Goal: Task Accomplishment & Management: Use online tool/utility

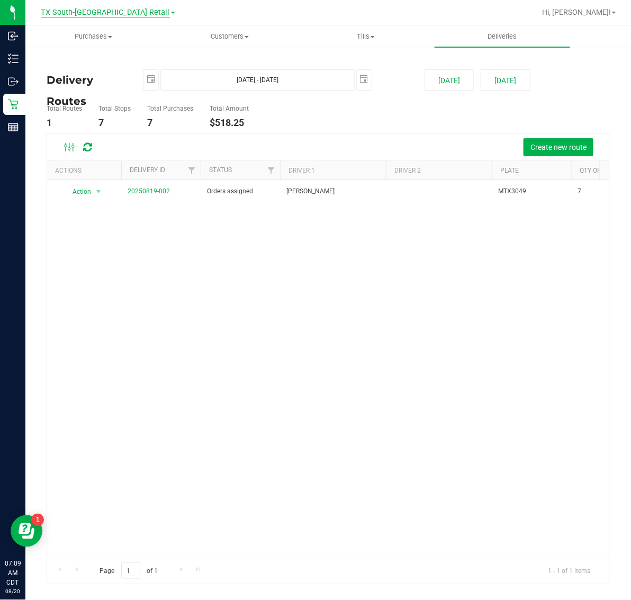
click at [120, 11] on span "TX South-[GEOGRAPHIC_DATA] Retail" at bounding box center [105, 13] width 129 height 10
click at [380, 35] on span "Tills" at bounding box center [365, 37] width 135 height 10
click at [363, 62] on span "Manage tills" at bounding box center [333, 63] width 71 height 9
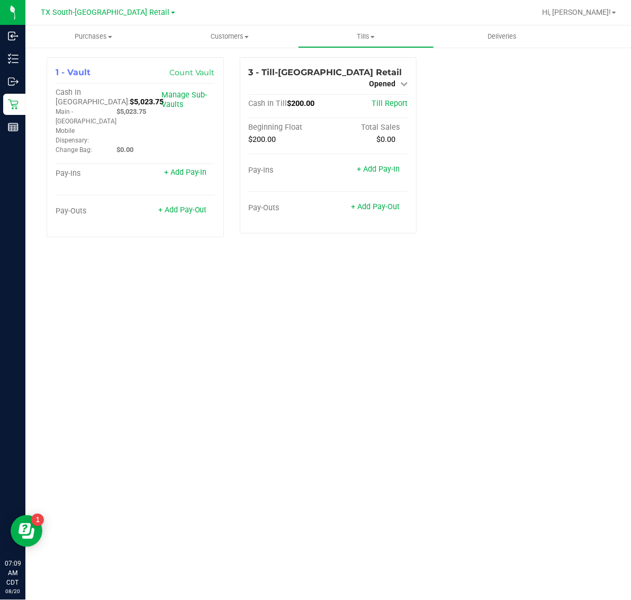
click at [93, 13] on span "TX South-[GEOGRAPHIC_DATA] Retail" at bounding box center [105, 12] width 129 height 9
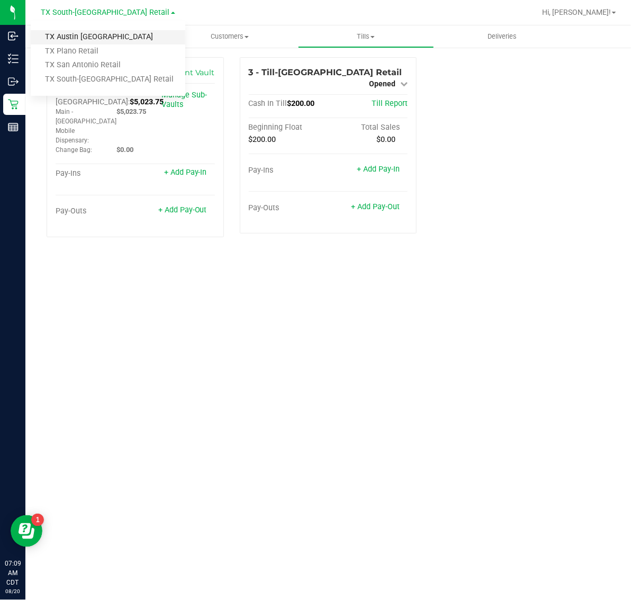
click at [96, 35] on link "TX Austin [GEOGRAPHIC_DATA]" at bounding box center [108, 37] width 155 height 14
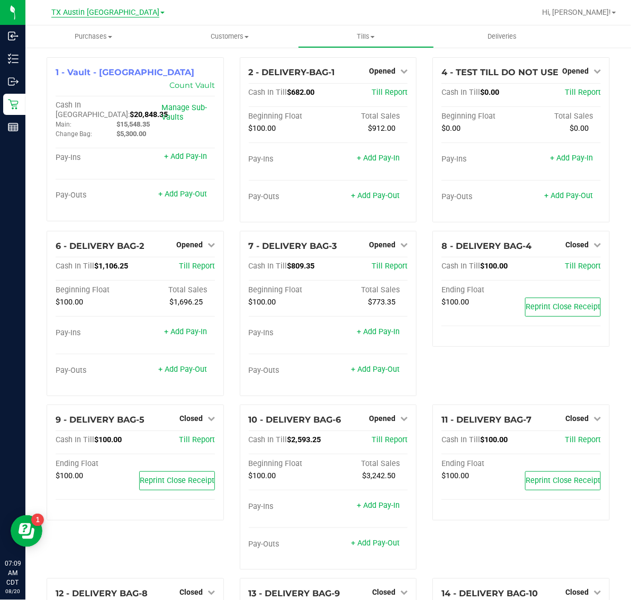
click at [99, 13] on span "TX Austin [GEOGRAPHIC_DATA]" at bounding box center [105, 13] width 108 height 10
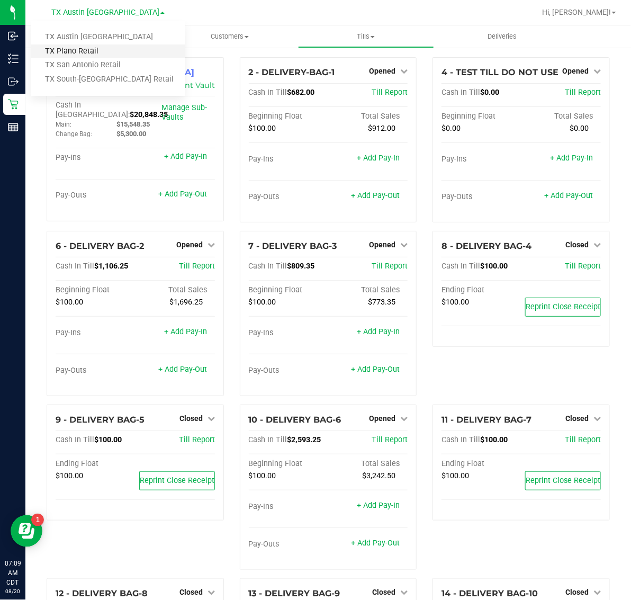
click at [99, 48] on link "TX Plano Retail" at bounding box center [108, 51] width 155 height 14
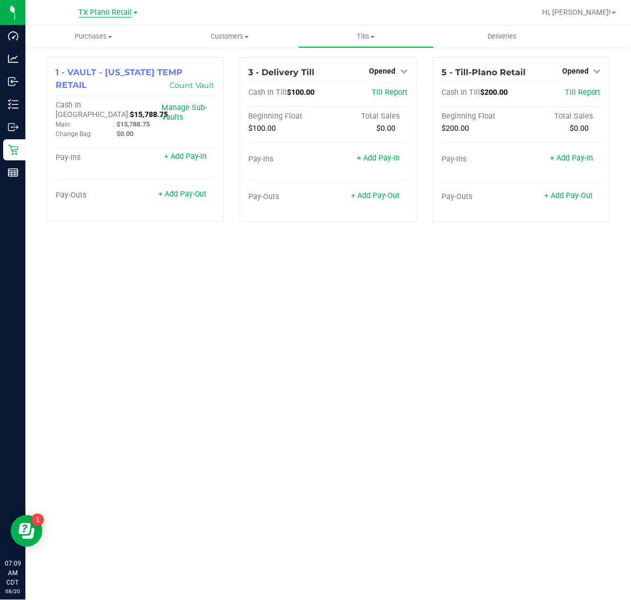
click at [107, 12] on span "TX Plano Retail" at bounding box center [105, 13] width 53 height 10
click at [110, 73] on link "TX South-[GEOGRAPHIC_DATA] Retail" at bounding box center [108, 80] width 155 height 14
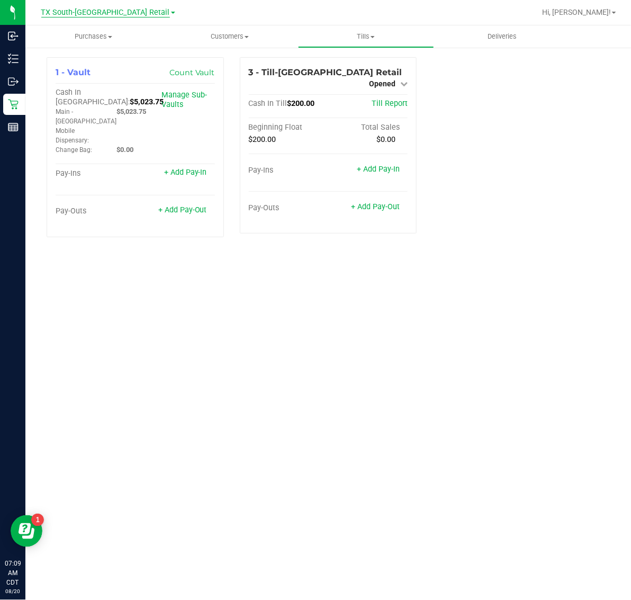
click at [111, 13] on span "TX South-[GEOGRAPHIC_DATA] Retail" at bounding box center [105, 13] width 129 height 10
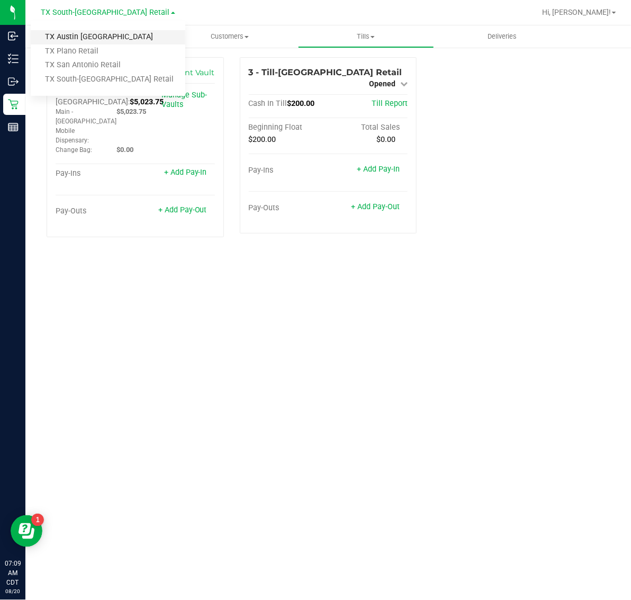
click at [106, 32] on link "TX Austin [GEOGRAPHIC_DATA]" at bounding box center [108, 37] width 155 height 14
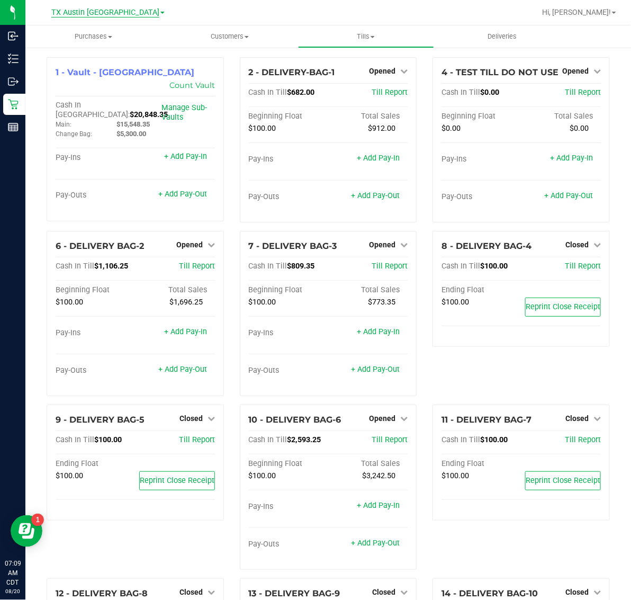
click at [110, 11] on span "TX Austin [GEOGRAPHIC_DATA]" at bounding box center [105, 13] width 108 height 10
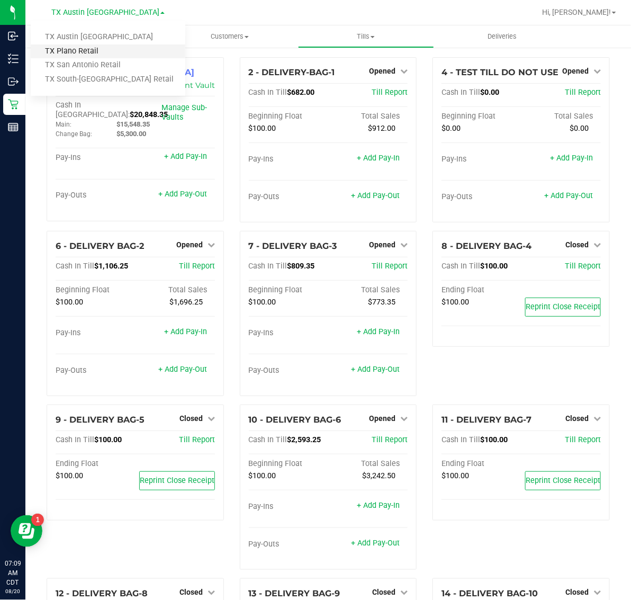
click at [104, 52] on link "TX Plano Retail" at bounding box center [108, 51] width 155 height 14
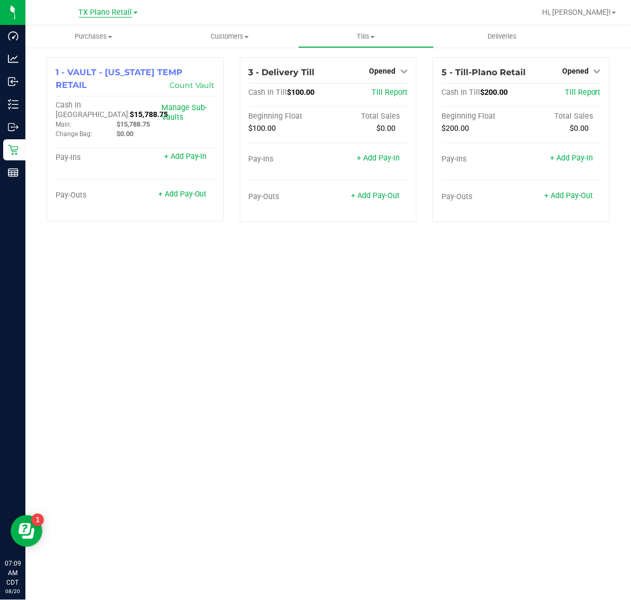
click at [111, 14] on span "TX Plano Retail" at bounding box center [105, 13] width 53 height 10
click at [104, 65] on link "TX San Antonio Retail" at bounding box center [108, 65] width 155 height 14
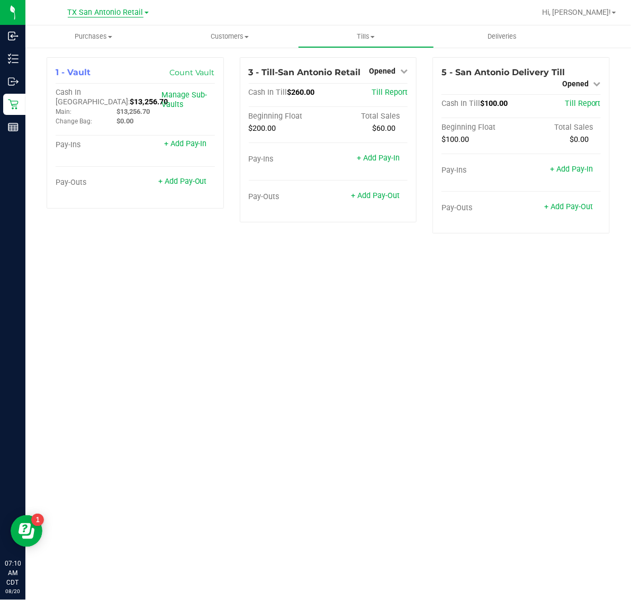
click at [105, 11] on span "TX San Antonio Retail" at bounding box center [106, 13] width 76 height 10
click at [278, 8] on div at bounding box center [362, 12] width 346 height 21
click at [391, 93] on span "Till Report" at bounding box center [390, 92] width 36 height 9
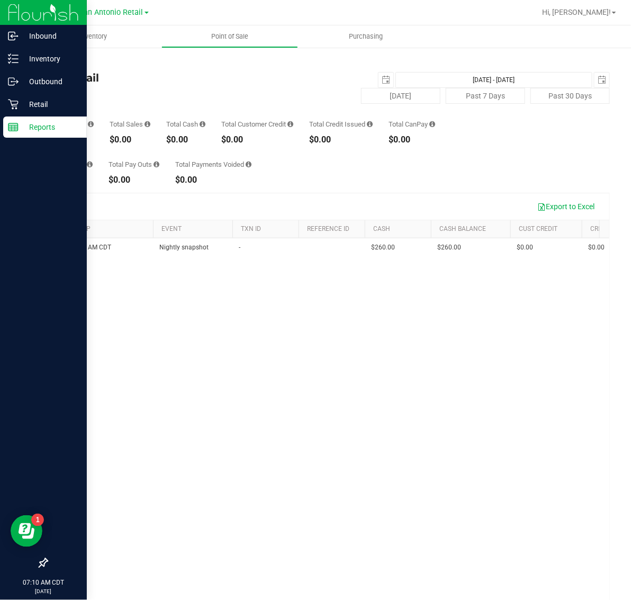
click at [35, 128] on p "Reports" at bounding box center [51, 127] width 64 height 13
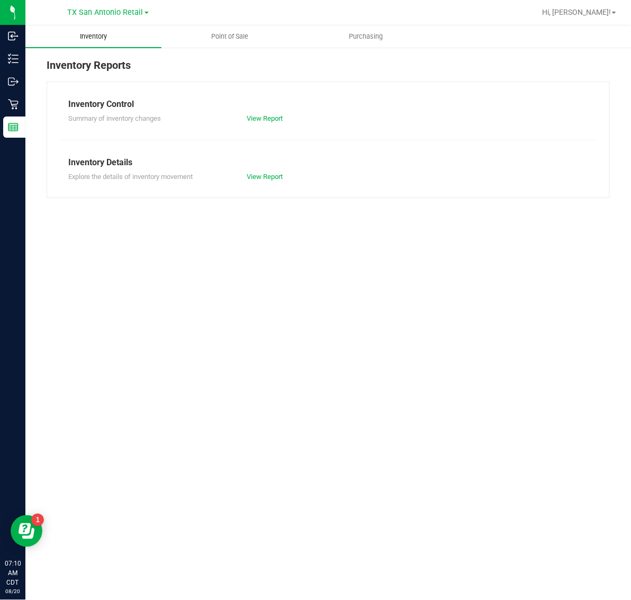
click at [90, 40] on span "Inventory" at bounding box center [94, 37] width 56 height 10
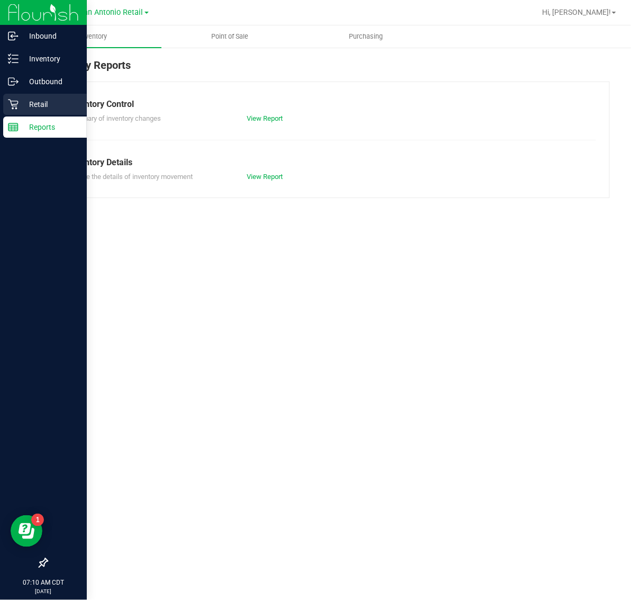
click at [31, 99] on p "Retail" at bounding box center [51, 104] width 64 height 13
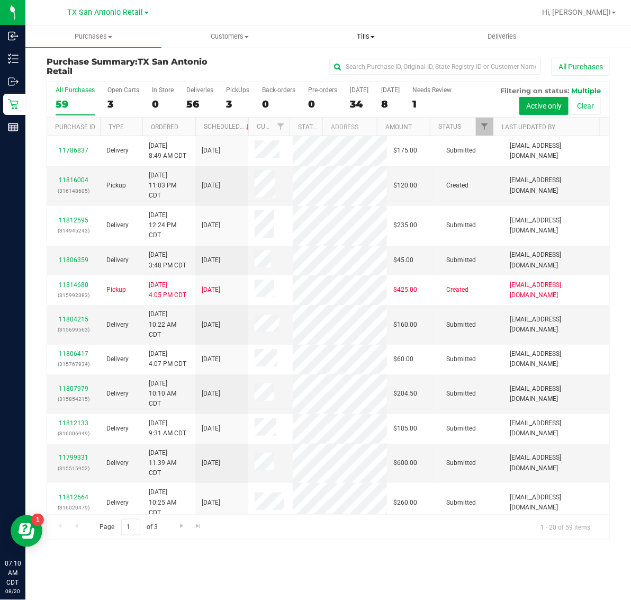
click at [355, 30] on uib-tab-heading "Tills Manage tills Reconcile e-payments" at bounding box center [365, 36] width 135 height 21
click at [372, 60] on li "Manage tills" at bounding box center [366, 64] width 136 height 13
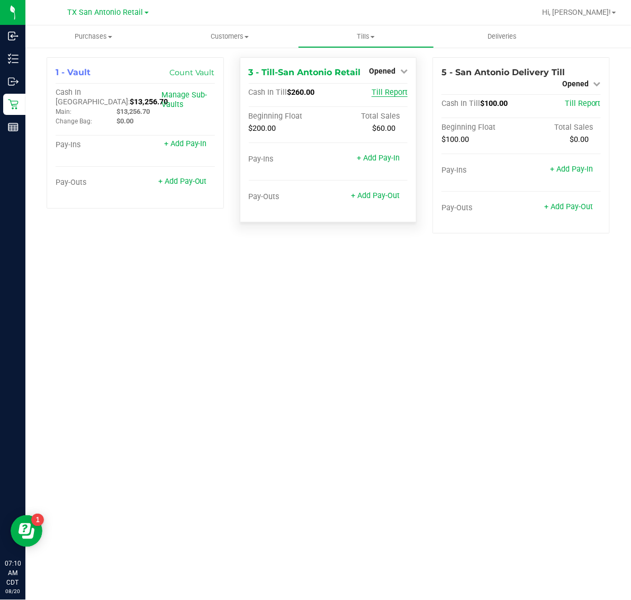
click at [397, 93] on span "Till Report" at bounding box center [390, 92] width 36 height 9
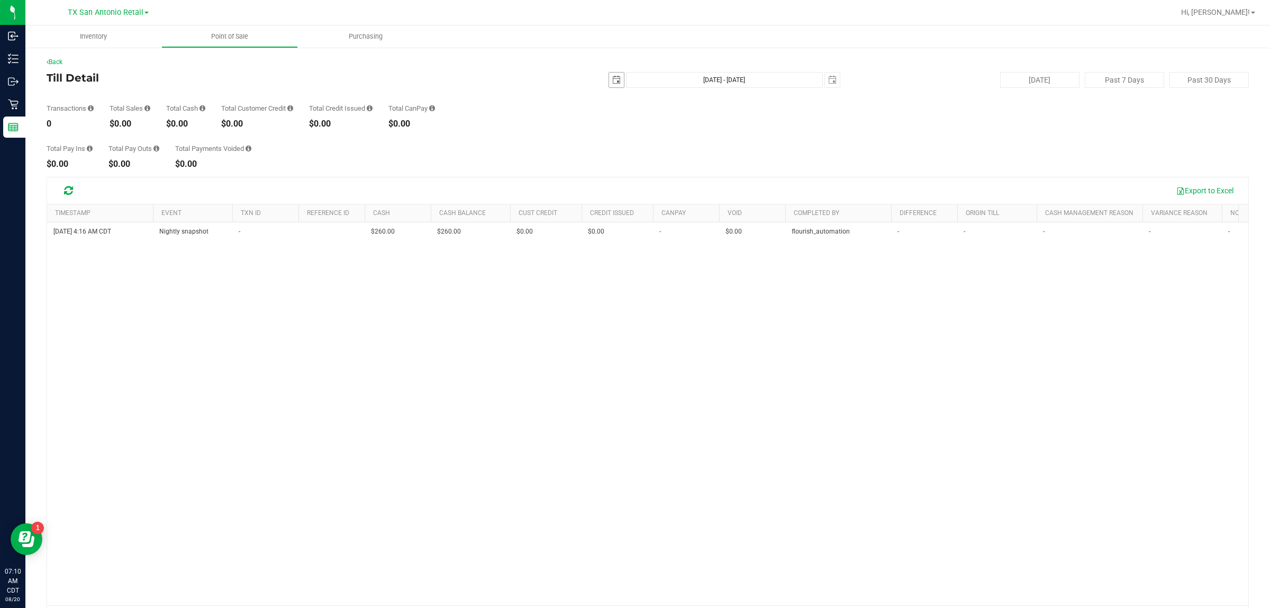
click at [609, 78] on span "select" at bounding box center [616, 80] width 15 height 15
click at [630, 184] on link "19" at bounding box center [642, 187] width 15 height 16
type input "2025-08-19"
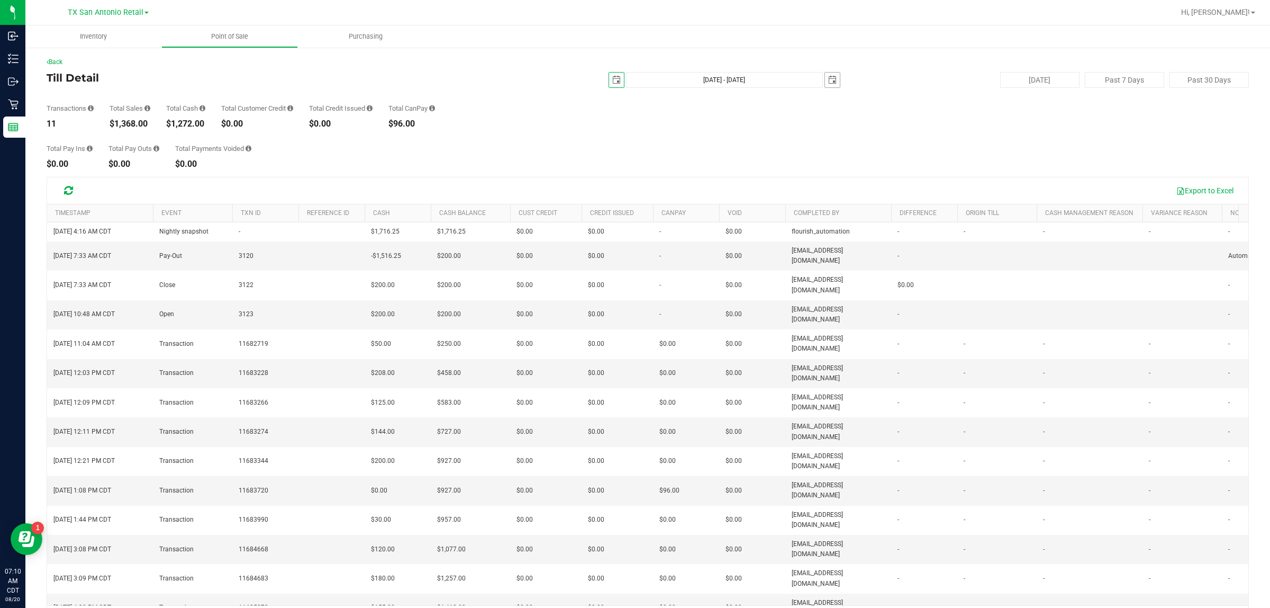
click at [630, 78] on span "select" at bounding box center [832, 80] width 8 height 8
click at [630, 183] on link "19" at bounding box center [857, 185] width 15 height 16
type input "Aug 19, 2025 - Aug 19, 2025"
type input "2025-08-19"
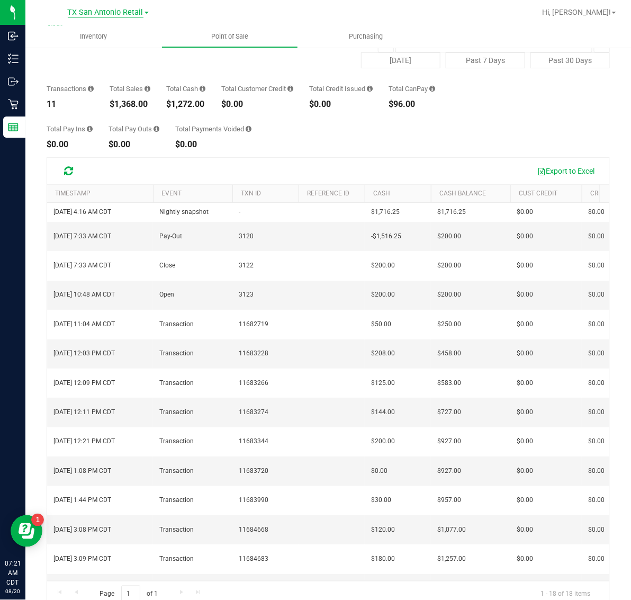
click at [108, 12] on span "TX San Antonio Retail" at bounding box center [106, 13] width 76 height 10
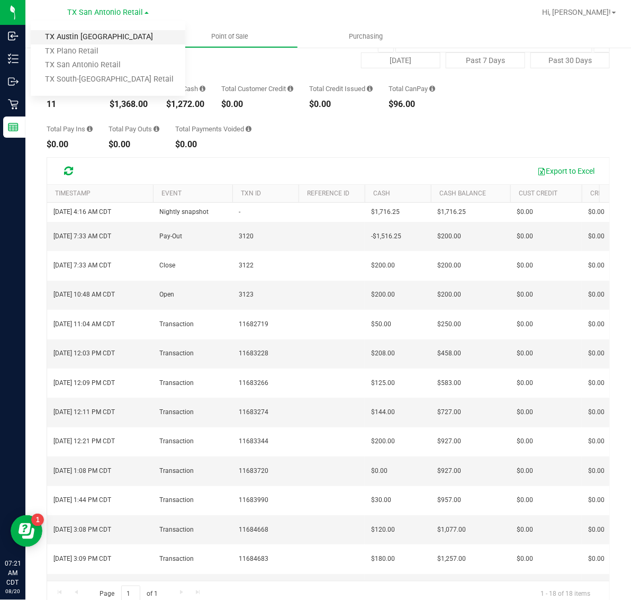
click at [96, 35] on link "TX Austin [GEOGRAPHIC_DATA]" at bounding box center [108, 37] width 155 height 14
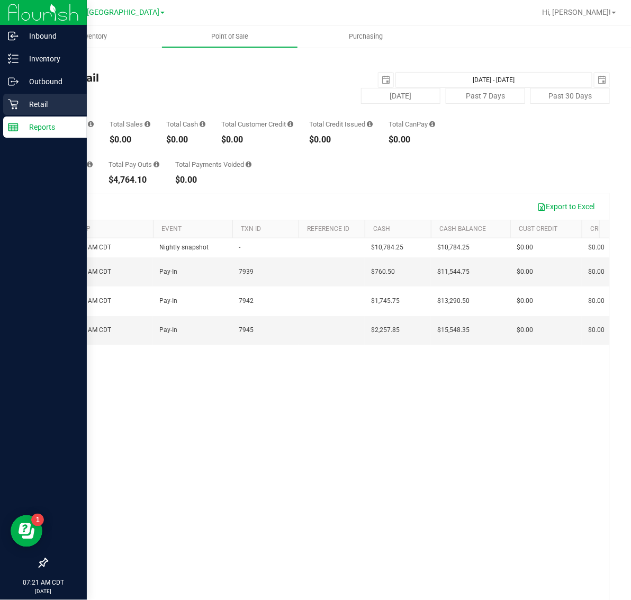
click at [43, 98] on p "Retail" at bounding box center [51, 104] width 64 height 13
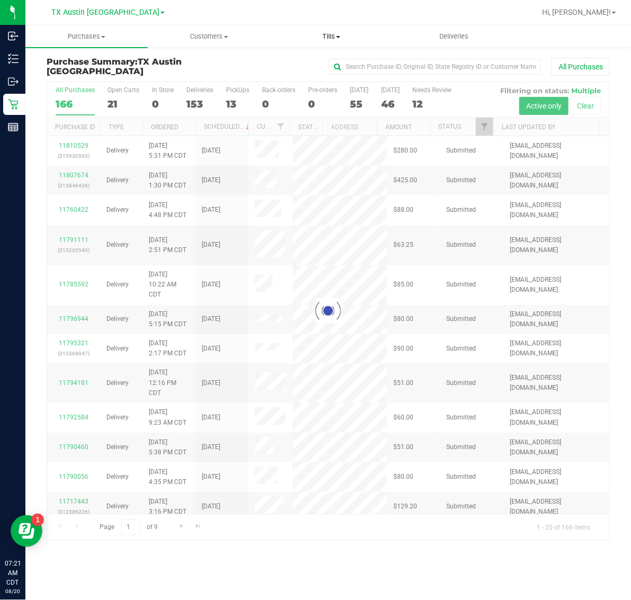
click at [325, 37] on span "Tills" at bounding box center [331, 37] width 121 height 10
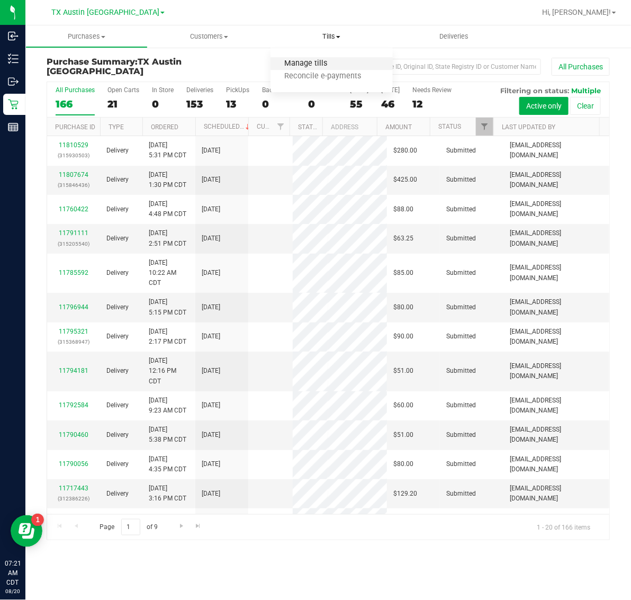
click at [331, 61] on span "Manage tills" at bounding box center [305, 63] width 71 height 9
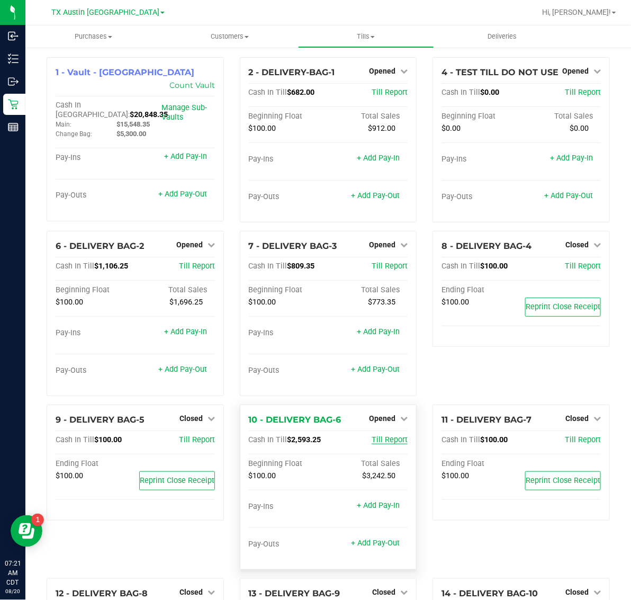
click at [380, 441] on span "Till Report" at bounding box center [390, 439] width 36 height 9
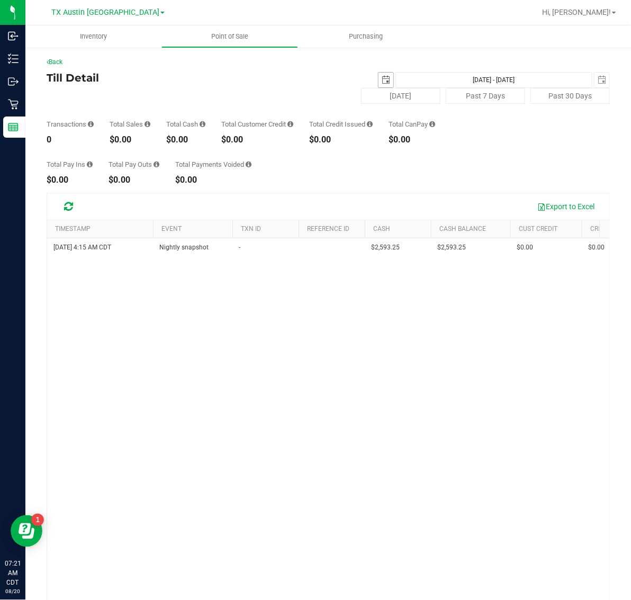
click at [382, 77] on span "select" at bounding box center [386, 80] width 8 height 8
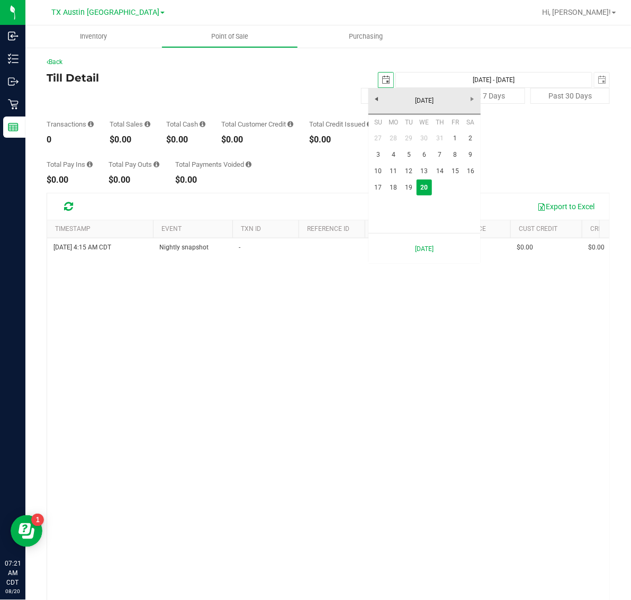
scroll to position [0, 26]
click at [406, 186] on link "19" at bounding box center [408, 187] width 15 height 16
type input "2025-08-19"
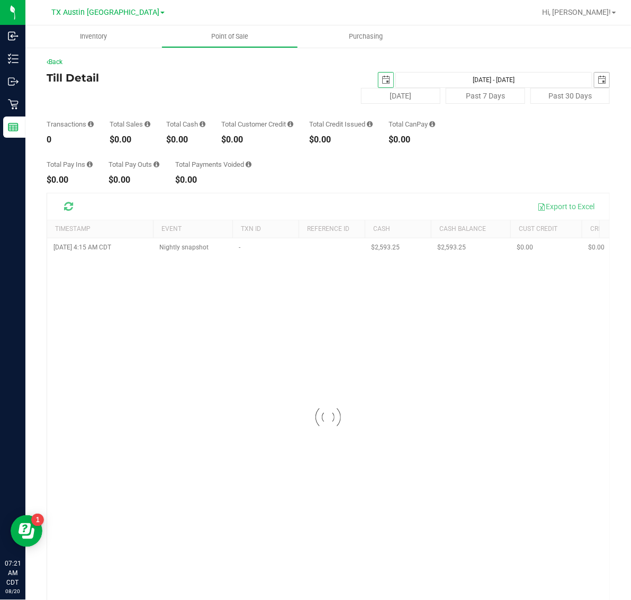
click at [597, 77] on span "select" at bounding box center [601, 80] width 8 height 8
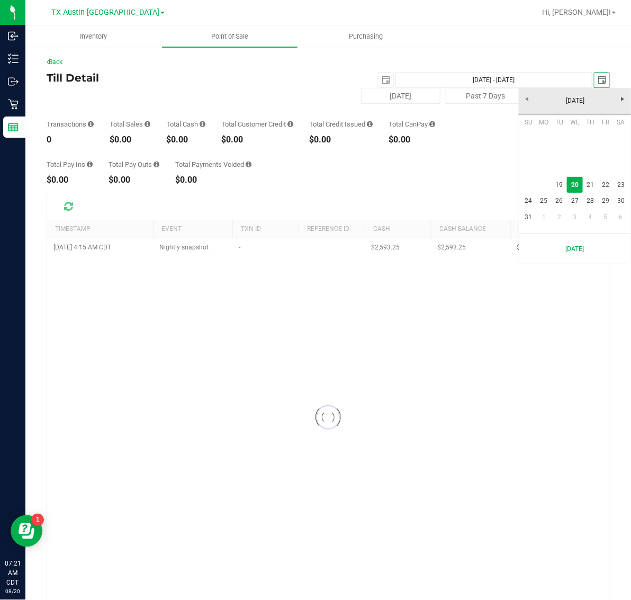
scroll to position [0, 26]
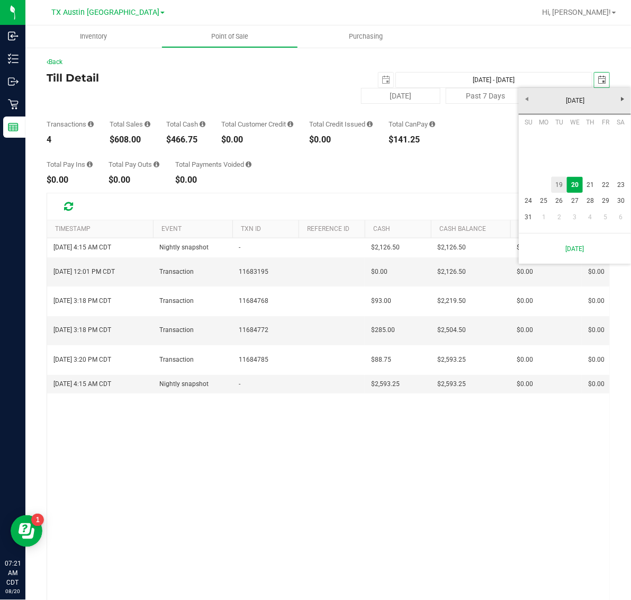
click at [561, 183] on link "19" at bounding box center [558, 185] width 15 height 16
type input "Aug 19, 2025 - Aug 19, 2025"
type input "2025-08-19"
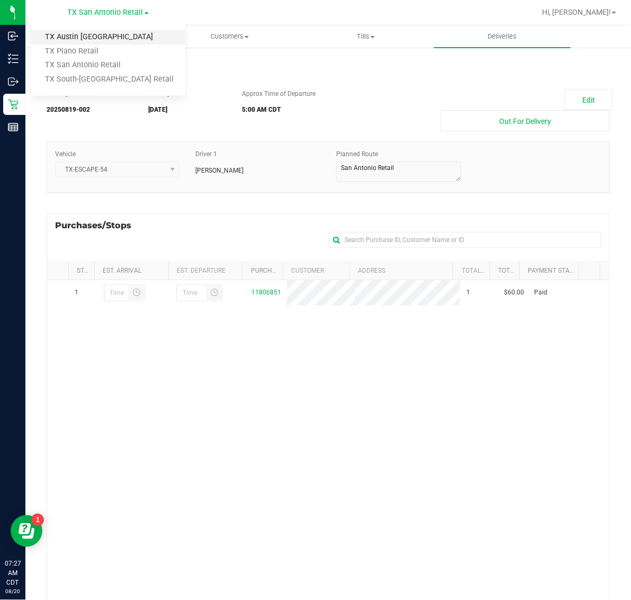
click at [83, 35] on link "TX Austin [GEOGRAPHIC_DATA]" at bounding box center [108, 37] width 155 height 14
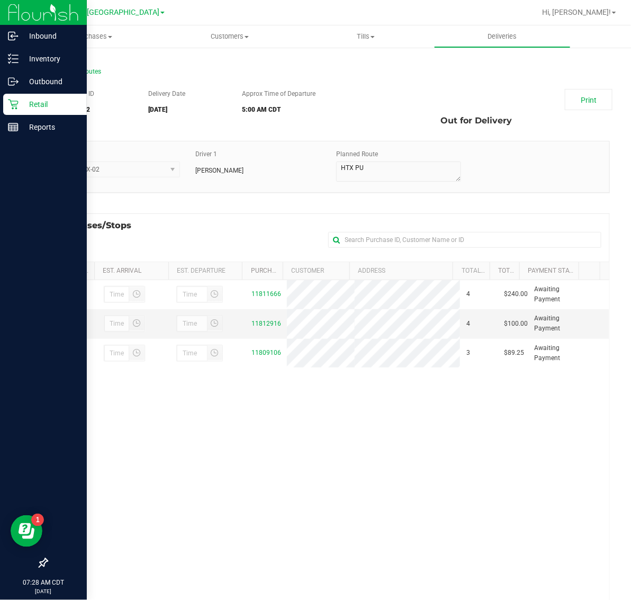
click at [16, 101] on icon at bounding box center [13, 104] width 11 height 11
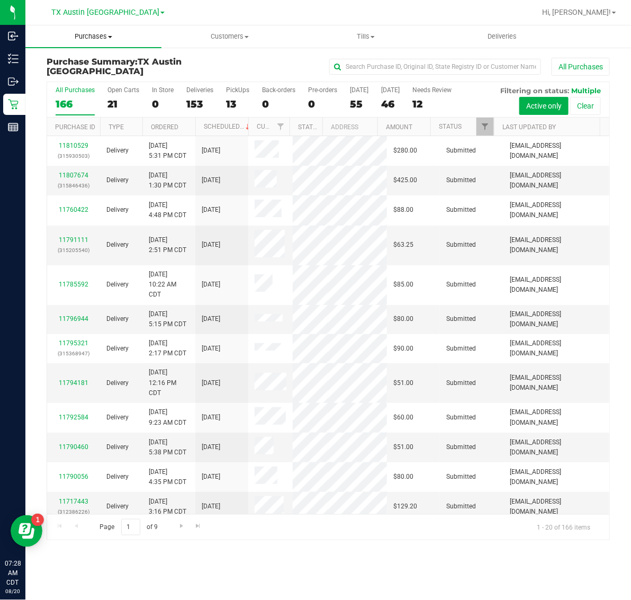
click at [78, 41] on span "Purchases" at bounding box center [93, 37] width 136 height 10
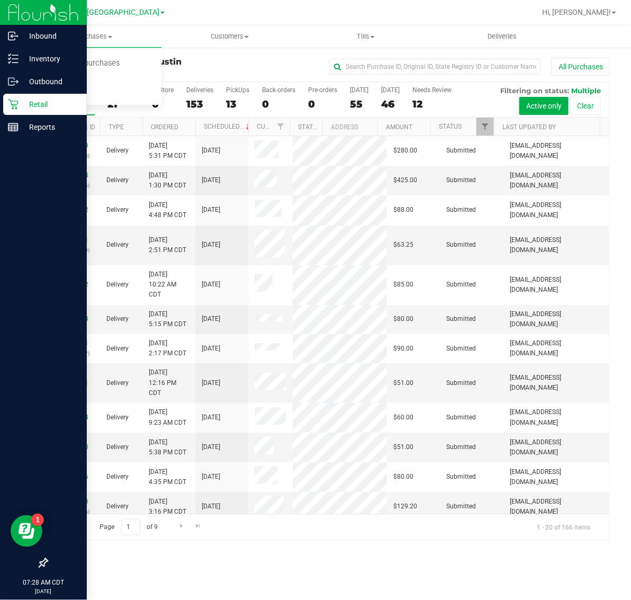
click at [19, 107] on p "Retail" at bounding box center [51, 104] width 64 height 13
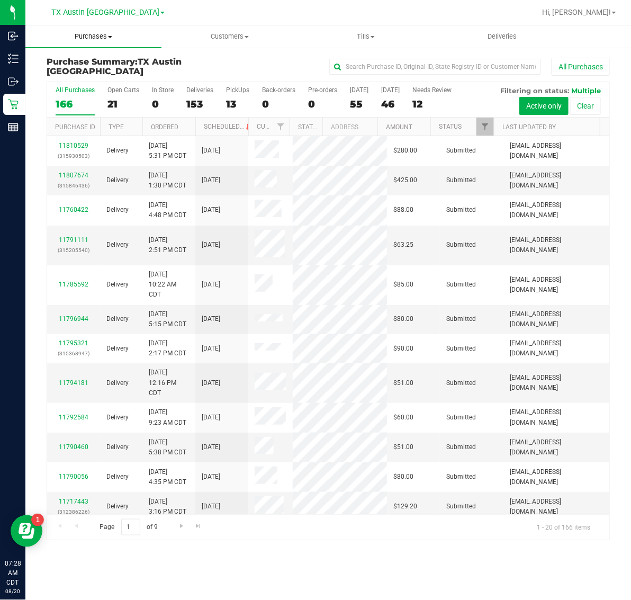
click at [101, 35] on span "Purchases" at bounding box center [93, 37] width 136 height 10
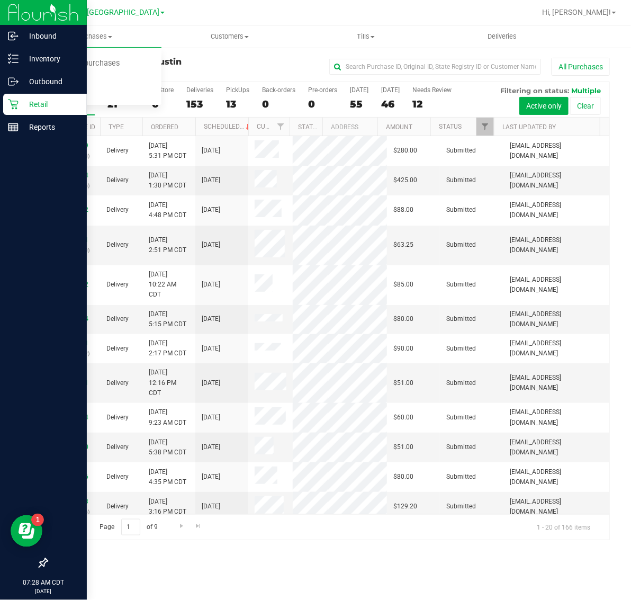
click at [14, 103] on icon at bounding box center [13, 104] width 11 height 11
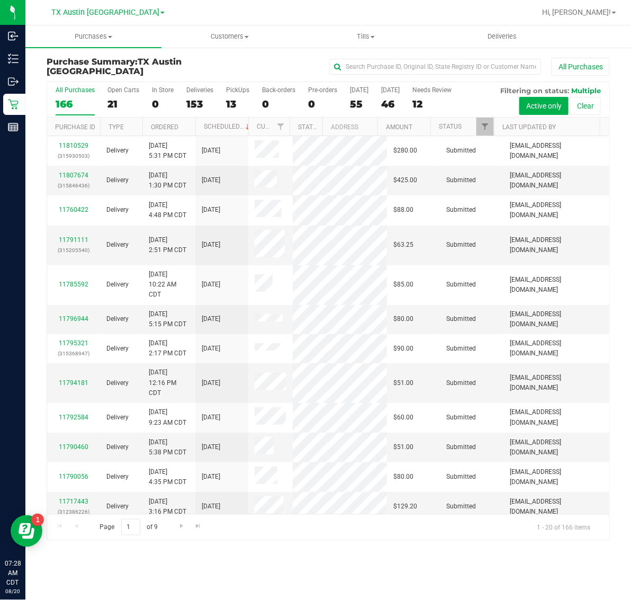
click at [485, 116] on div "All Purchases 166 Open Carts 21 In Store 0 Deliveries 153 PickUps 13 Back-order…" at bounding box center [328, 99] width 562 height 35
click at [481, 130] on span "Filter" at bounding box center [485, 126] width 8 height 8
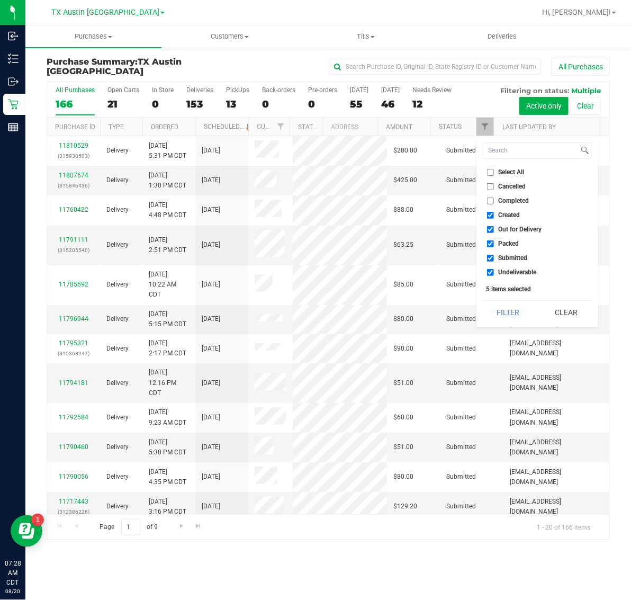
click at [511, 215] on span "Created" at bounding box center [510, 215] width 22 height 6
click at [494, 215] on input "Created" at bounding box center [490, 215] width 7 height 7
checkbox input "false"
click at [511, 244] on span "Packed" at bounding box center [509, 243] width 21 height 6
click at [494, 244] on input "Packed" at bounding box center [490, 243] width 7 height 7
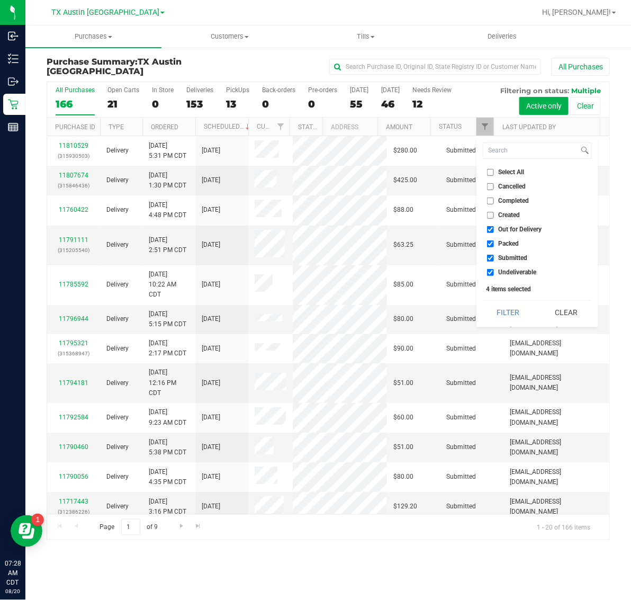
checkbox input "false"
click at [511, 253] on li "Submitted" at bounding box center [537, 257] width 109 height 11
click at [509, 252] on li "Submitted" at bounding box center [537, 257] width 109 height 11
click at [509, 258] on span "Submitted" at bounding box center [513, 258] width 29 height 6
click at [494, 258] on input "Submitted" at bounding box center [490, 258] width 7 height 7
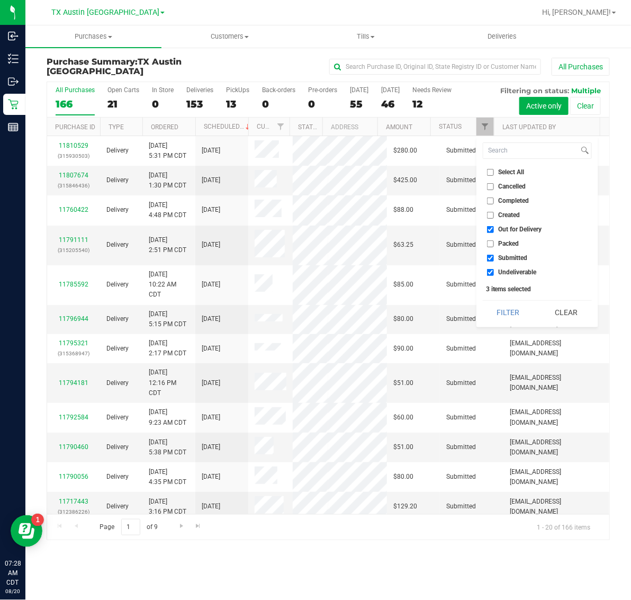
checkbox input "false"
click at [509, 312] on button "Filter" at bounding box center [508, 312] width 51 height 23
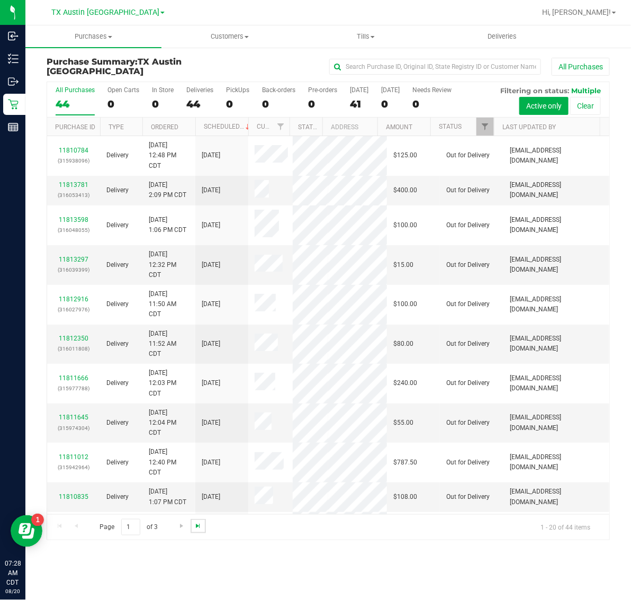
click at [199, 528] on span "Go to the last page" at bounding box center [198, 525] width 8 height 8
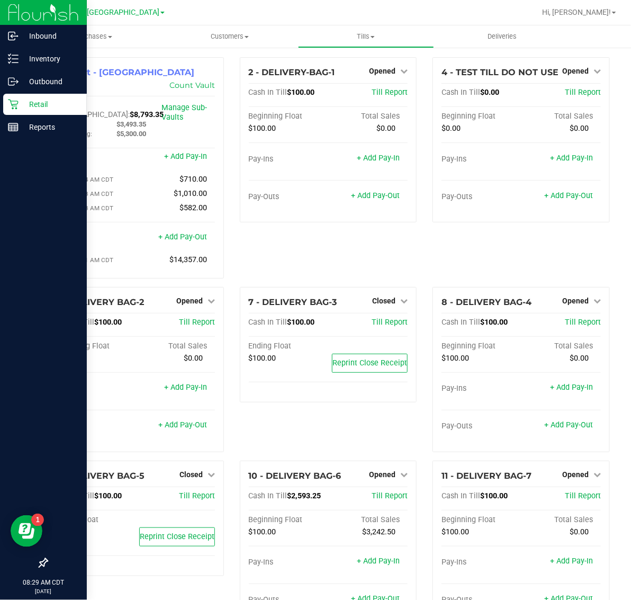
click at [59, 98] on p "Retail" at bounding box center [51, 104] width 64 height 13
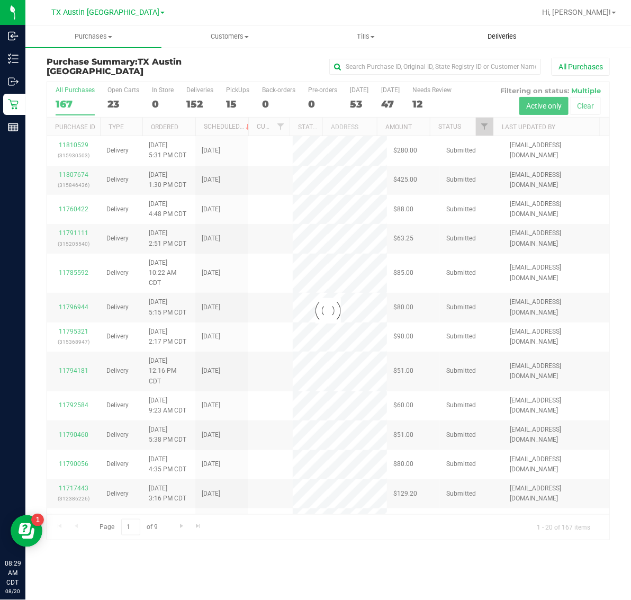
click at [496, 34] on span "Deliveries" at bounding box center [502, 37] width 58 height 10
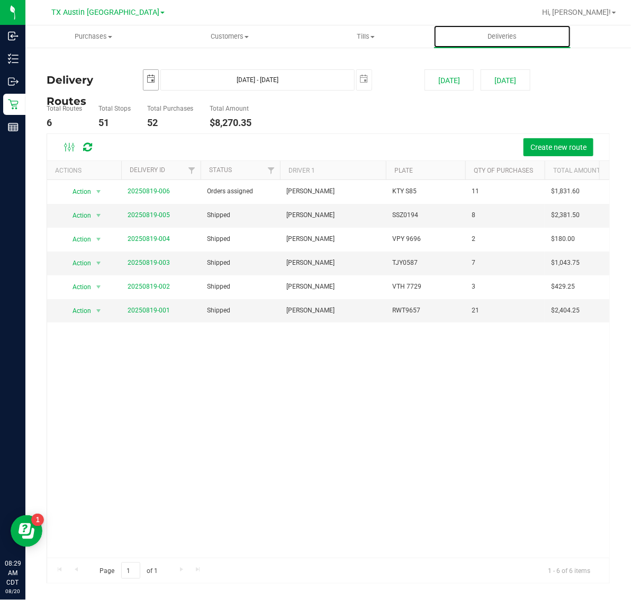
click at [147, 78] on span "select" at bounding box center [151, 79] width 8 height 8
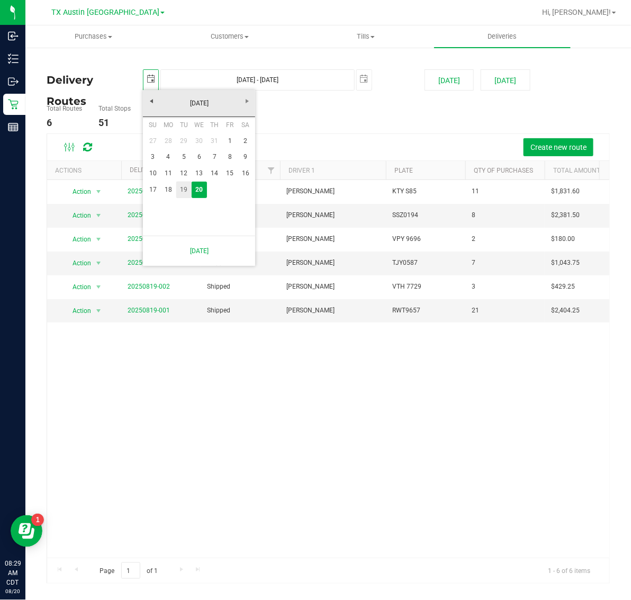
click at [184, 192] on link "19" at bounding box center [183, 190] width 15 height 16
type input "2025-08-19"
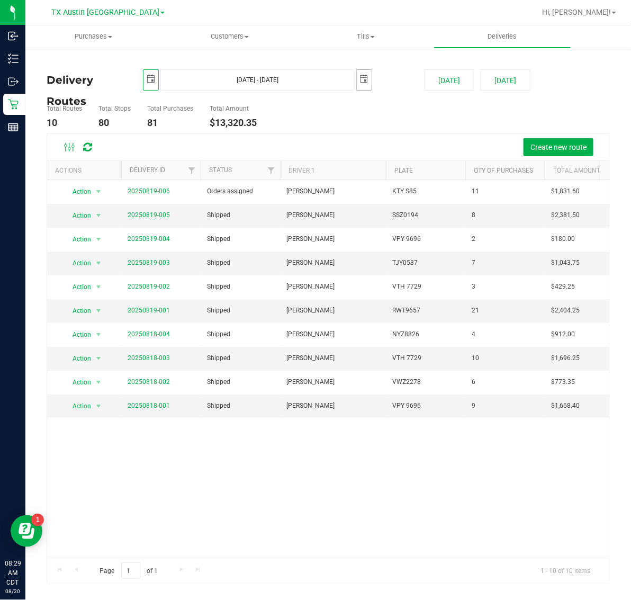
click at [360, 75] on span "select" at bounding box center [364, 79] width 8 height 8
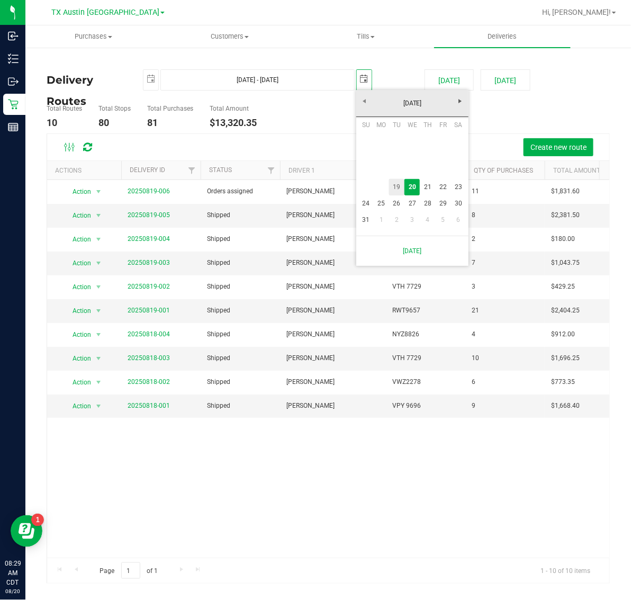
click at [397, 188] on link "19" at bounding box center [396, 187] width 15 height 16
type input "Aug 19, 2025 - Aug 19, 2025"
type input "2025-08-19"
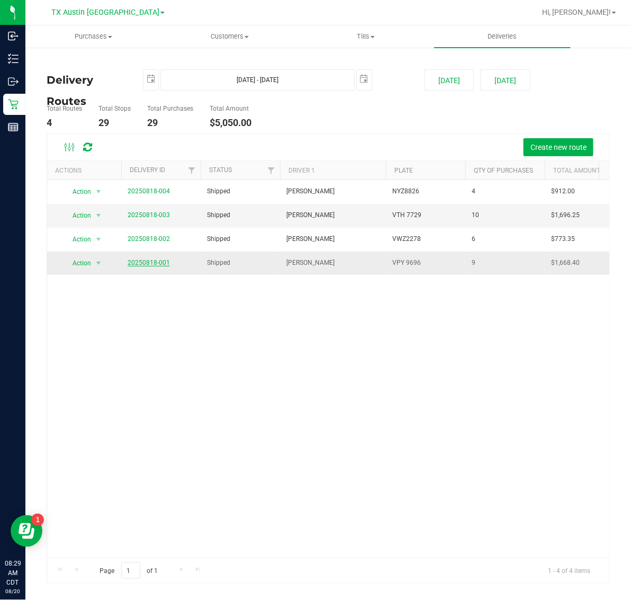
click at [156, 266] on link "20250818-001" at bounding box center [149, 262] width 42 height 7
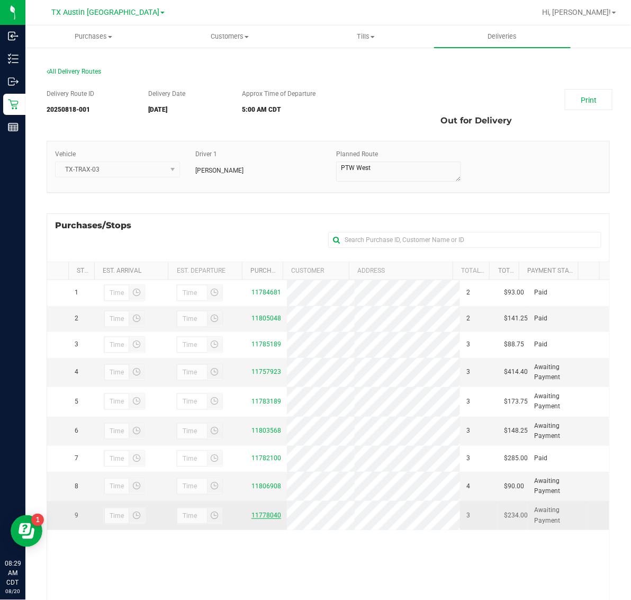
click at [257, 519] on link "11778040" at bounding box center [266, 514] width 30 height 7
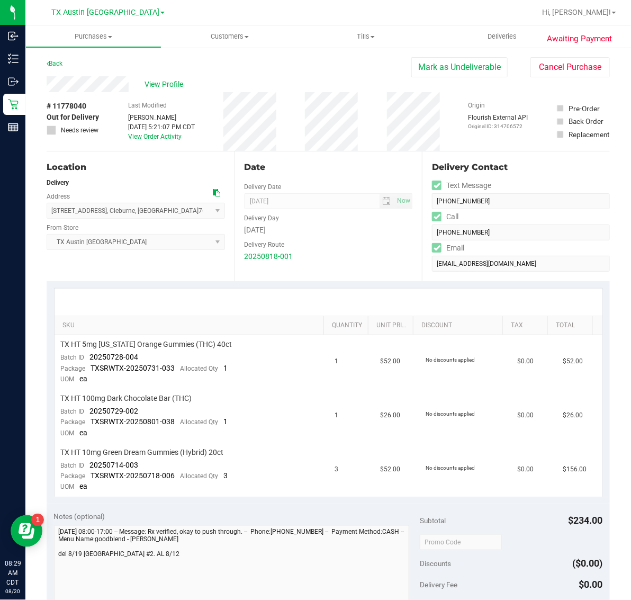
click at [74, 107] on span "# 11778040" at bounding box center [67, 106] width 40 height 11
copy span "11778040"
click at [158, 81] on span "View Profile" at bounding box center [165, 84] width 42 height 11
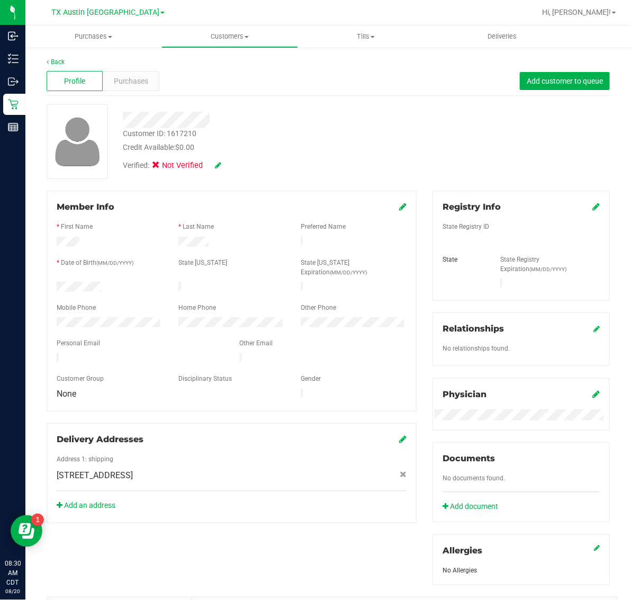
click at [399, 205] on icon at bounding box center [402, 206] width 7 height 8
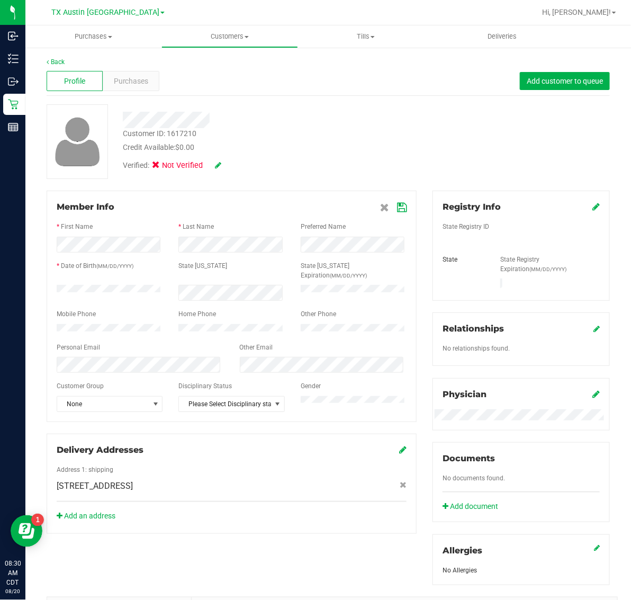
click at [397, 203] on icon at bounding box center [402, 207] width 10 height 8
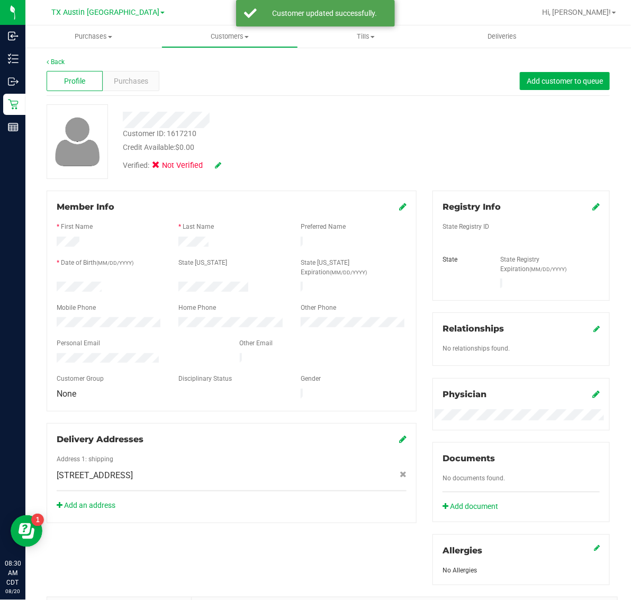
click at [592, 207] on icon at bounding box center [595, 206] width 7 height 8
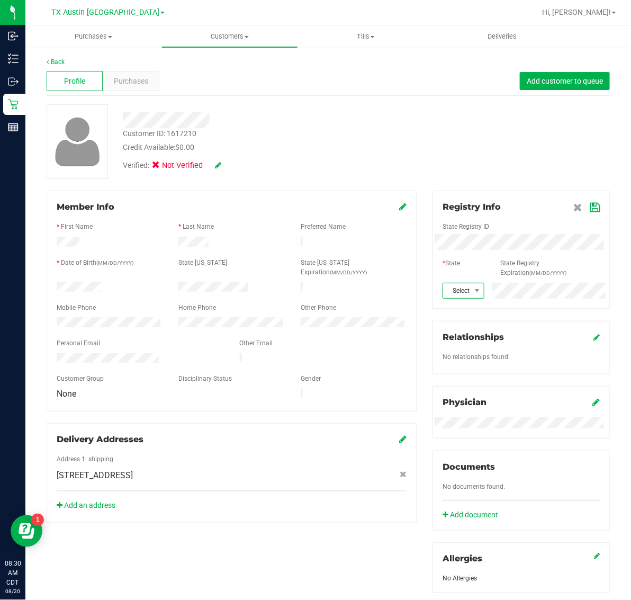
click at [445, 292] on span "Select state" at bounding box center [457, 290] width 28 height 15
click at [448, 322] on li "TX" at bounding box center [457, 325] width 40 height 18
click at [590, 207] on icon at bounding box center [595, 207] width 10 height 8
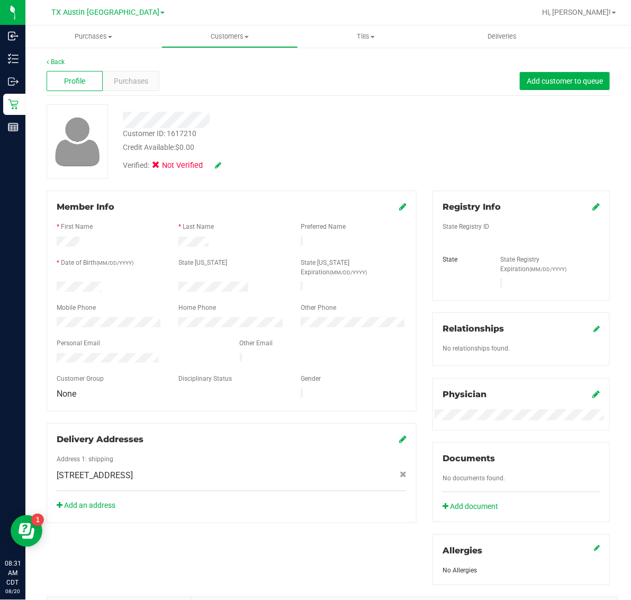
click at [592, 207] on icon at bounding box center [595, 206] width 7 height 8
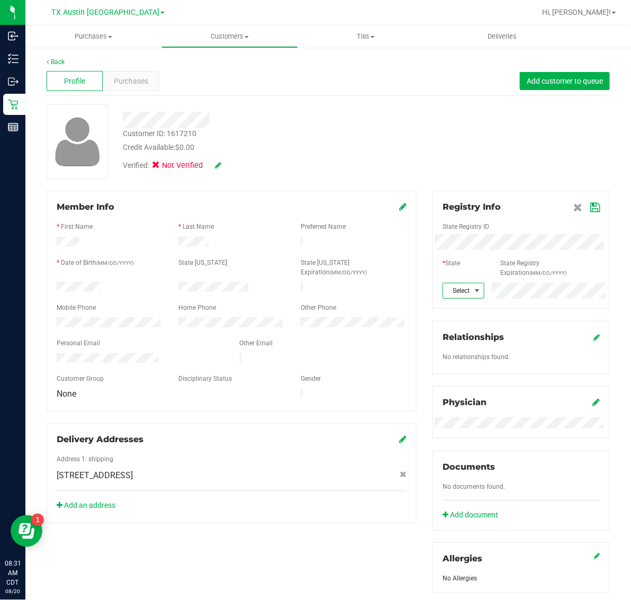
click at [459, 296] on span "Select state" at bounding box center [457, 290] width 28 height 15
click at [454, 324] on li "TX" at bounding box center [457, 325] width 40 height 18
click at [215, 167] on icon at bounding box center [218, 164] width 6 height 7
click at [590, 210] on icon at bounding box center [595, 207] width 10 height 8
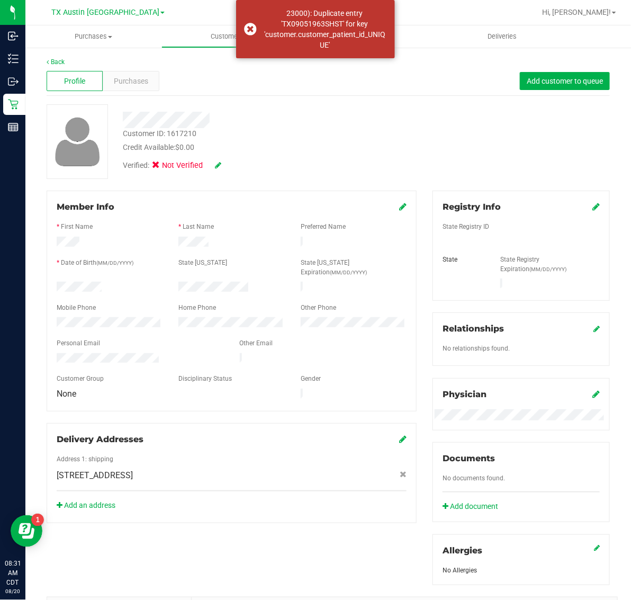
click at [213, 160] on div "Verified: Not Verified" at bounding box center [172, 166] width 98 height 12
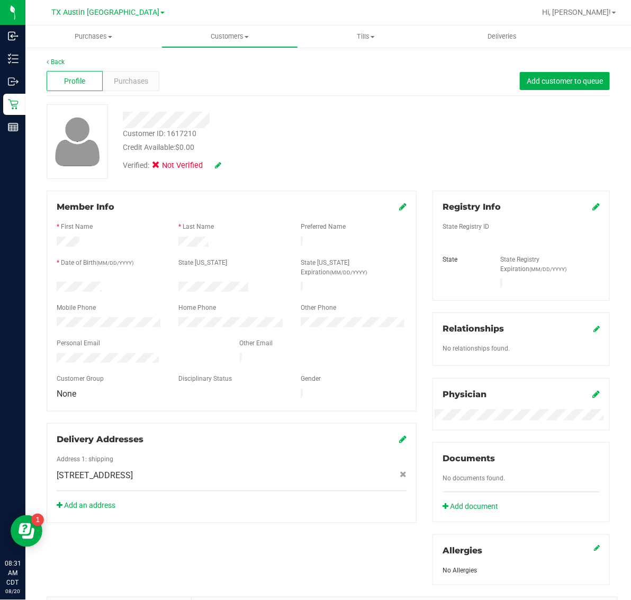
click at [217, 168] on icon at bounding box center [218, 164] width 6 height 7
click at [235, 164] on icon at bounding box center [232, 165] width 8 height 7
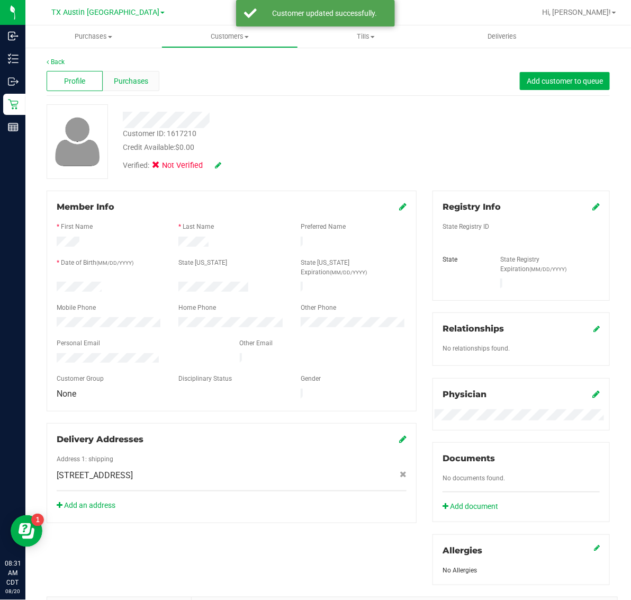
click at [126, 80] on span "Purchases" at bounding box center [131, 81] width 35 height 11
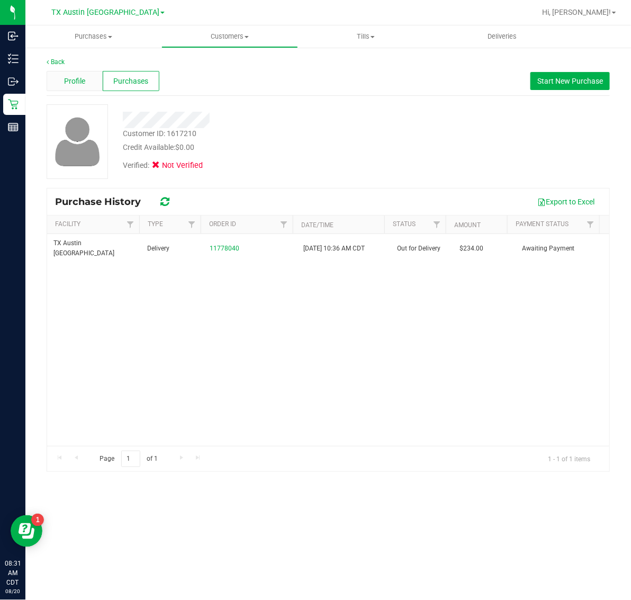
click at [65, 81] on span "Profile" at bounding box center [74, 81] width 21 height 11
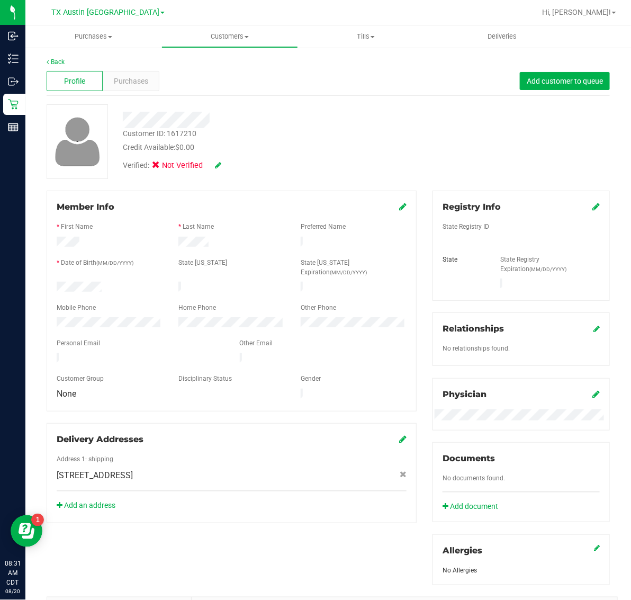
click at [391, 208] on div "Member Info" at bounding box center [232, 207] width 350 height 13
click at [399, 206] on icon at bounding box center [402, 206] width 7 height 8
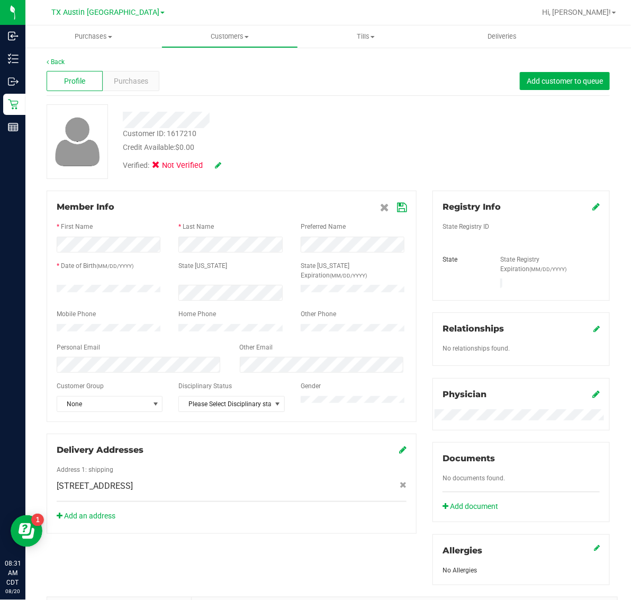
click at [59, 424] on div "Member Info * First Name * Last Name Preferred Name * Date of Birth (MM/DD/YYYY…" at bounding box center [232, 362] width 386 height 343
click at [398, 205] on icon at bounding box center [402, 207] width 10 height 8
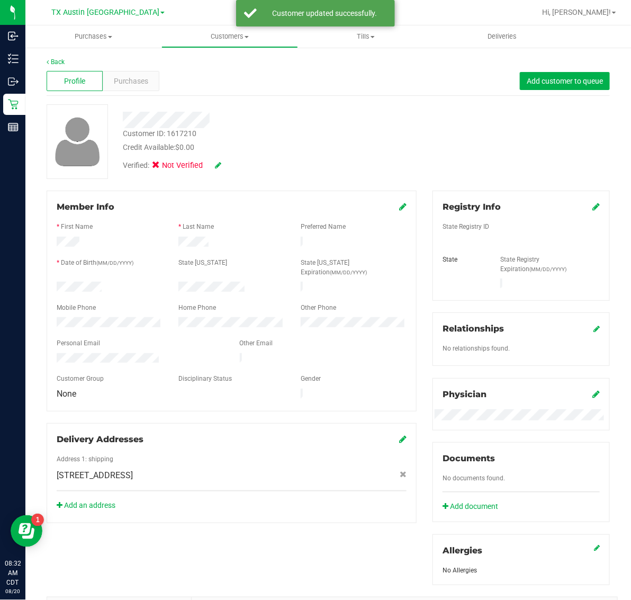
click at [592, 206] on icon at bounding box center [595, 206] width 7 height 8
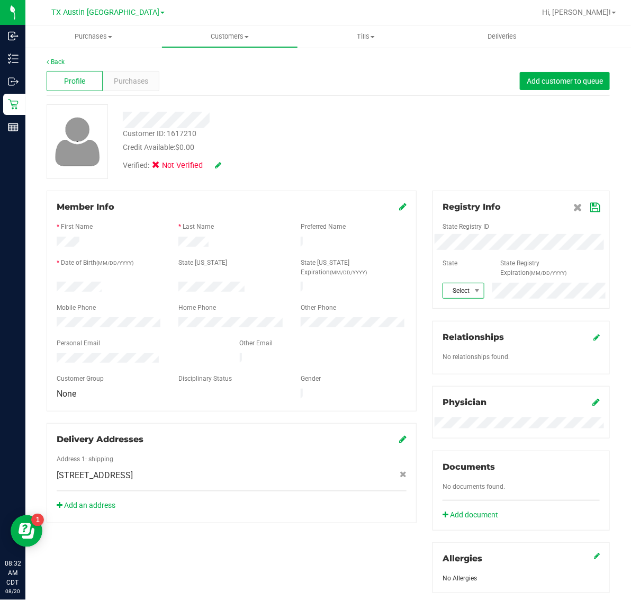
click at [443, 286] on span "Select state" at bounding box center [457, 290] width 28 height 15
click at [473, 291] on span at bounding box center [477, 290] width 8 height 8
click at [450, 318] on li "TX" at bounding box center [457, 325] width 40 height 18
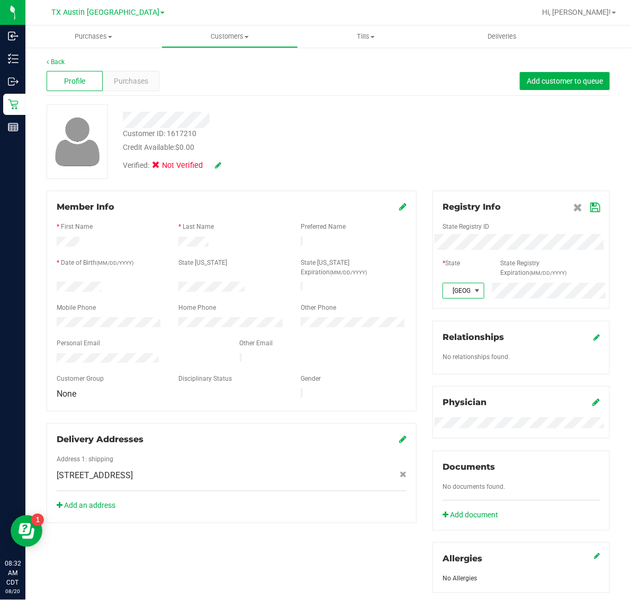
click at [590, 207] on icon at bounding box center [595, 207] width 10 height 8
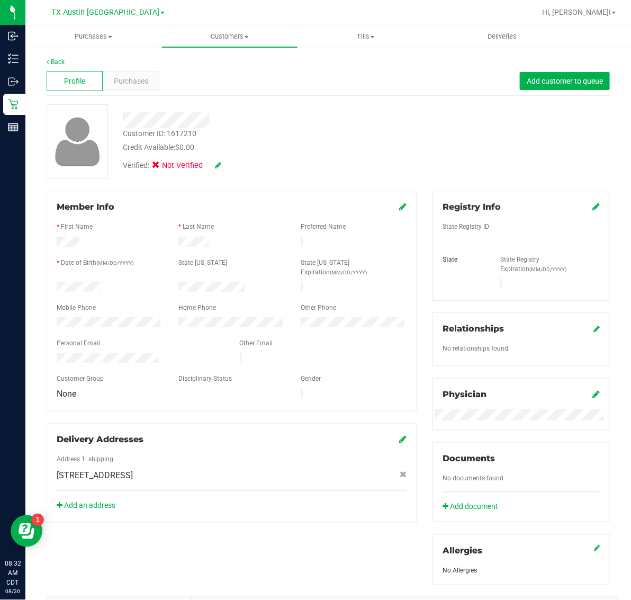
click at [399, 207] on icon at bounding box center [402, 206] width 7 height 8
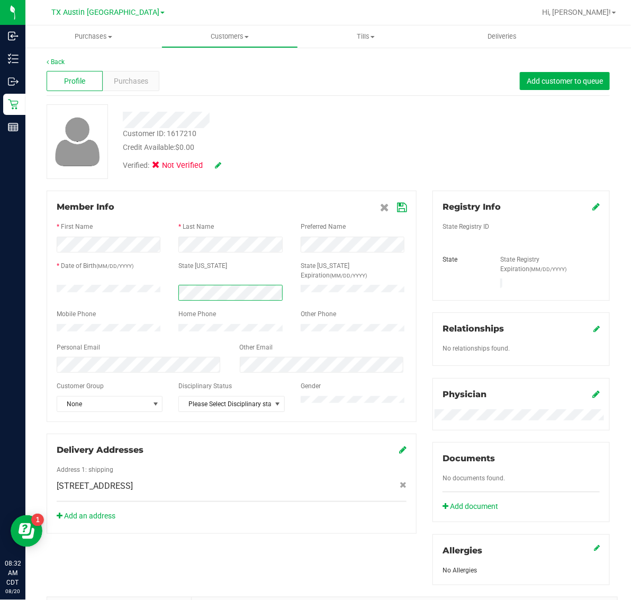
click at [262, 289] on span at bounding box center [230, 292] width 104 height 7
click at [401, 202] on div "Member Info * First Name * Last Name Preferred Name * Date of Birth (MM/DD/YYYY…" at bounding box center [232, 306] width 370 height 231
click at [397, 211] on icon at bounding box center [402, 207] width 10 height 8
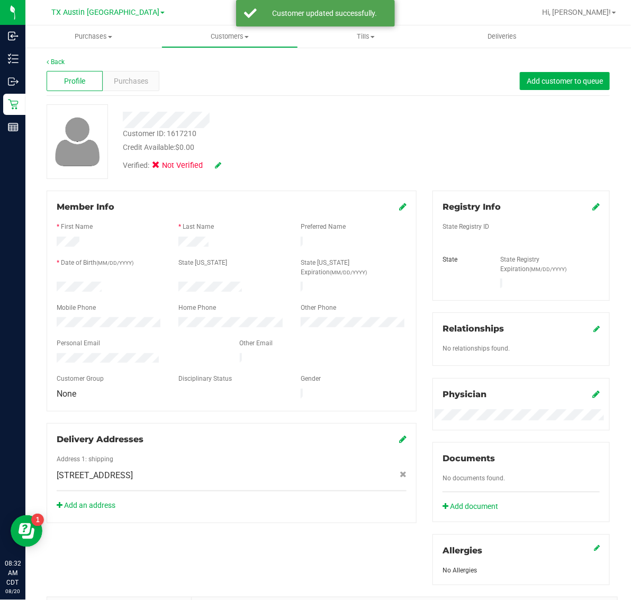
click at [592, 204] on icon at bounding box center [595, 206] width 7 height 8
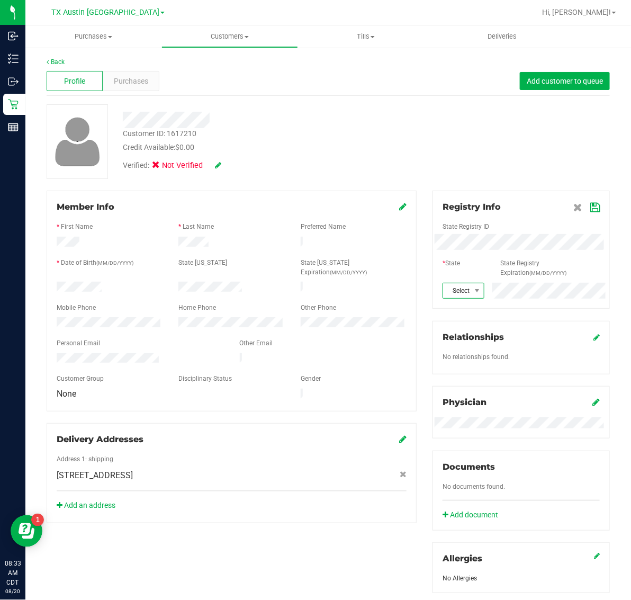
click at [470, 288] on span at bounding box center [476, 290] width 13 height 15
click at [451, 324] on li "TX" at bounding box center [457, 325] width 40 height 18
click at [590, 206] on icon at bounding box center [595, 207] width 10 height 8
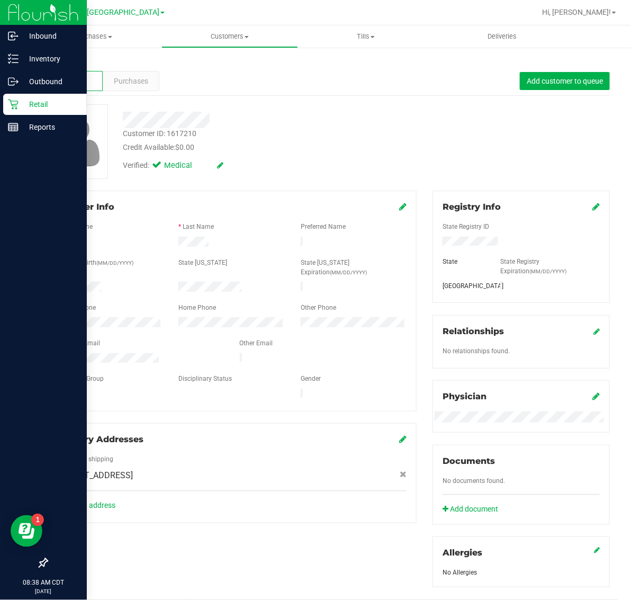
click at [31, 105] on p "Retail" at bounding box center [51, 104] width 64 height 13
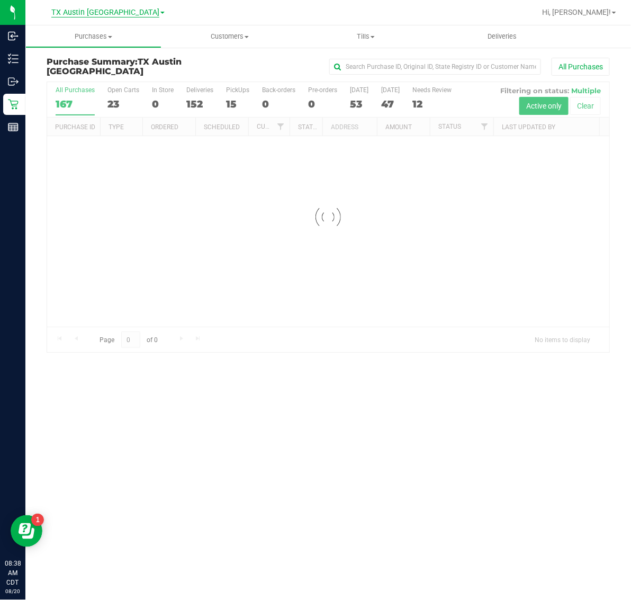
click at [101, 12] on span "TX Austin [GEOGRAPHIC_DATA]" at bounding box center [105, 13] width 108 height 10
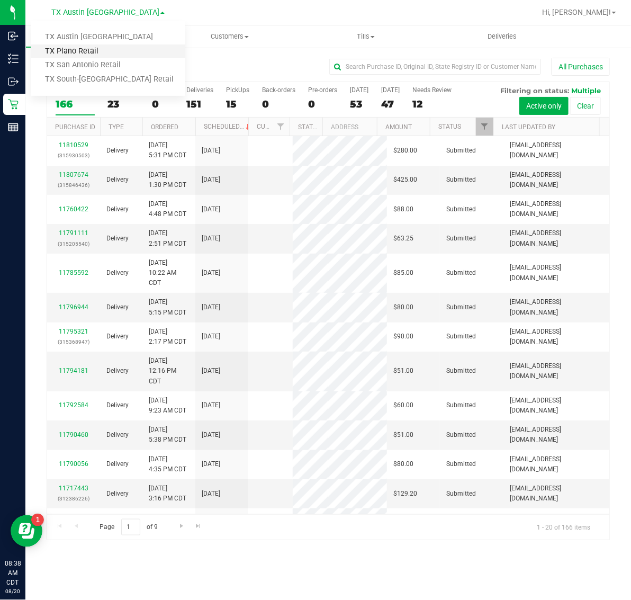
click at [90, 53] on link "TX Plano Retail" at bounding box center [108, 51] width 155 height 14
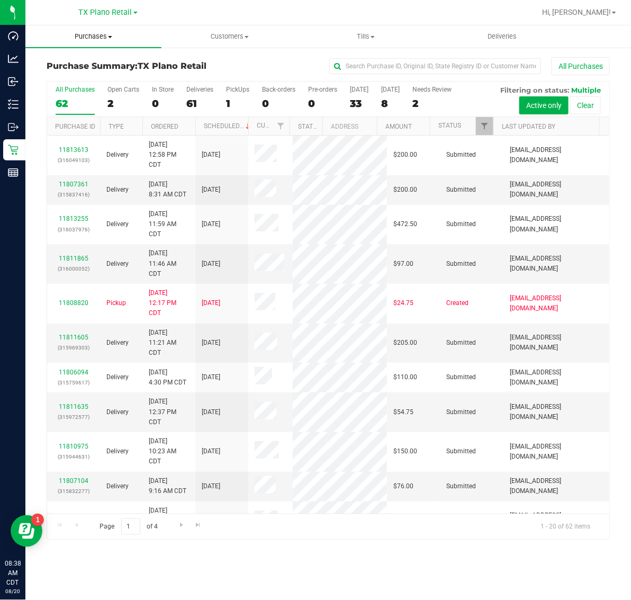
click at [96, 34] on span "Purchases" at bounding box center [93, 37] width 136 height 10
click at [99, 73] on li "Fulfillment" at bounding box center [93, 76] width 136 height 13
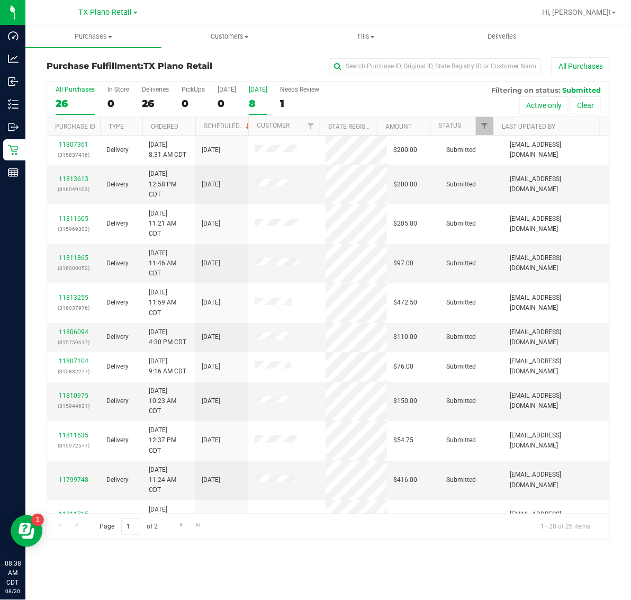
click at [265, 94] on label "[DATE] 8" at bounding box center [258, 100] width 19 height 29
click at [0, 0] on input "[DATE] 8" at bounding box center [0, 0] width 0 height 0
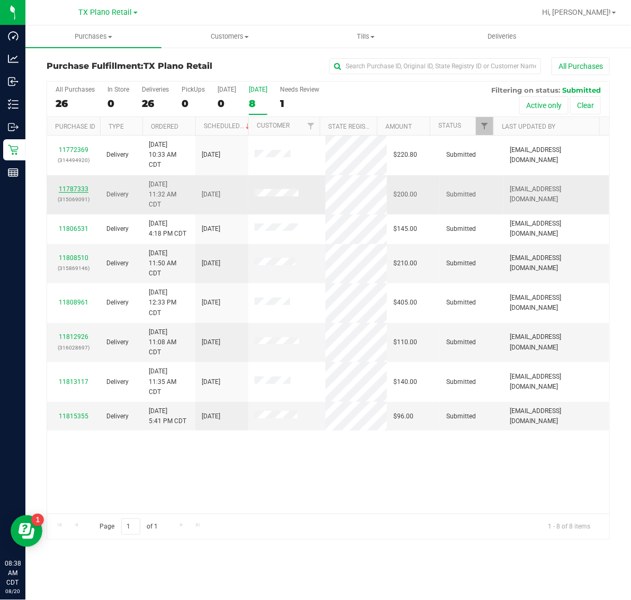
click at [78, 189] on link "11787333" at bounding box center [74, 188] width 30 height 7
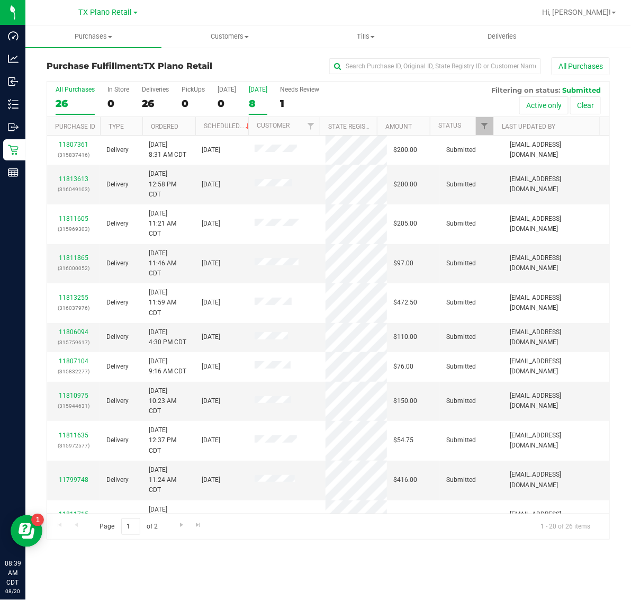
click at [257, 98] on div "8" at bounding box center [258, 103] width 19 height 12
click at [0, 0] on input "[DATE] 8" at bounding box center [0, 0] width 0 height 0
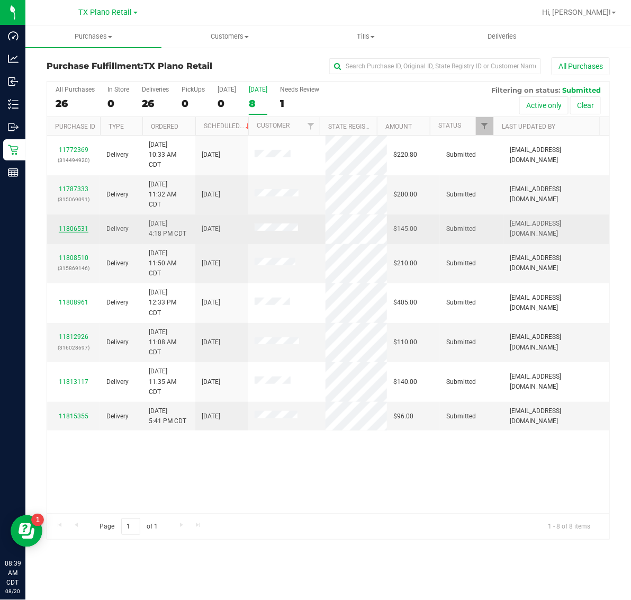
click at [79, 229] on link "11806531" at bounding box center [74, 228] width 30 height 7
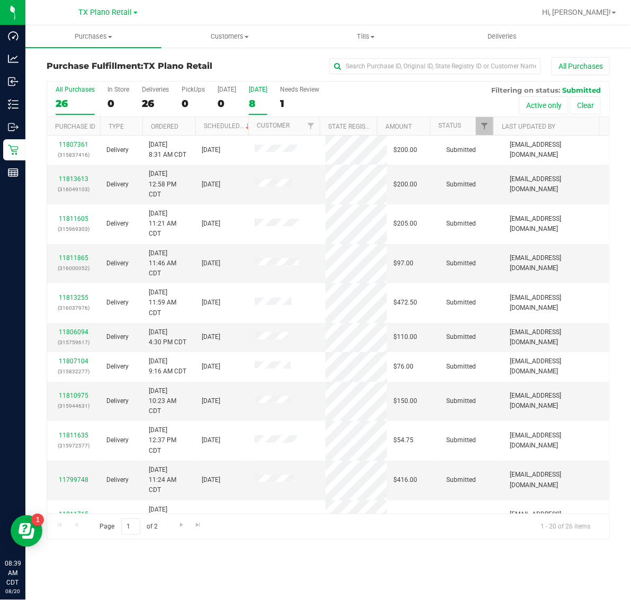
click at [262, 102] on div "8" at bounding box center [258, 103] width 19 height 12
click at [0, 0] on input "[DATE] 8" at bounding box center [0, 0] width 0 height 0
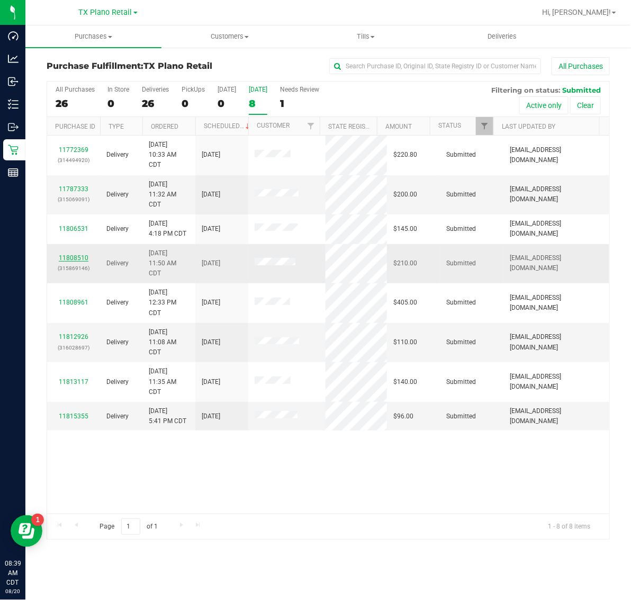
click at [82, 260] on link "11808510" at bounding box center [74, 257] width 30 height 7
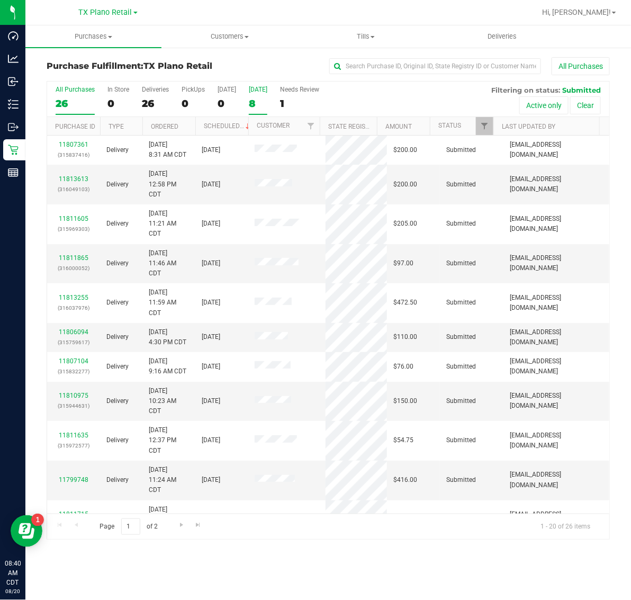
click at [255, 96] on label "[DATE] 8" at bounding box center [258, 100] width 19 height 29
click at [0, 0] on input "[DATE] 8" at bounding box center [0, 0] width 0 height 0
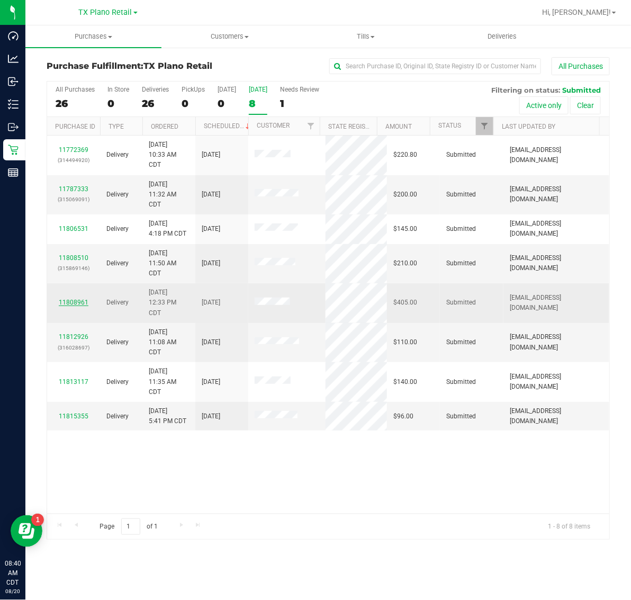
click at [78, 302] on link "11808961" at bounding box center [74, 301] width 30 height 7
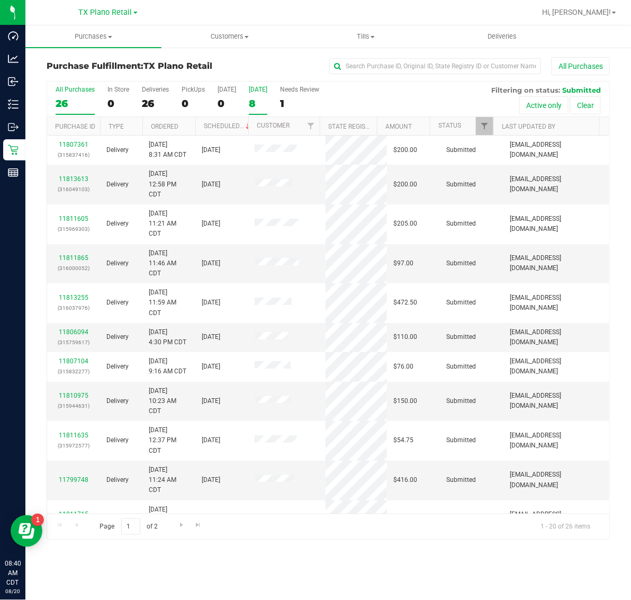
click at [256, 88] on div "[DATE]" at bounding box center [258, 89] width 19 height 7
click at [0, 0] on input "[DATE] 8" at bounding box center [0, 0] width 0 height 0
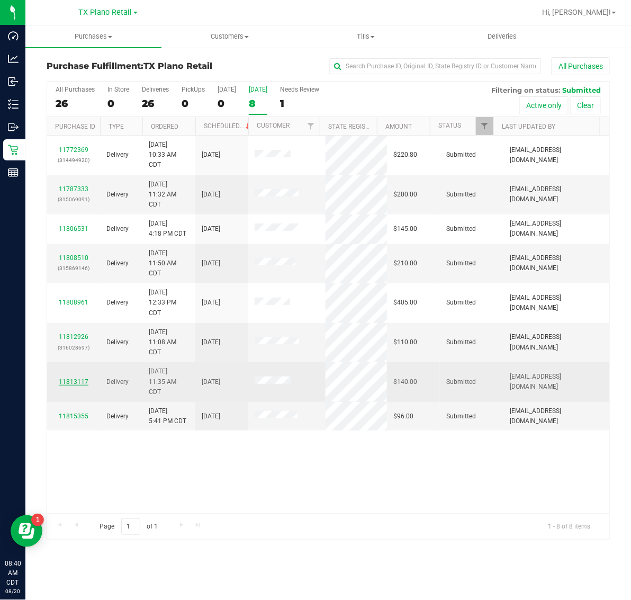
click at [79, 383] on link "11813117" at bounding box center [74, 381] width 30 height 7
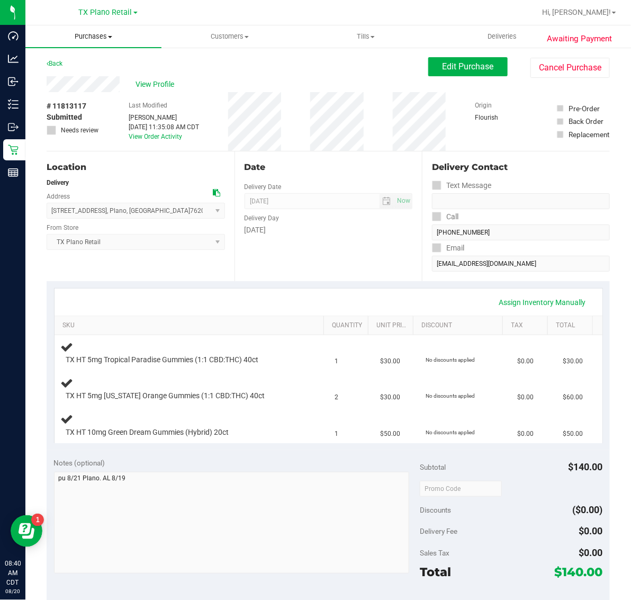
click at [84, 34] on span "Purchases" at bounding box center [93, 37] width 136 height 10
click at [92, 77] on li "Fulfillment" at bounding box center [93, 76] width 136 height 13
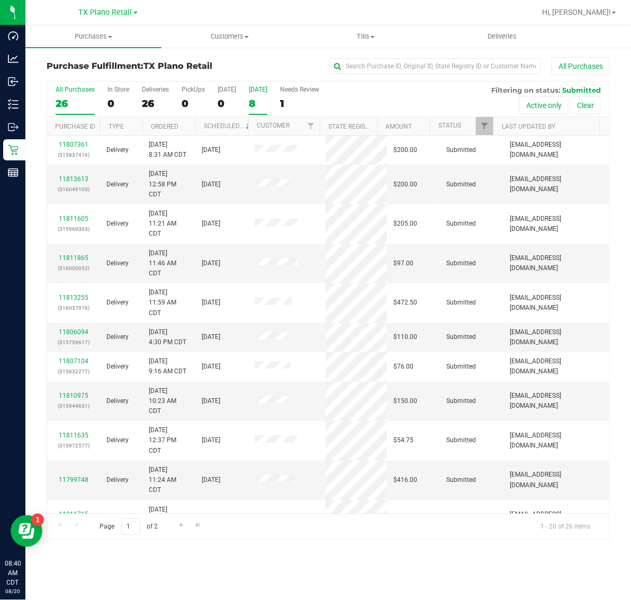
click at [259, 92] on div "[DATE]" at bounding box center [258, 89] width 19 height 7
click at [0, 0] on input "[DATE] 8" at bounding box center [0, 0] width 0 height 0
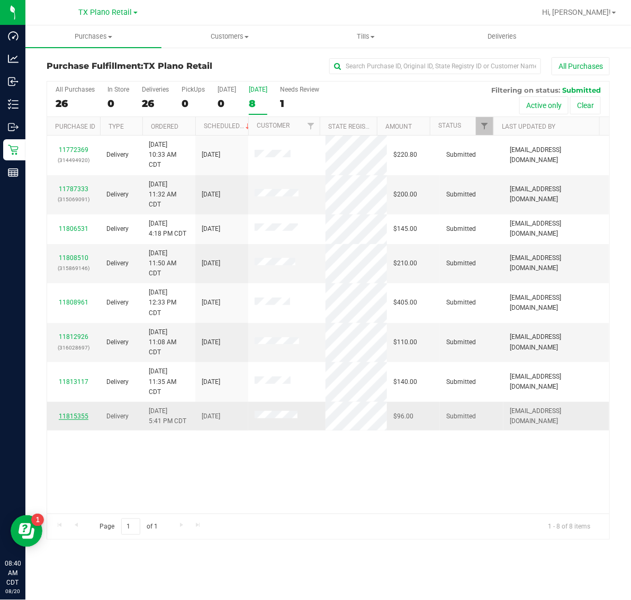
click at [66, 419] on link "11815355" at bounding box center [74, 415] width 30 height 7
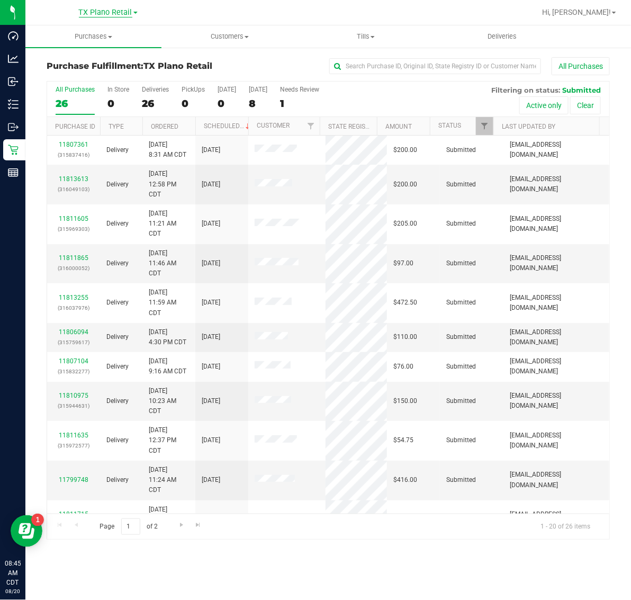
click at [117, 12] on span "TX Plano Retail" at bounding box center [105, 13] width 53 height 10
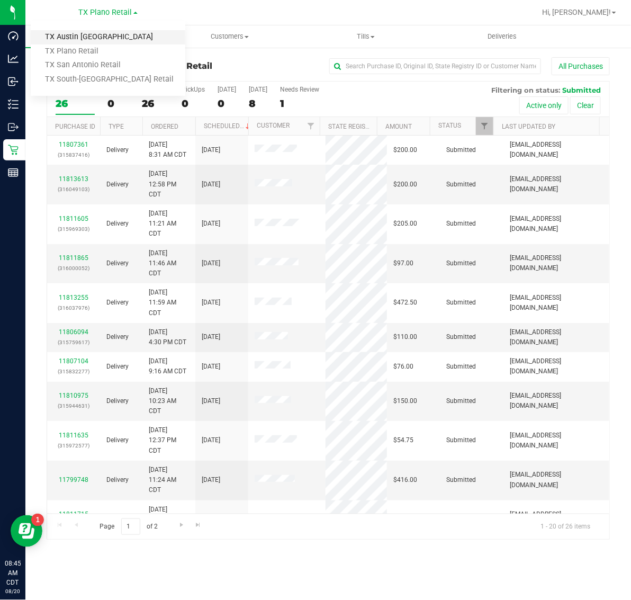
click at [106, 35] on link "TX Austin [GEOGRAPHIC_DATA]" at bounding box center [108, 37] width 155 height 14
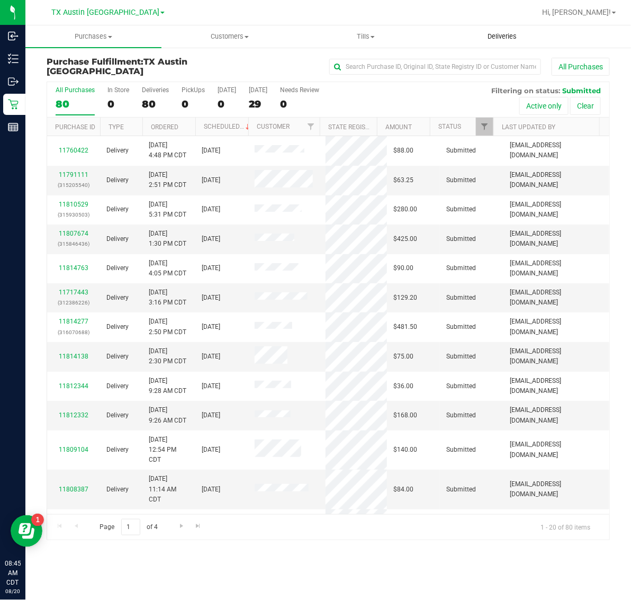
click at [493, 38] on span "Deliveries" at bounding box center [502, 37] width 58 height 10
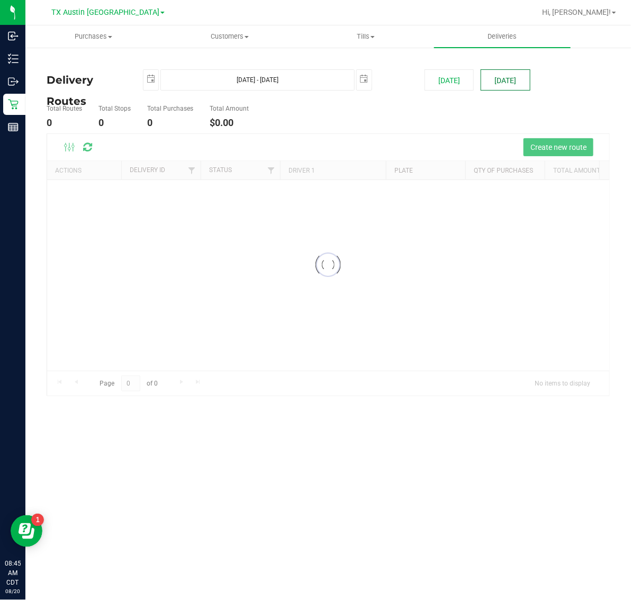
click at [509, 79] on button "[DATE]" at bounding box center [505, 79] width 49 height 21
type input "Aug 21, 2025 - Aug 21, 2025"
type input "2025-08-21"
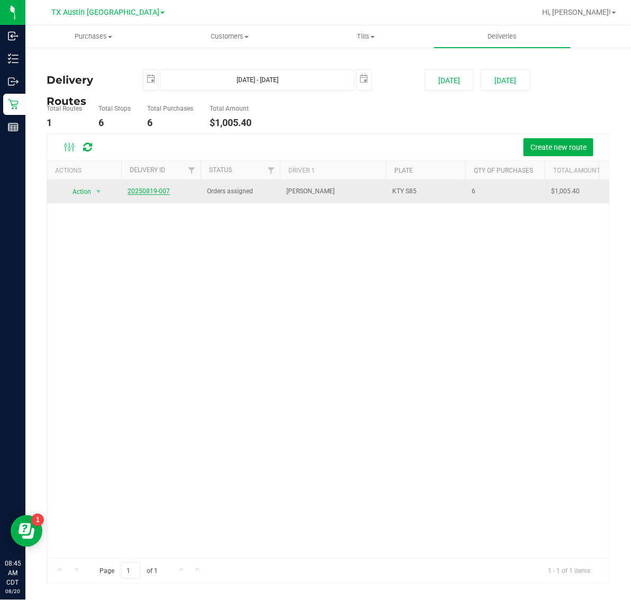
click at [153, 192] on link "20250819-007" at bounding box center [149, 190] width 42 height 7
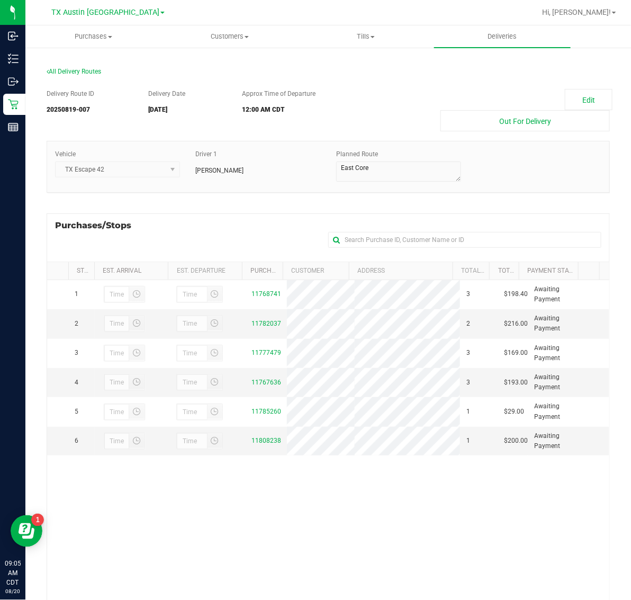
click at [96, 7] on link "TX Austin [GEOGRAPHIC_DATA]" at bounding box center [107, 12] width 113 height 10
click at [90, 48] on link "TX Plano Retail" at bounding box center [108, 51] width 155 height 14
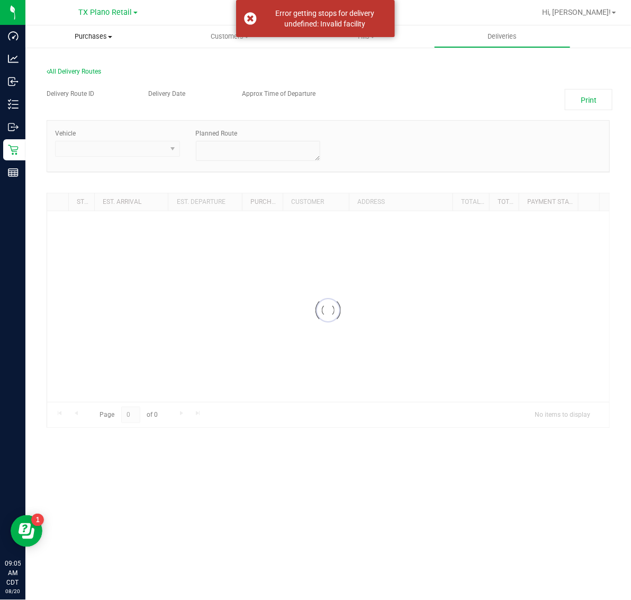
click at [90, 38] on span "Purchases" at bounding box center [93, 37] width 136 height 10
click at [88, 80] on span "Fulfillment" at bounding box center [58, 76] width 66 height 9
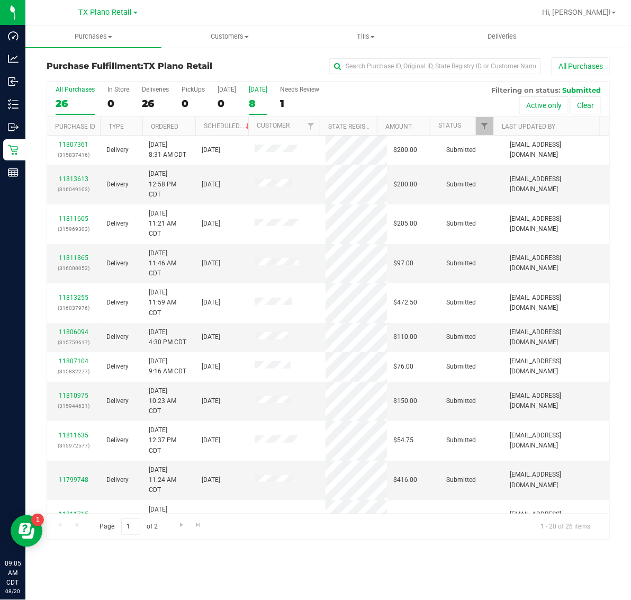
click at [255, 96] on label "[DATE] 8" at bounding box center [258, 100] width 19 height 29
click at [0, 0] on input "[DATE] 8" at bounding box center [0, 0] width 0 height 0
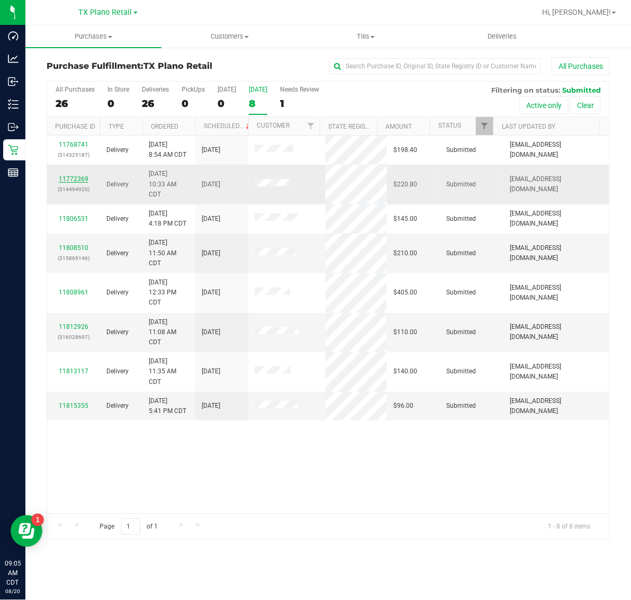
click at [77, 180] on link "11772369" at bounding box center [74, 178] width 30 height 7
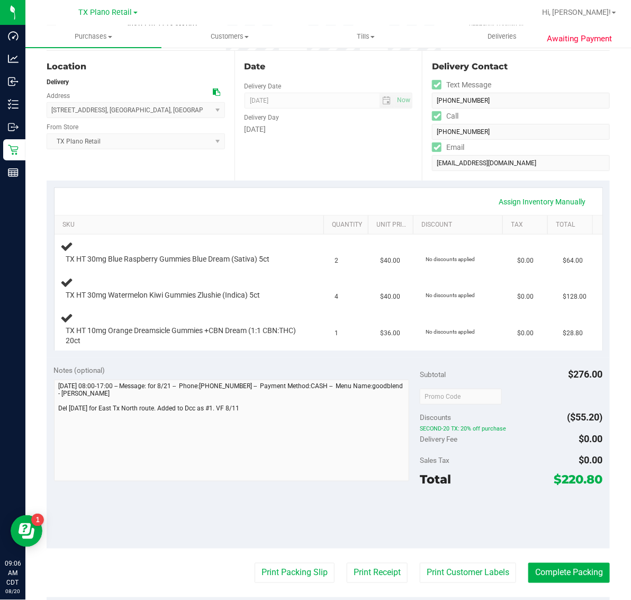
scroll to position [265, 0]
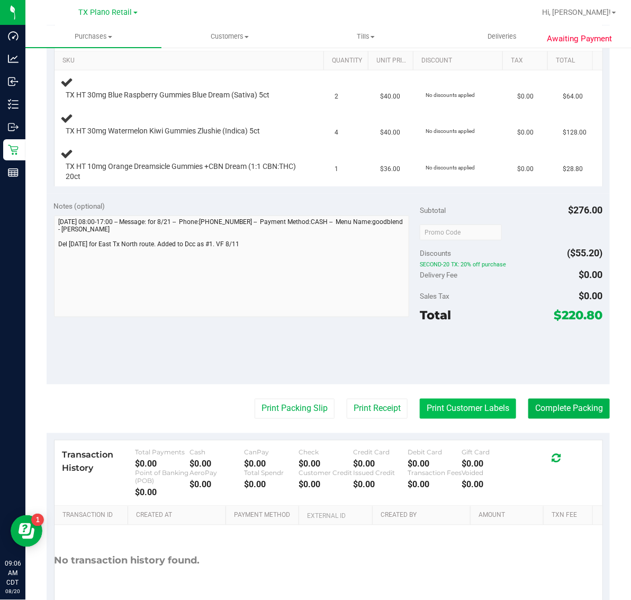
click at [459, 407] on button "Print Customer Labels" at bounding box center [468, 408] width 96 height 20
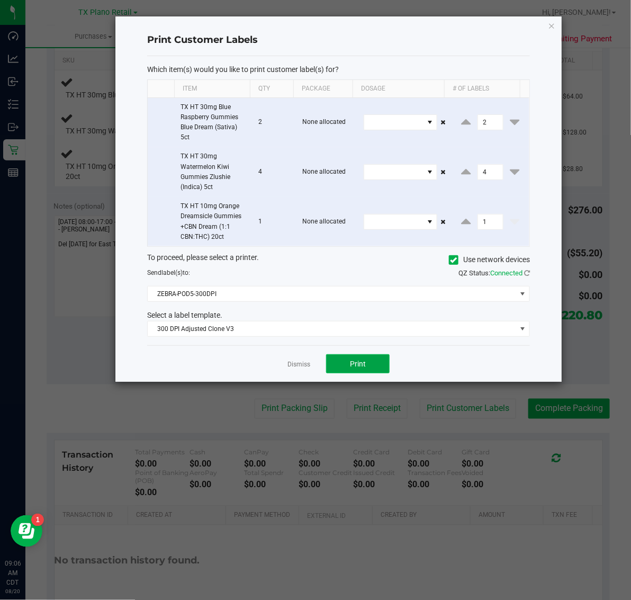
click at [372, 364] on button "Print" at bounding box center [358, 363] width 64 height 19
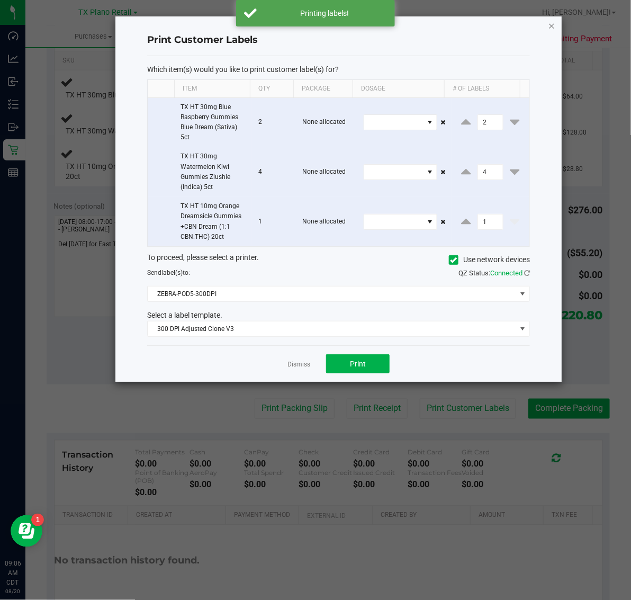
click at [551, 19] on icon "button" at bounding box center [551, 25] width 7 height 13
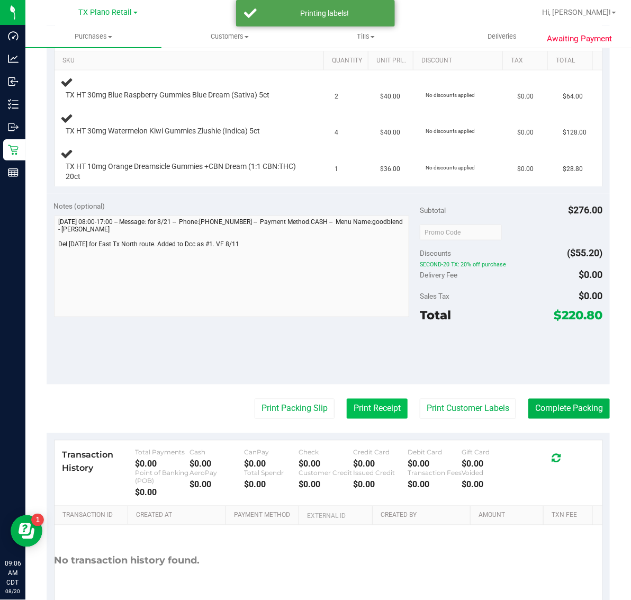
click at [370, 403] on button "Print Receipt" at bounding box center [377, 408] width 61 height 20
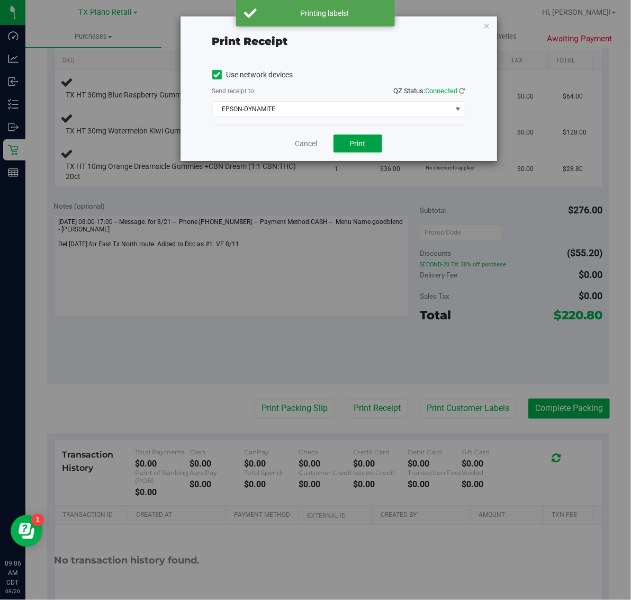
click at [360, 139] on span "Print" at bounding box center [358, 143] width 16 height 8
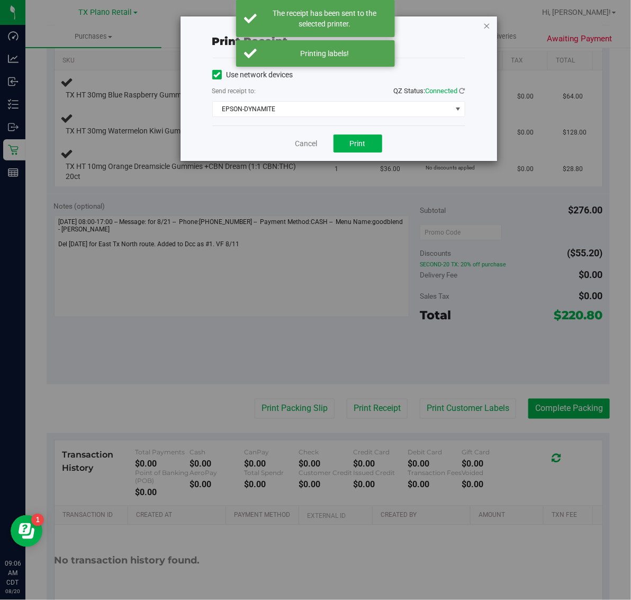
click at [484, 24] on icon "button" at bounding box center [486, 25] width 7 height 13
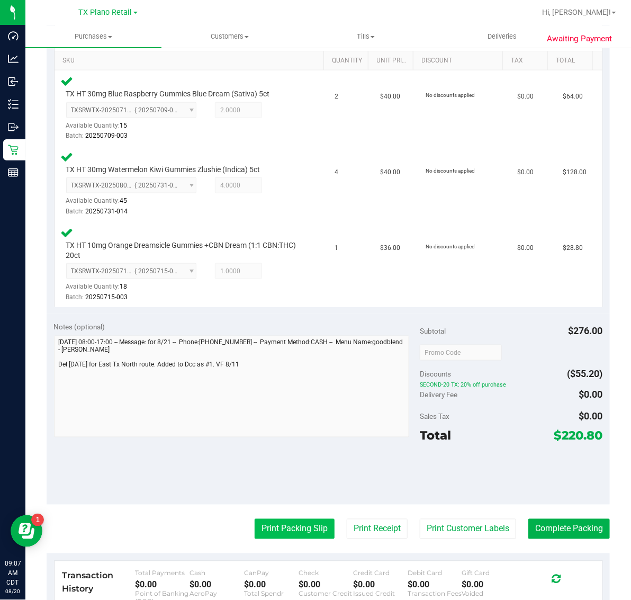
click at [294, 533] on button "Print Packing Slip" at bounding box center [295, 529] width 80 height 20
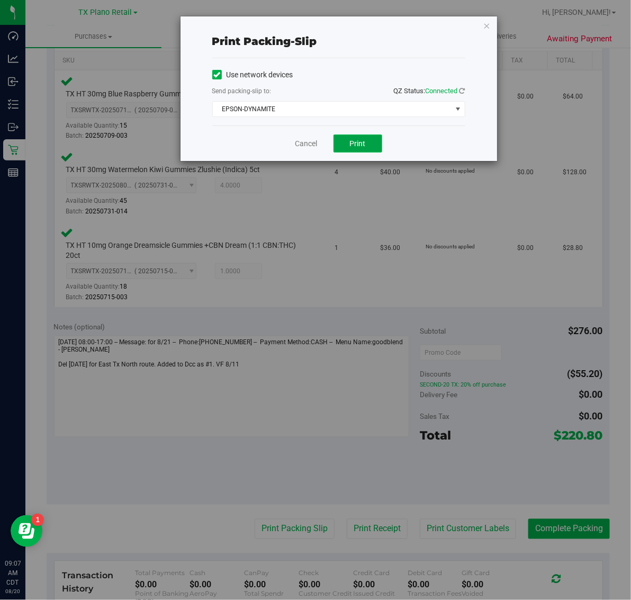
click at [366, 146] on button "Print" at bounding box center [357, 143] width 49 height 18
click at [487, 22] on icon "button" at bounding box center [486, 25] width 7 height 13
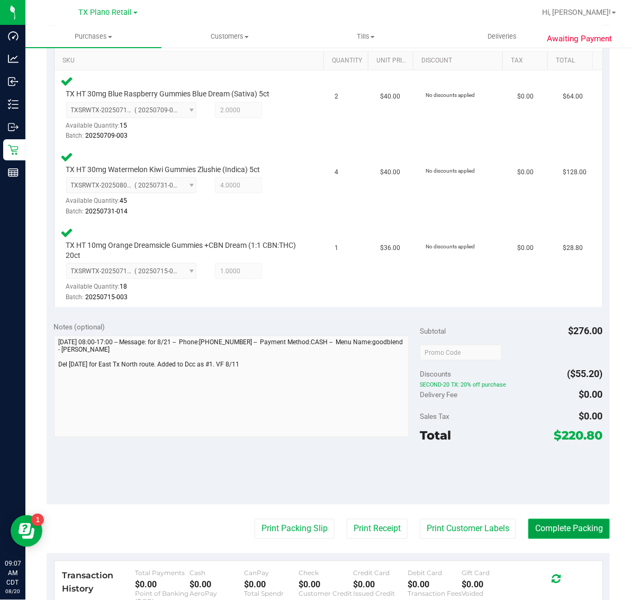
click at [546, 523] on button "Complete Packing" at bounding box center [568, 529] width 81 height 20
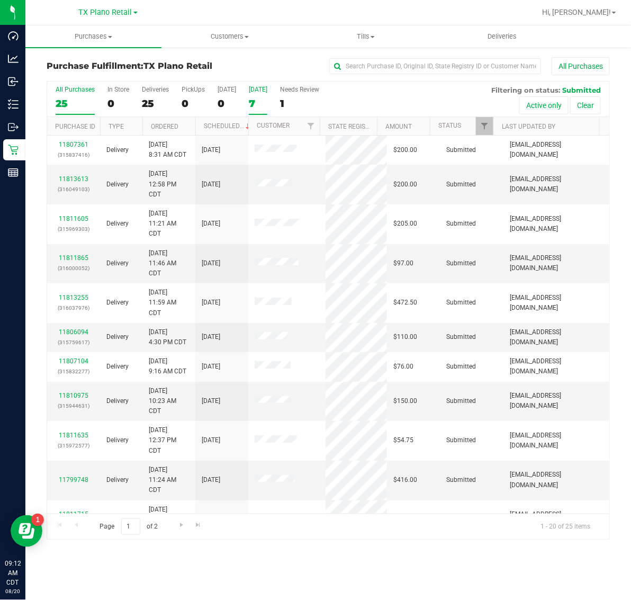
click at [267, 101] on div "7" at bounding box center [258, 103] width 19 height 12
click at [0, 0] on input "Tomorrow 7" at bounding box center [0, 0] width 0 height 0
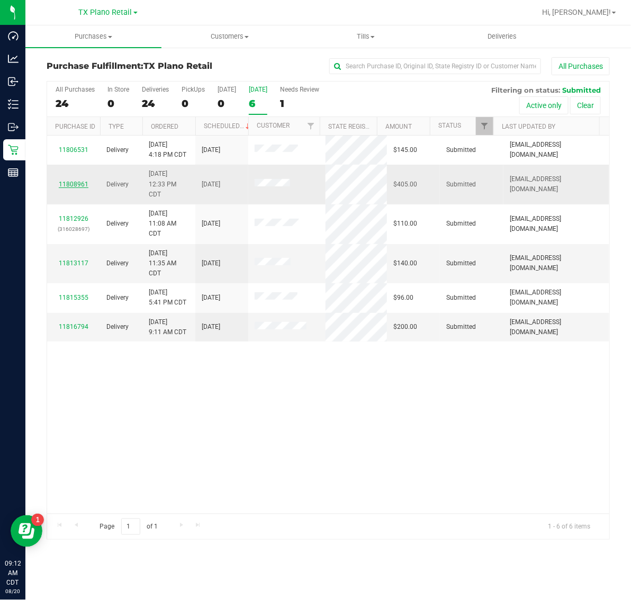
click at [70, 187] on link "11808961" at bounding box center [74, 183] width 30 height 7
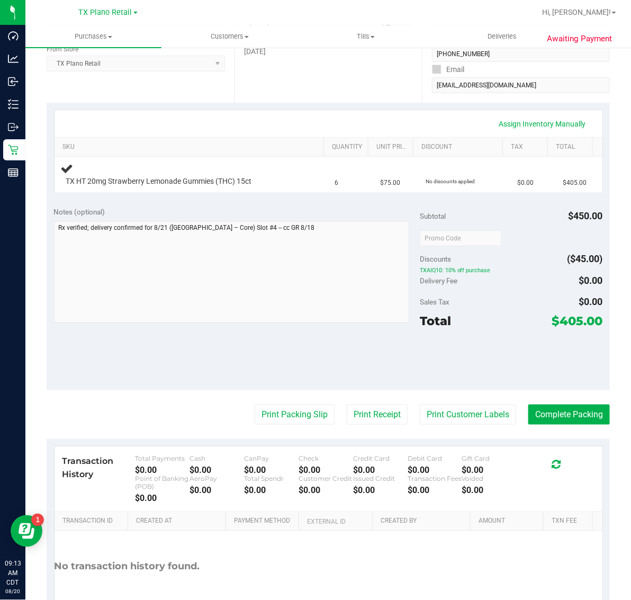
scroll to position [180, 0]
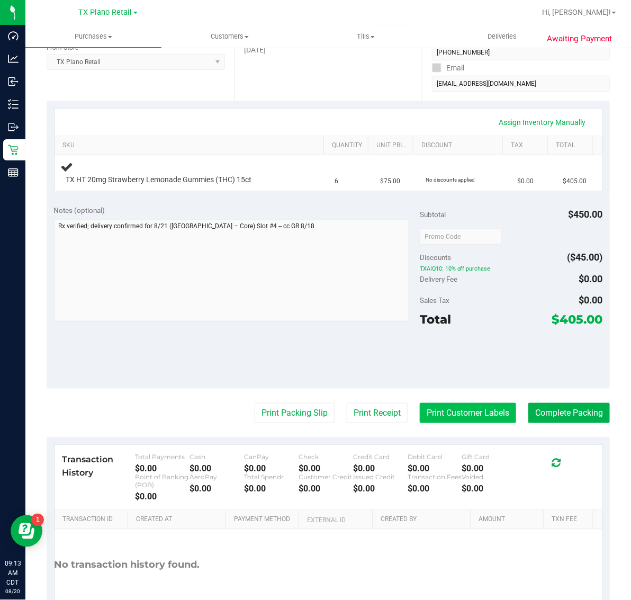
click at [458, 408] on button "Print Customer Labels" at bounding box center [468, 413] width 96 height 20
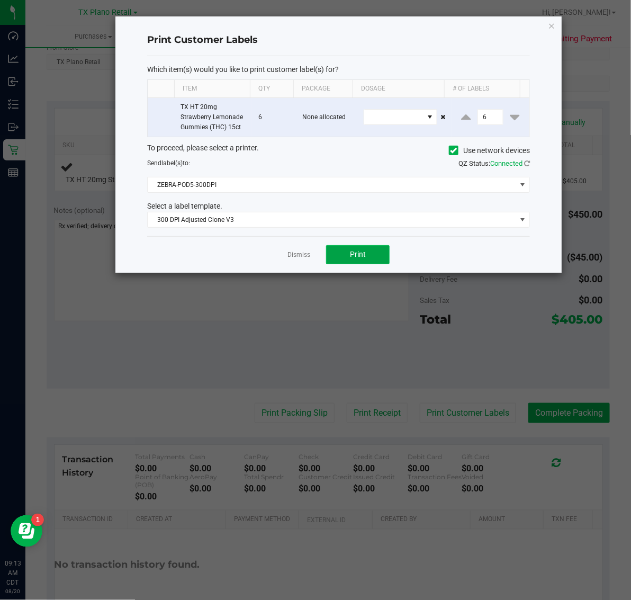
click at [357, 252] on span "Print" at bounding box center [358, 254] width 16 height 8
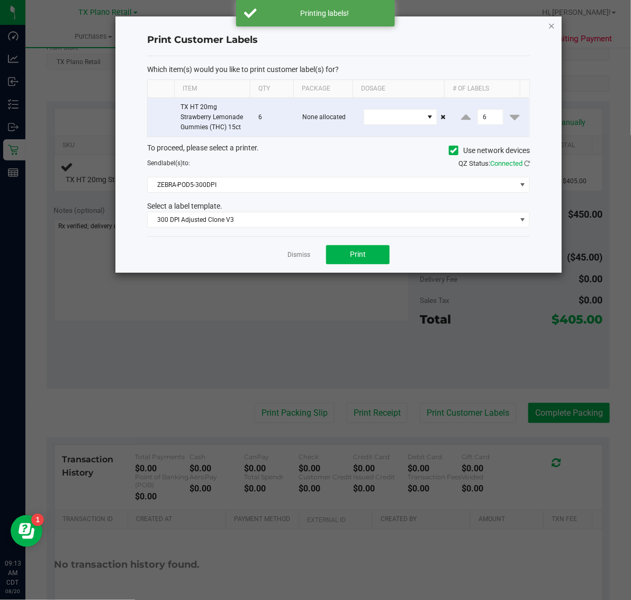
click at [551, 26] on icon "button" at bounding box center [551, 25] width 7 height 13
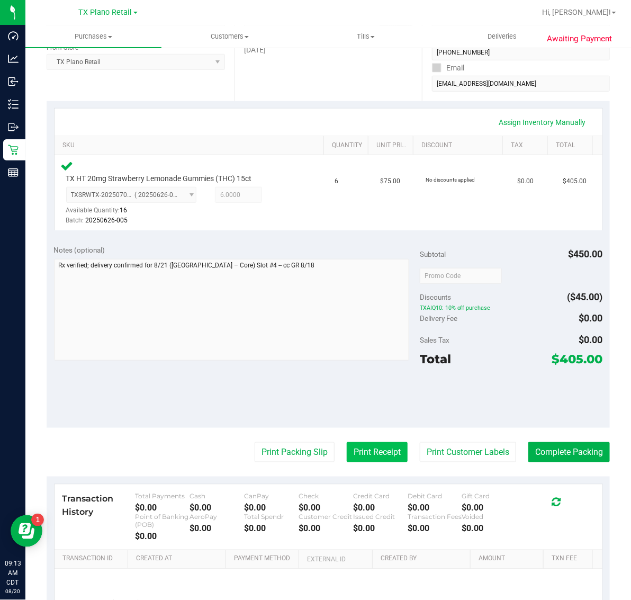
click at [368, 456] on button "Print Receipt" at bounding box center [377, 452] width 61 height 20
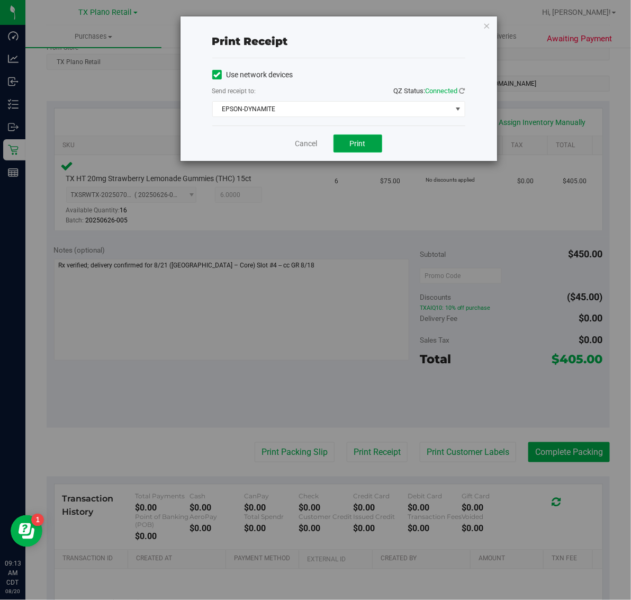
click at [359, 144] on span "Print" at bounding box center [358, 143] width 16 height 8
click at [487, 25] on icon "button" at bounding box center [486, 25] width 7 height 13
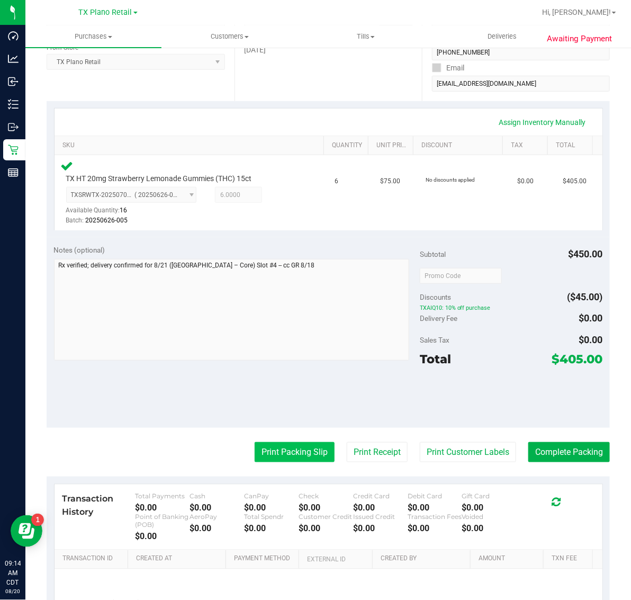
click at [288, 458] on button "Print Packing Slip" at bounding box center [295, 452] width 80 height 20
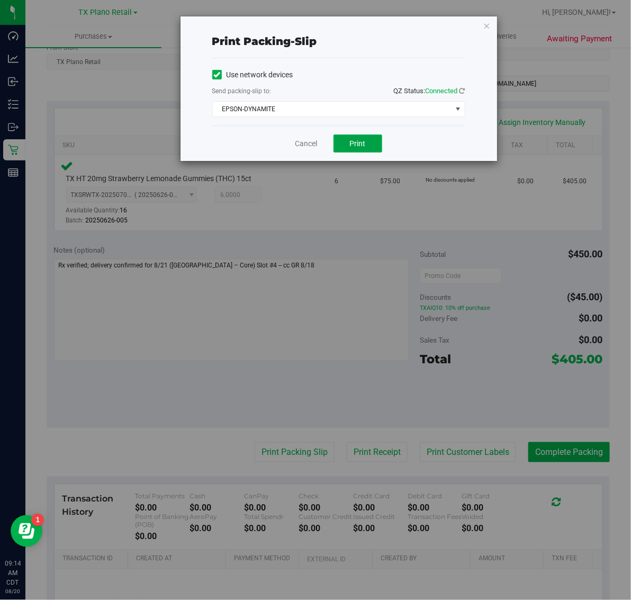
click at [363, 152] on button "Print" at bounding box center [357, 143] width 49 height 18
click at [485, 25] on icon "button" at bounding box center [486, 25] width 7 height 13
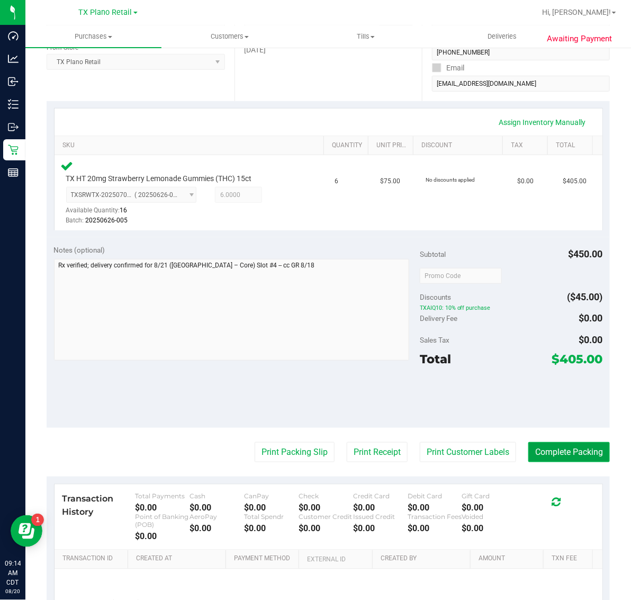
click at [564, 448] on button "Complete Packing" at bounding box center [568, 452] width 81 height 20
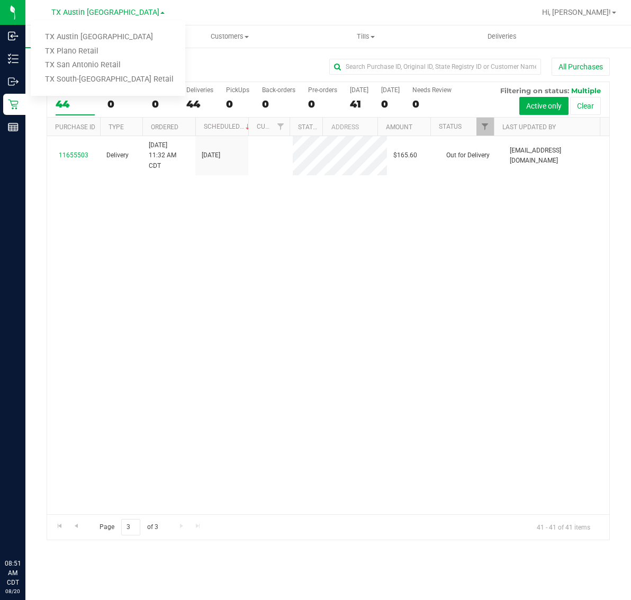
click at [99, 55] on link "TX Plano Retail" at bounding box center [108, 51] width 155 height 14
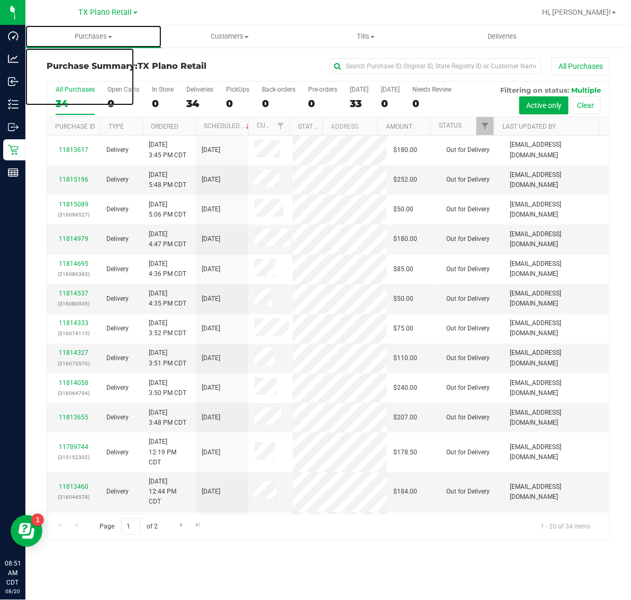
click at [93, 40] on span "Purchases" at bounding box center [93, 37] width 136 height 10
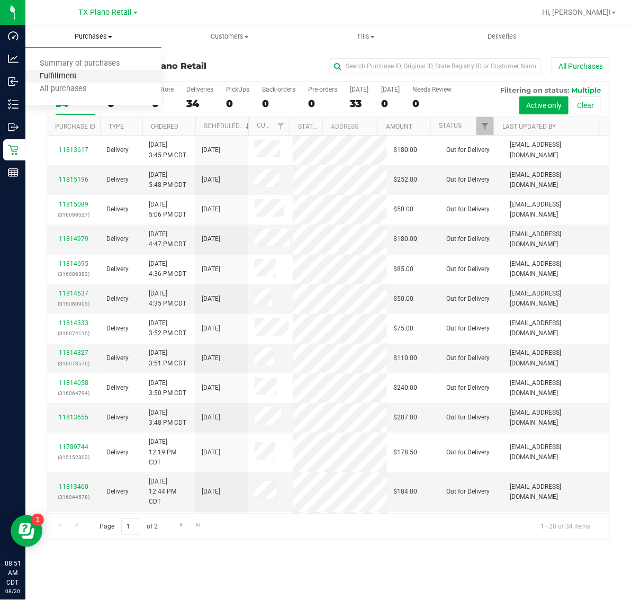
click at [86, 77] on span "Fulfillment" at bounding box center [58, 76] width 66 height 9
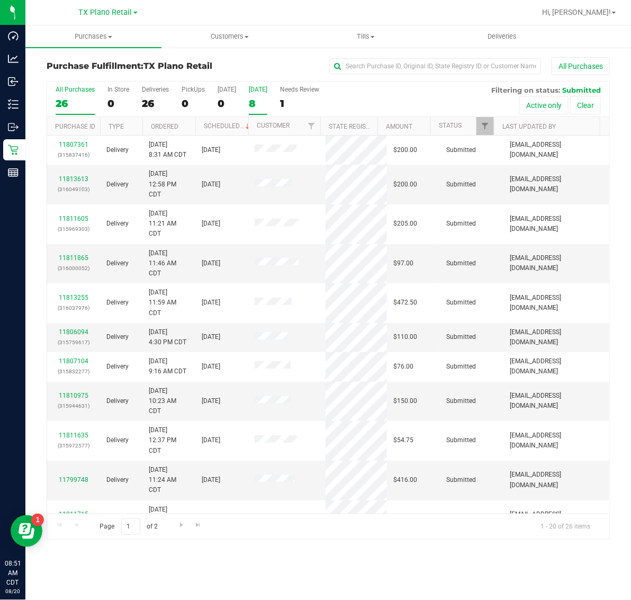
click at [258, 96] on label "[DATE] 8" at bounding box center [258, 100] width 19 height 29
click at [0, 0] on input "[DATE] 8" at bounding box center [0, 0] width 0 height 0
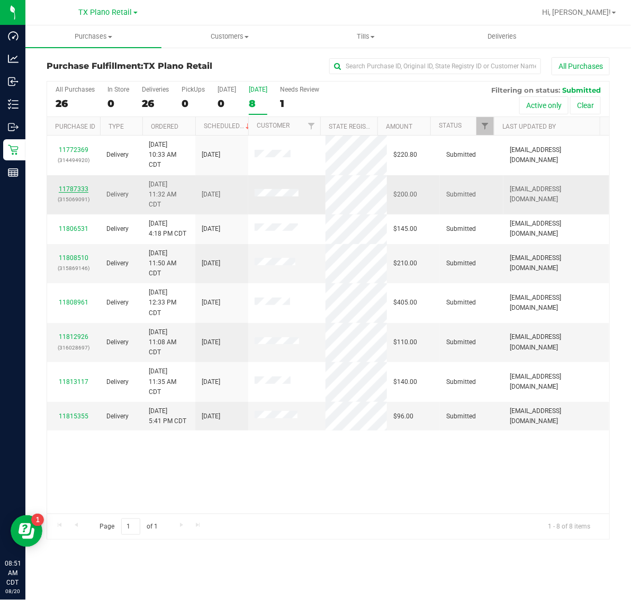
click at [77, 188] on link "11787333" at bounding box center [74, 188] width 30 height 7
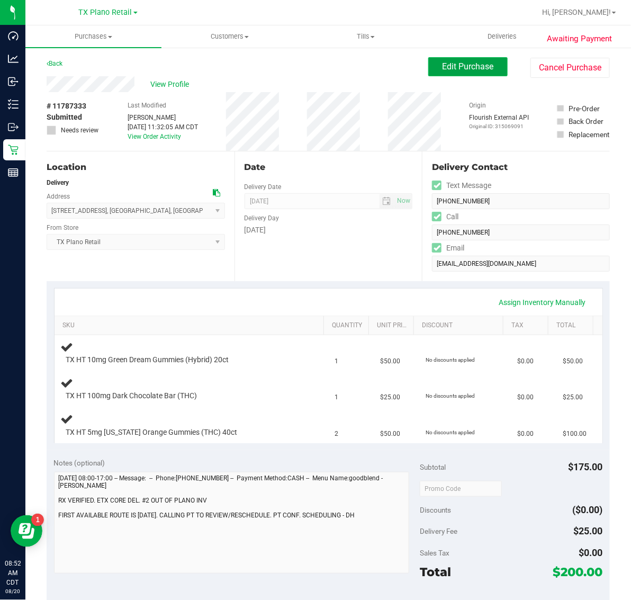
click at [479, 65] on span "Edit Purchase" at bounding box center [467, 66] width 51 height 10
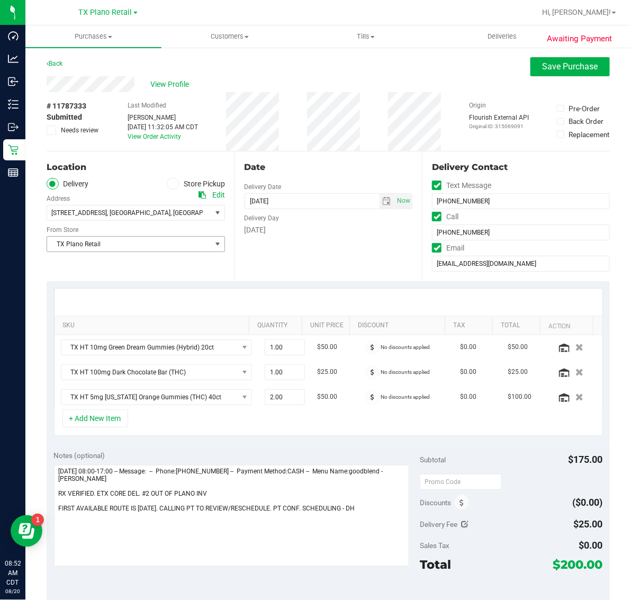
click at [180, 246] on span "TX Plano Retail" at bounding box center [129, 244] width 164 height 15
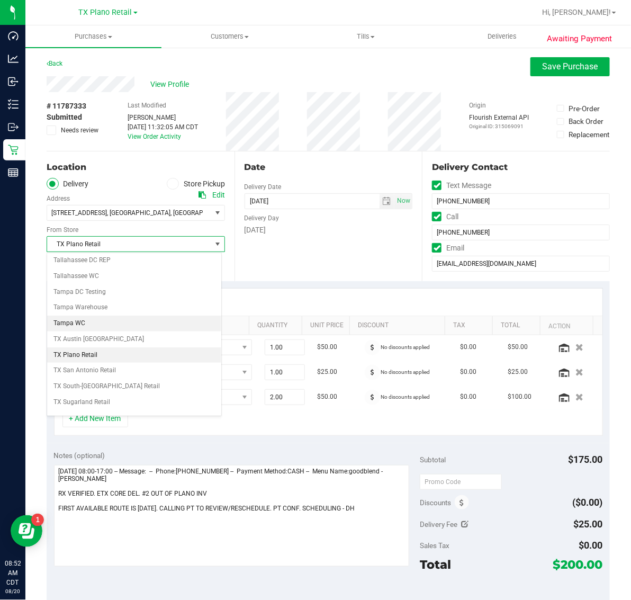
scroll to position [755, 0]
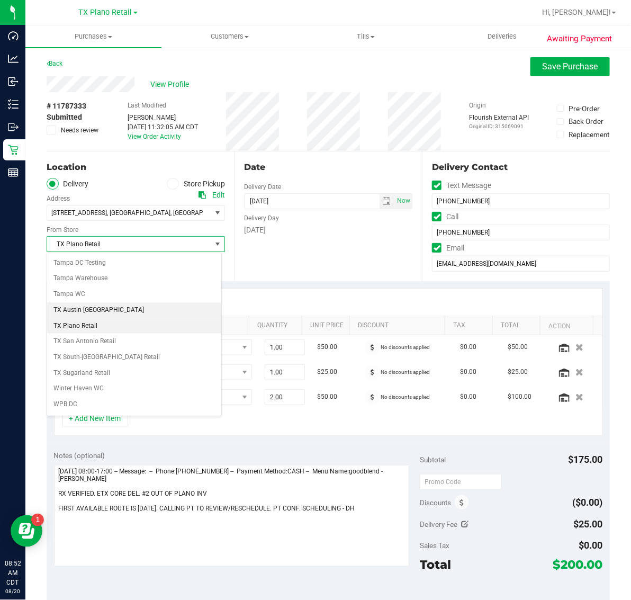
click at [149, 318] on li "TX Austin [GEOGRAPHIC_DATA]" at bounding box center [134, 310] width 174 height 16
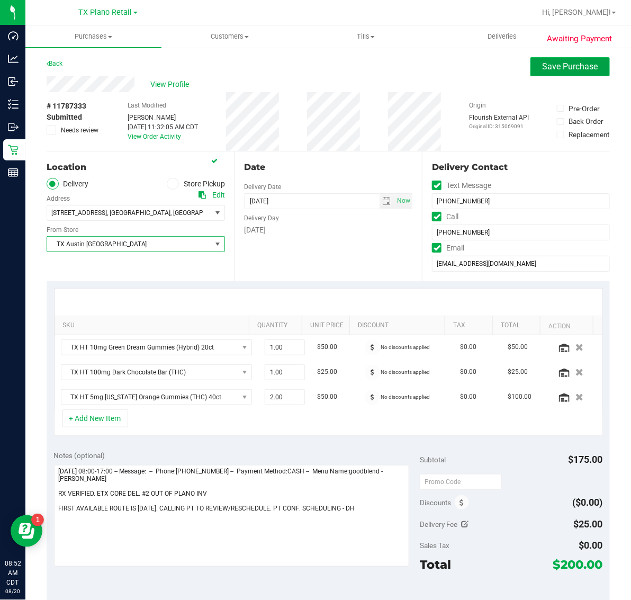
click at [565, 65] on span "Save Purchase" at bounding box center [570, 66] width 56 height 10
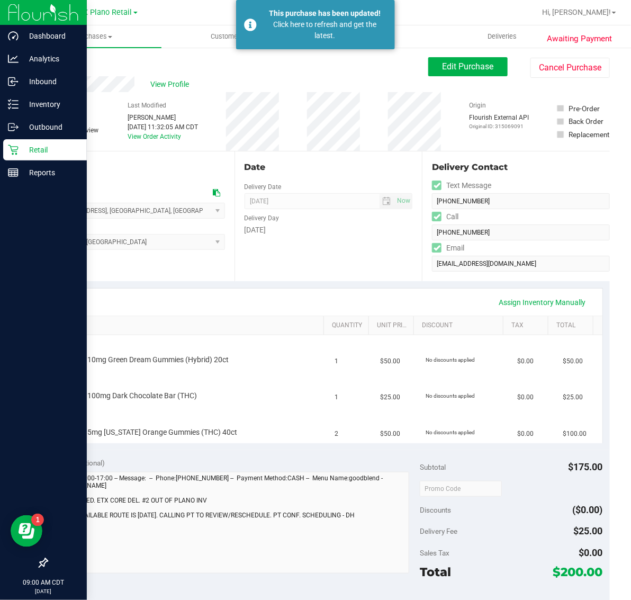
click at [40, 146] on p "Retail" at bounding box center [51, 149] width 64 height 13
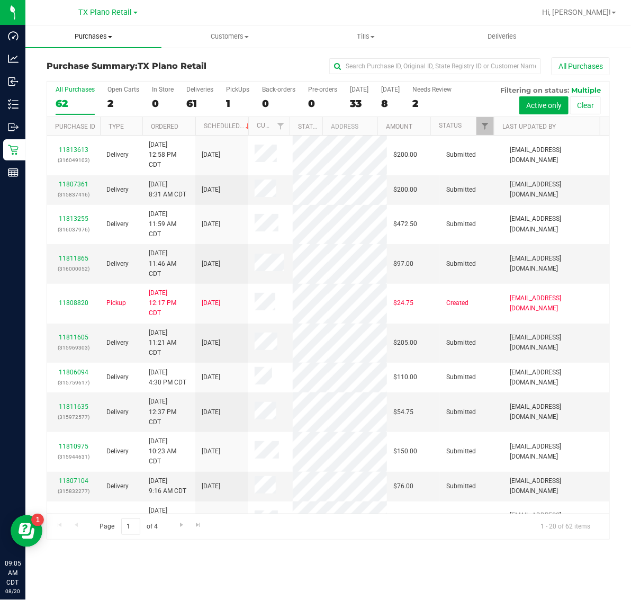
click at [93, 40] on span "Purchases" at bounding box center [93, 37] width 136 height 10
click at [86, 75] on span "Fulfillment" at bounding box center [58, 76] width 66 height 9
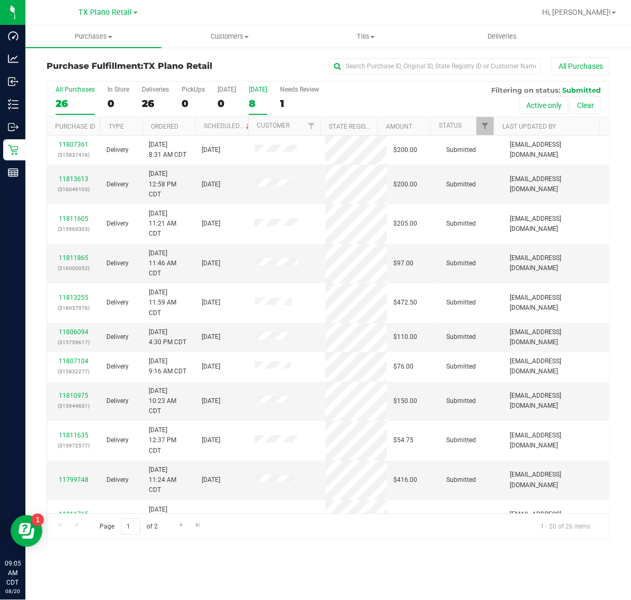
click at [256, 107] on div "8" at bounding box center [258, 103] width 19 height 12
click at [0, 0] on input "[DATE] 8" at bounding box center [0, 0] width 0 height 0
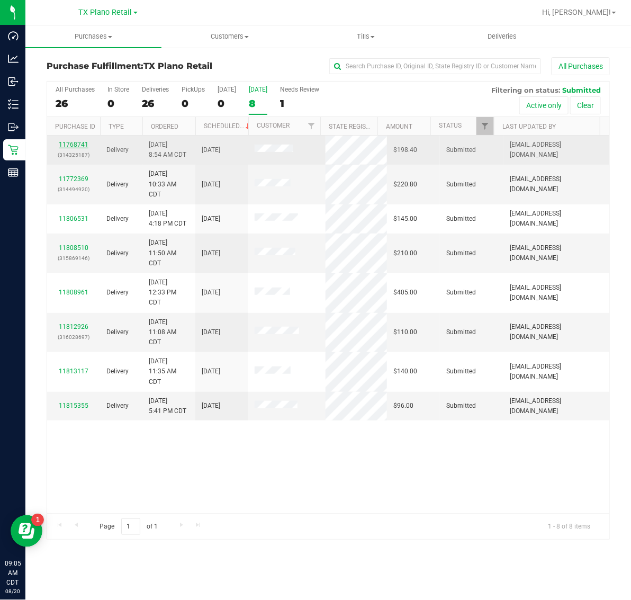
click at [75, 144] on link "11768741" at bounding box center [74, 144] width 30 height 7
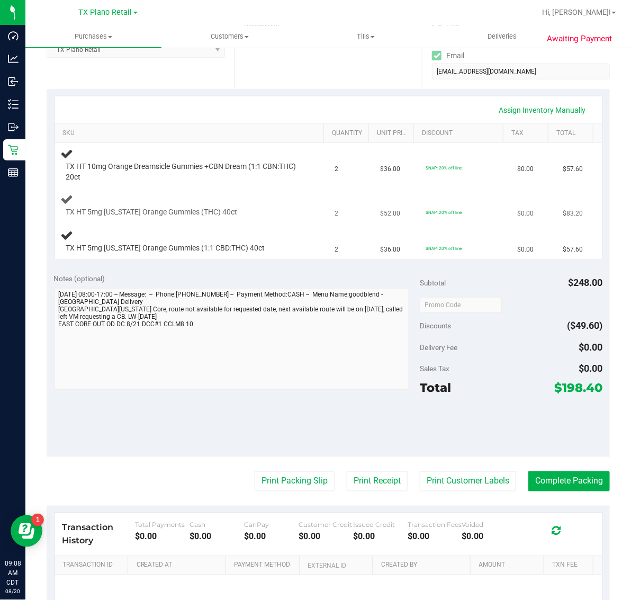
scroll to position [198, 0]
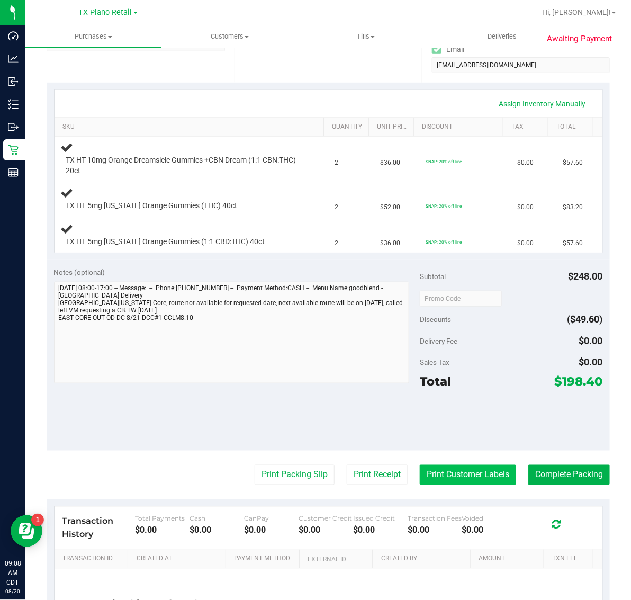
click at [473, 471] on button "Print Customer Labels" at bounding box center [468, 475] width 96 height 20
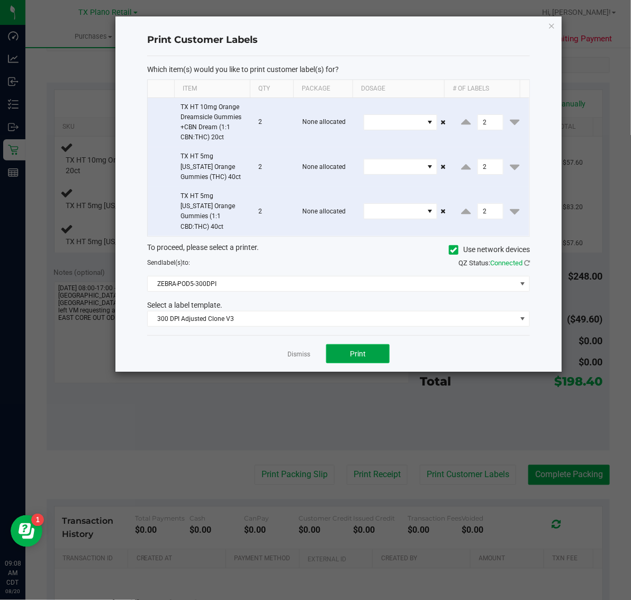
click at [364, 349] on span "Print" at bounding box center [358, 353] width 16 height 8
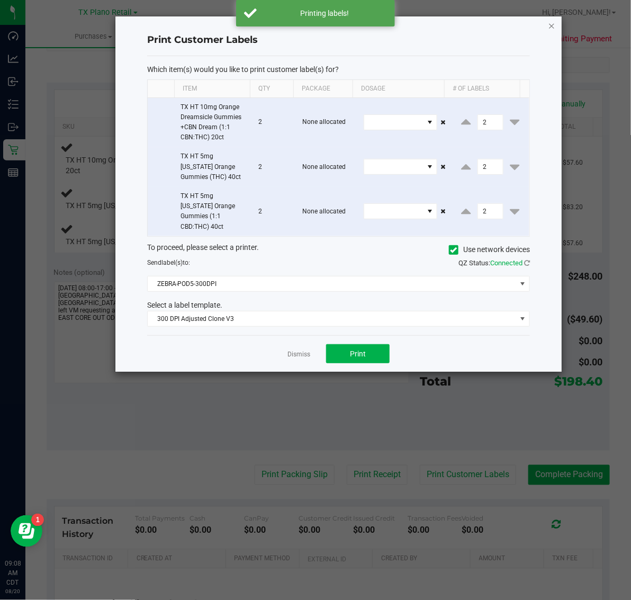
click at [549, 23] on icon "button" at bounding box center [551, 25] width 7 height 13
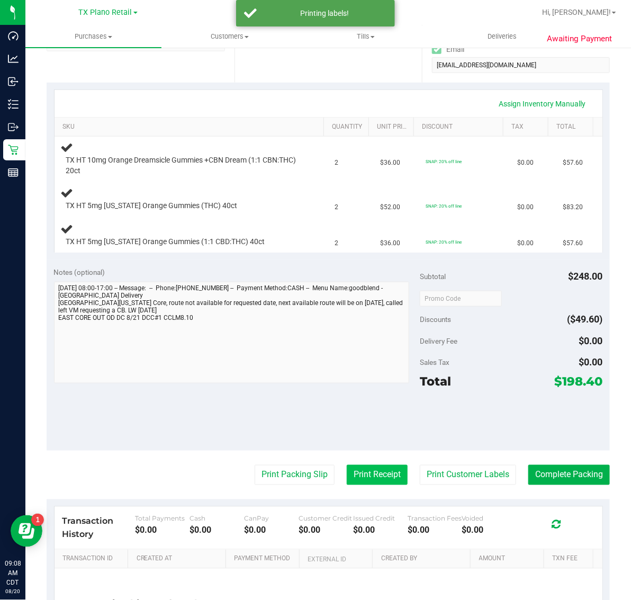
click at [376, 475] on button "Print Receipt" at bounding box center [377, 475] width 61 height 20
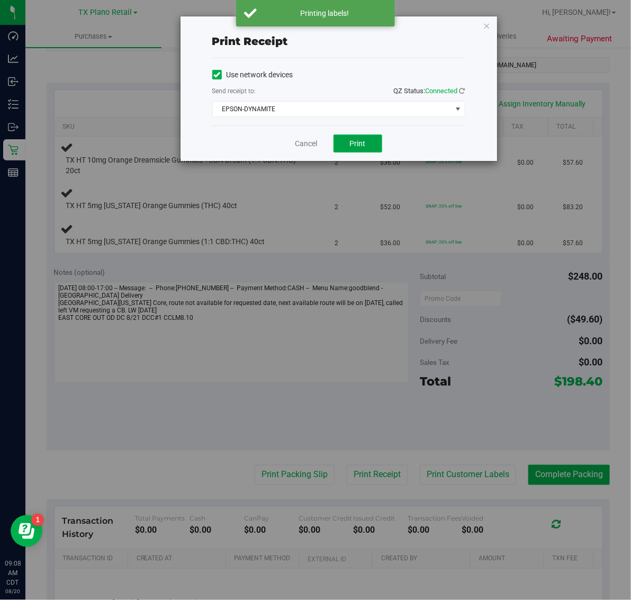
click at [361, 148] on span "Print" at bounding box center [358, 143] width 16 height 8
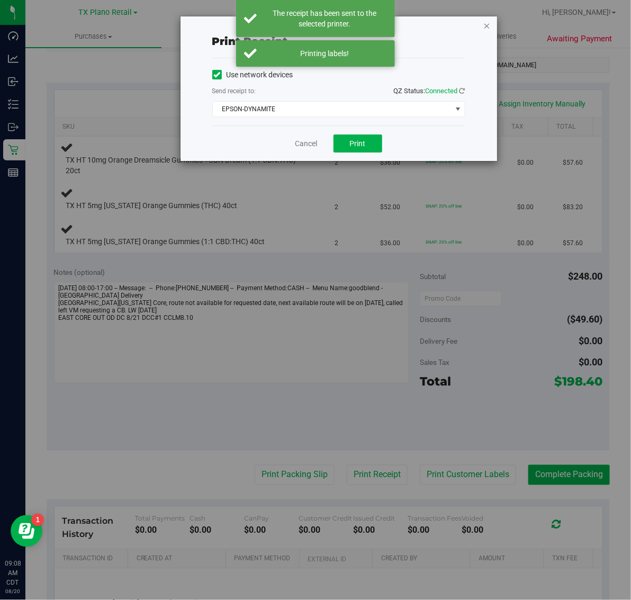
click at [487, 24] on icon "button" at bounding box center [486, 25] width 7 height 13
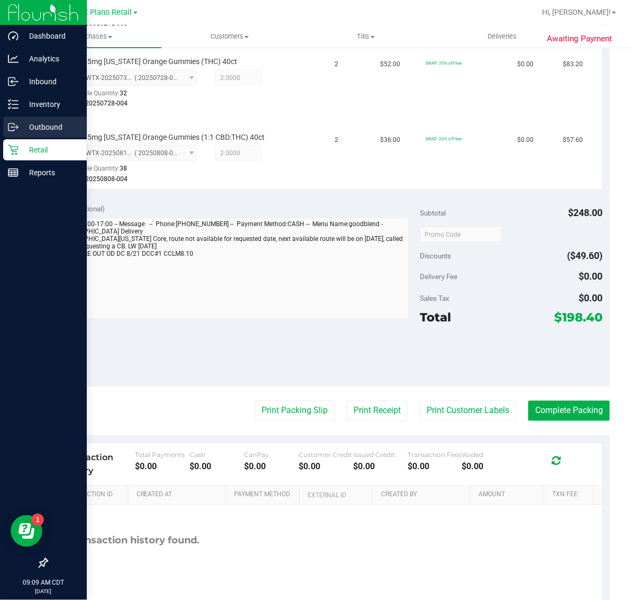
scroll to position [395, 0]
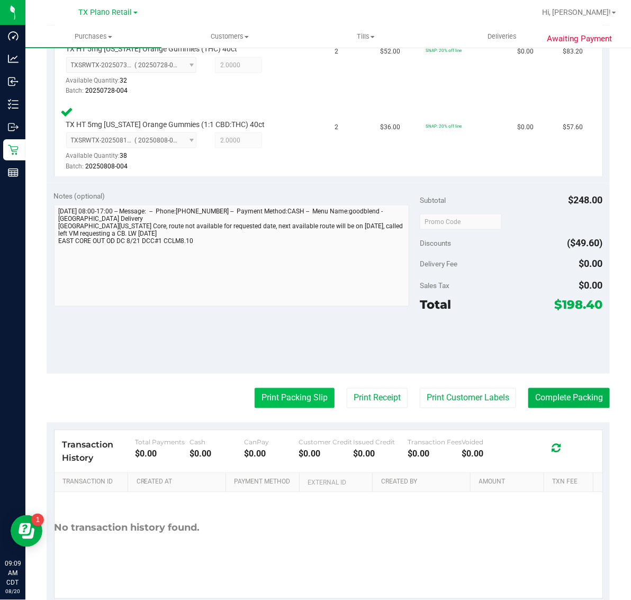
click at [292, 397] on button "Print Packing Slip" at bounding box center [295, 398] width 80 height 20
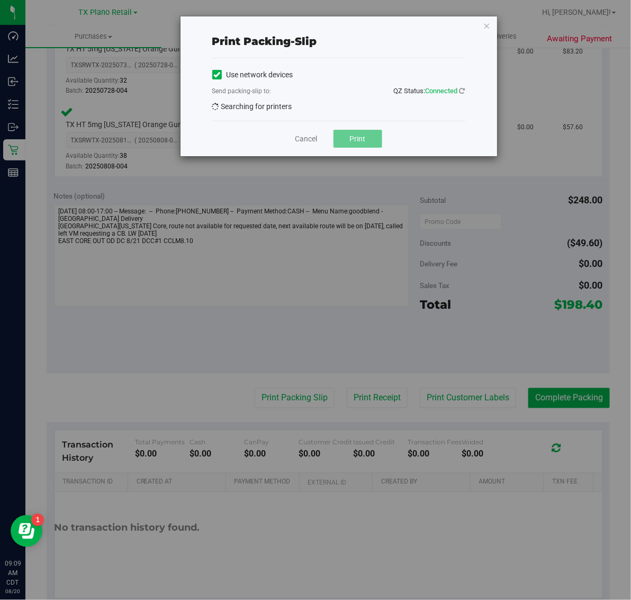
click at [284, 392] on div "Print packing-slip Use network devices Send packing-slip to: QZ Status: Connect…" at bounding box center [319, 300] width 639 height 600
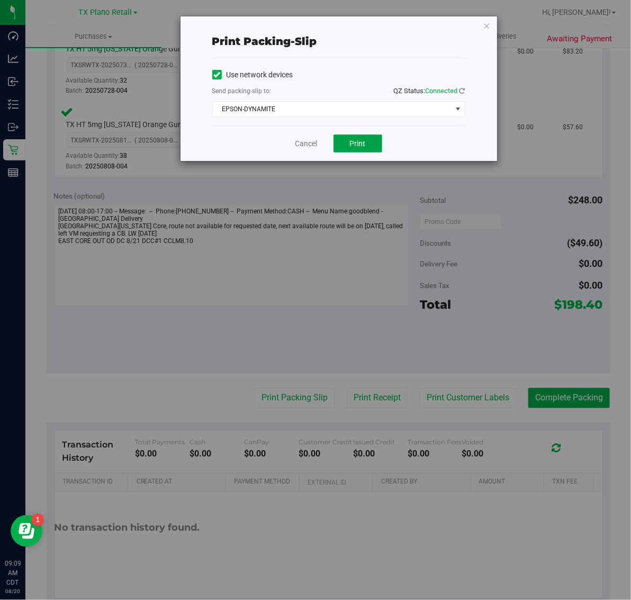
click at [357, 143] on span "Print" at bounding box center [358, 143] width 16 height 8
click at [487, 23] on icon "button" at bounding box center [486, 25] width 7 height 13
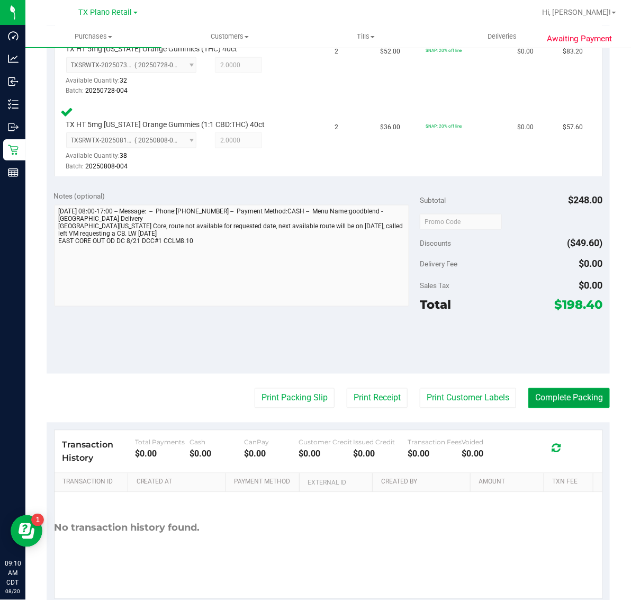
click at [528, 394] on button "Complete Packing" at bounding box center [568, 398] width 81 height 20
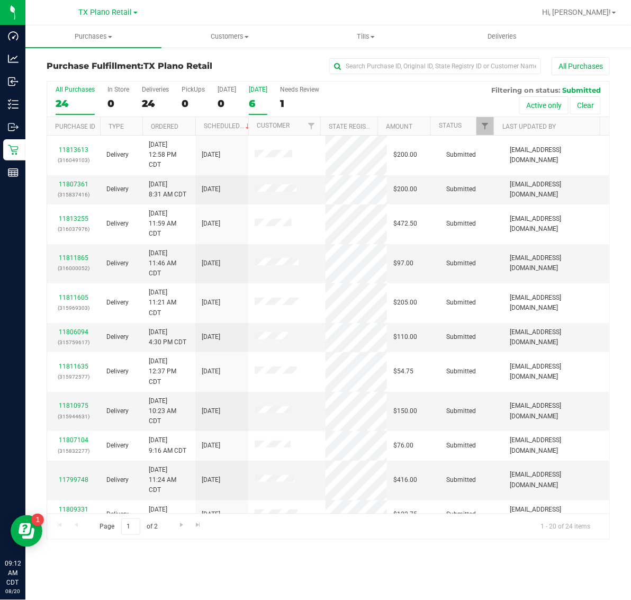
click at [258, 99] on div "6" at bounding box center [258, 103] width 19 height 12
click at [0, 0] on input "Tomorrow 6" at bounding box center [0, 0] width 0 height 0
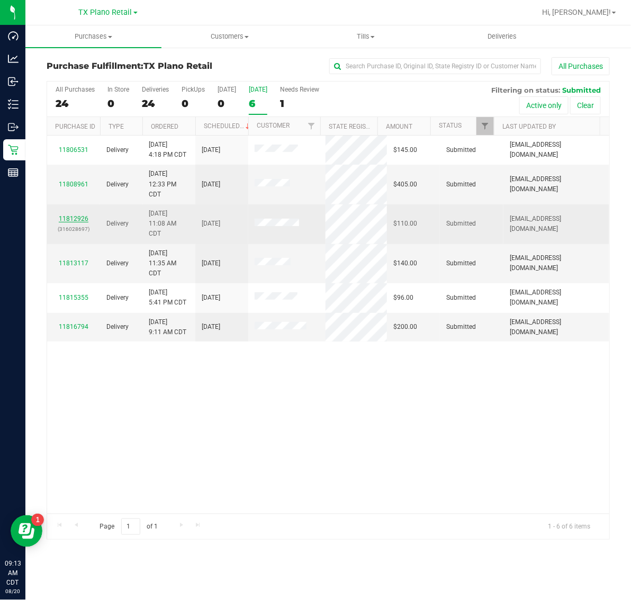
click at [73, 219] on link "11812926" at bounding box center [74, 218] width 30 height 7
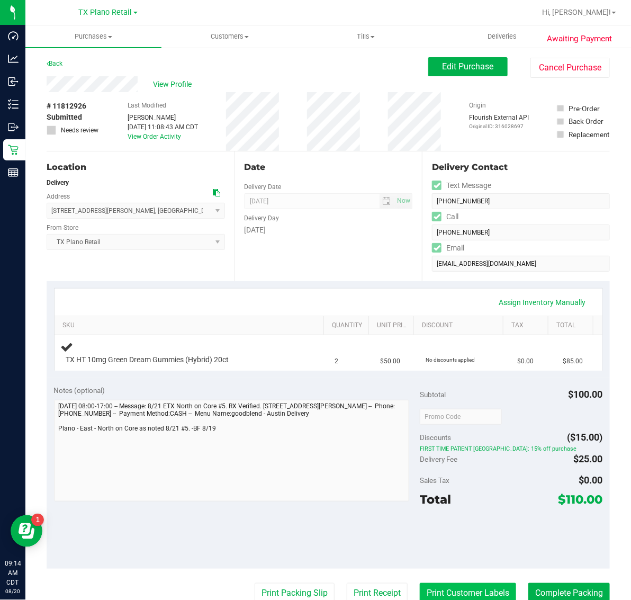
click at [427, 584] on button "Print Customer Labels" at bounding box center [468, 593] width 96 height 20
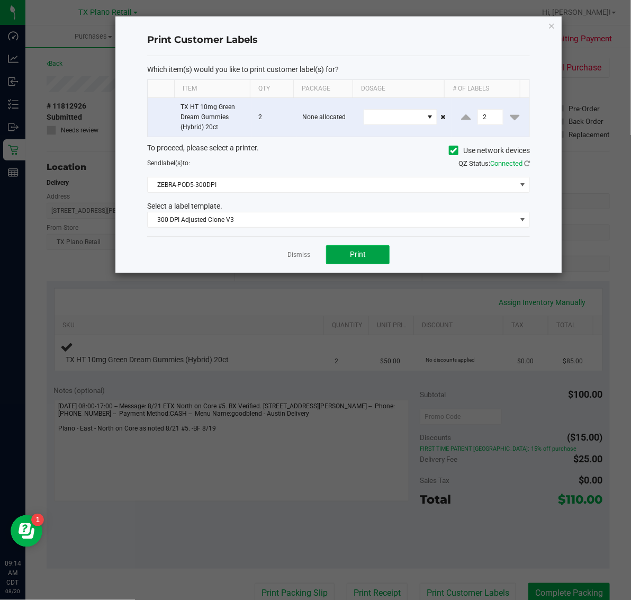
click at [364, 258] on span "Print" at bounding box center [358, 254] width 16 height 8
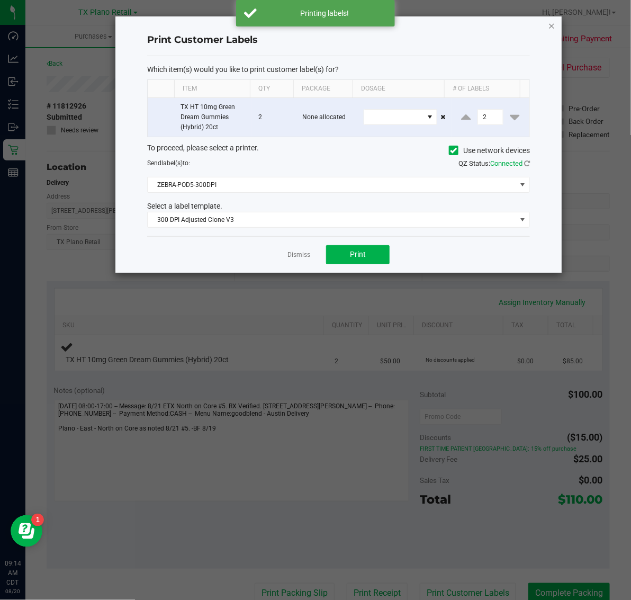
click at [551, 22] on icon "button" at bounding box center [551, 25] width 7 height 13
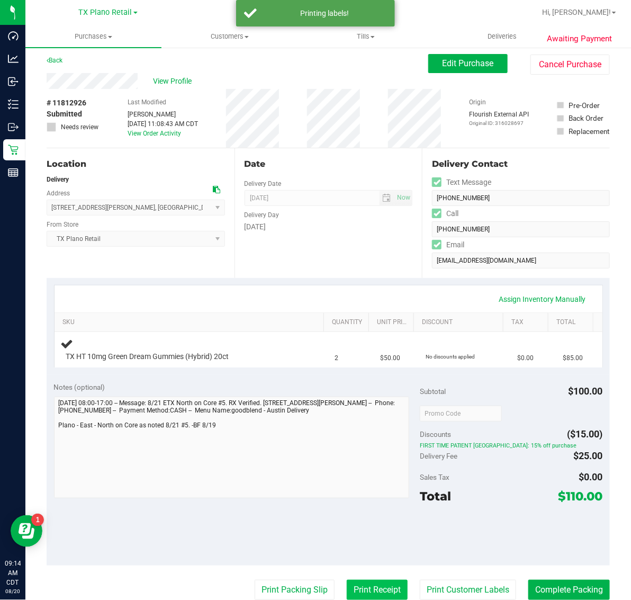
click at [367, 587] on button "Print Receipt" at bounding box center [377, 589] width 61 height 20
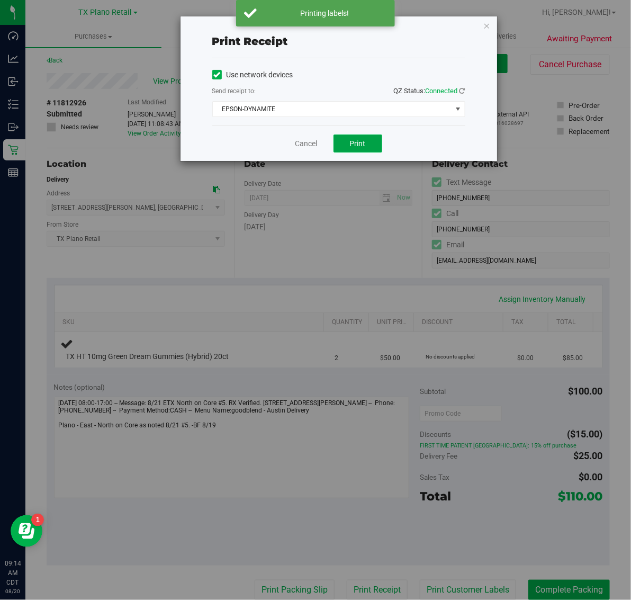
click at [356, 144] on span "Print" at bounding box center [358, 143] width 16 height 8
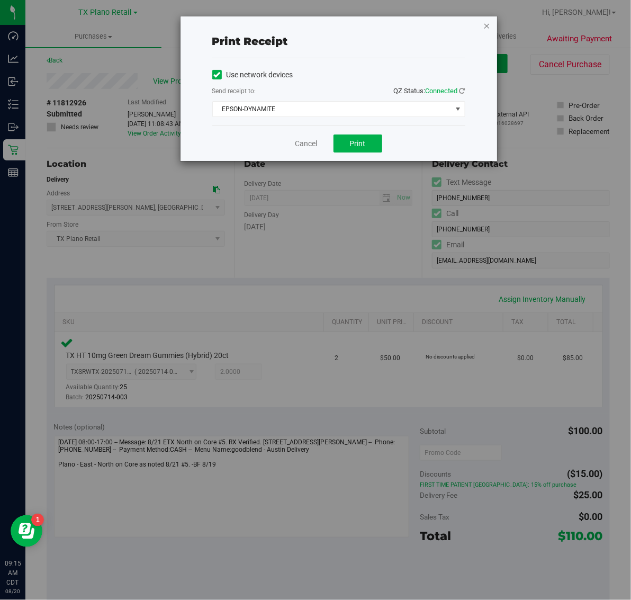
click at [485, 25] on icon "button" at bounding box center [486, 25] width 7 height 13
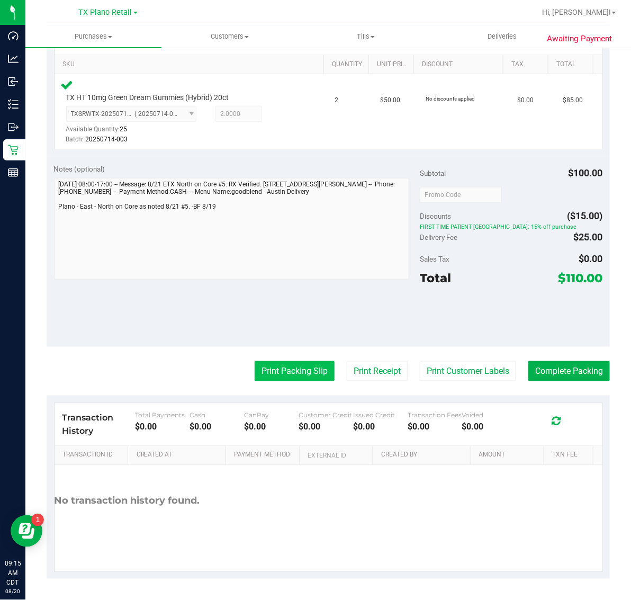
click at [284, 373] on button "Print Packing Slip" at bounding box center [295, 371] width 80 height 20
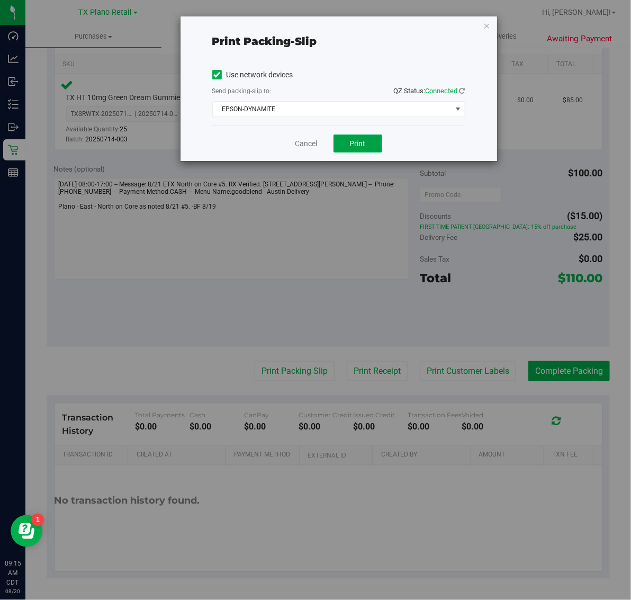
click at [358, 148] on span "Print" at bounding box center [358, 143] width 16 height 8
click at [483, 21] on icon "button" at bounding box center [486, 25] width 7 height 13
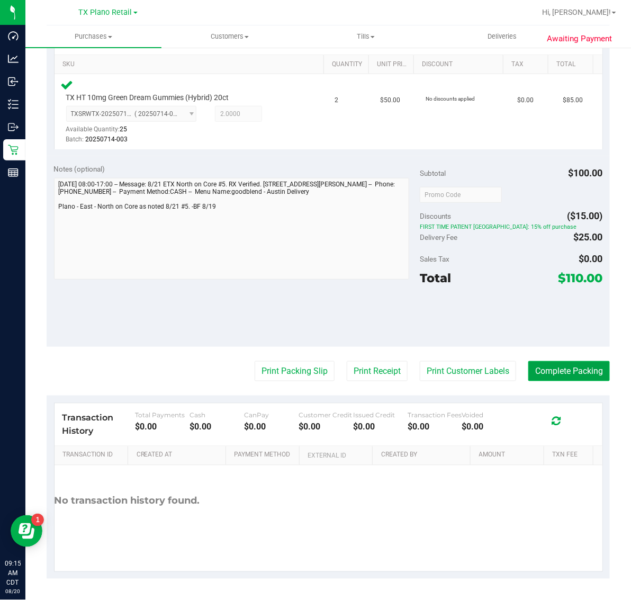
click at [556, 371] on button "Complete Packing" at bounding box center [568, 371] width 81 height 20
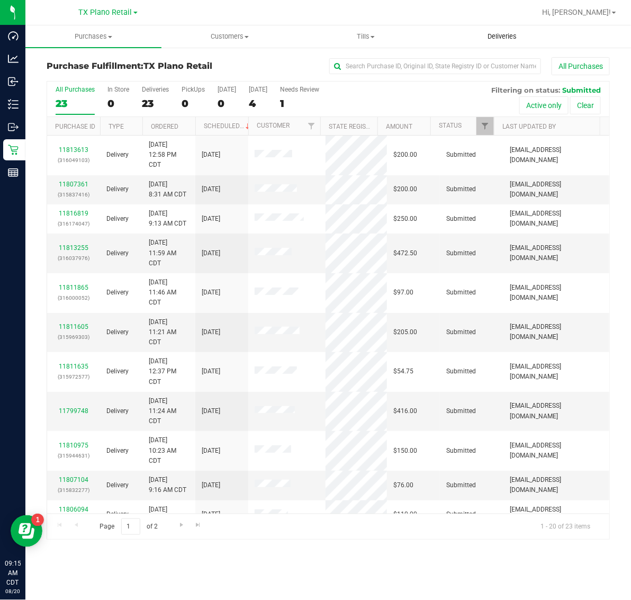
click at [503, 38] on span "Deliveries" at bounding box center [502, 37] width 58 height 10
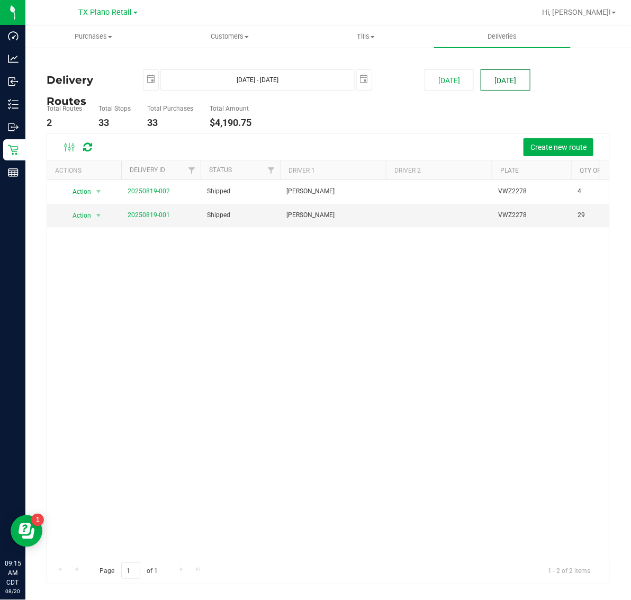
click at [511, 80] on button "[DATE]" at bounding box center [505, 79] width 49 height 21
type input "Aug 21, 2025 - Aug 21, 2025"
type input "2025-08-21"
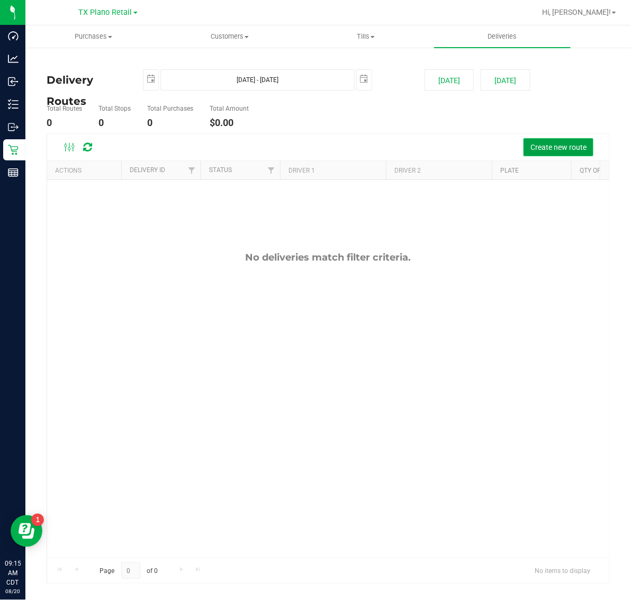
click at [550, 155] on button "Create new route" at bounding box center [558, 147] width 70 height 18
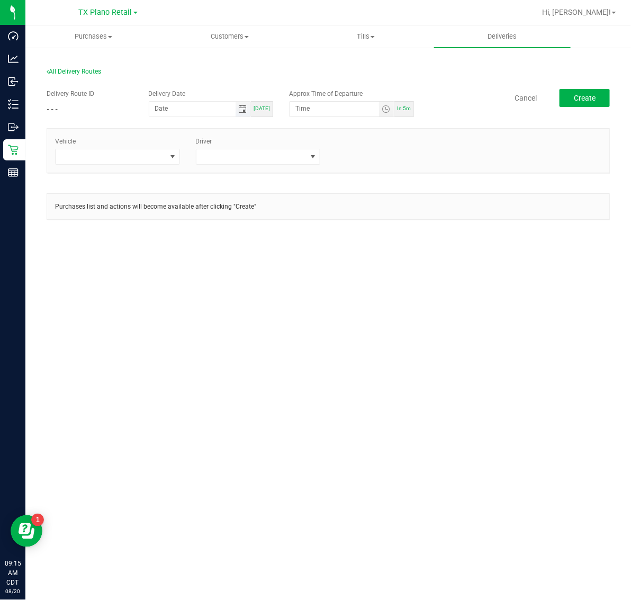
click at [243, 112] on span "Toggle calendar" at bounding box center [242, 109] width 8 height 8
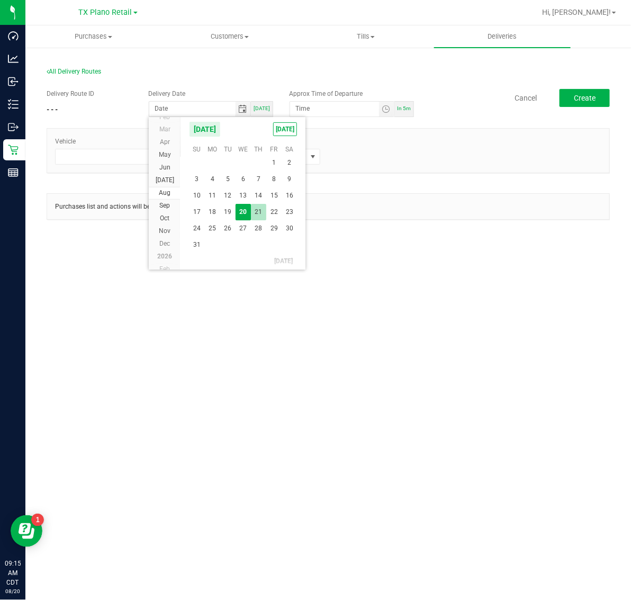
click at [260, 212] on span "21" at bounding box center [258, 212] width 15 height 16
type input "[DATE]"
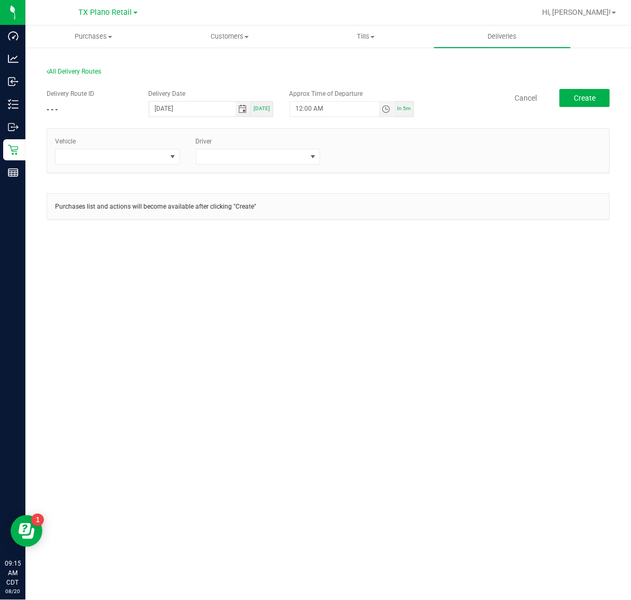
click at [382, 107] on span "Toggle time list" at bounding box center [386, 109] width 8 height 8
click at [303, 227] on li "5" at bounding box center [311, 228] width 25 height 14
click at [374, 224] on span "AM" at bounding box center [379, 227] width 10 height 7
click at [374, 310] on button "Set" at bounding box center [367, 315] width 40 height 23
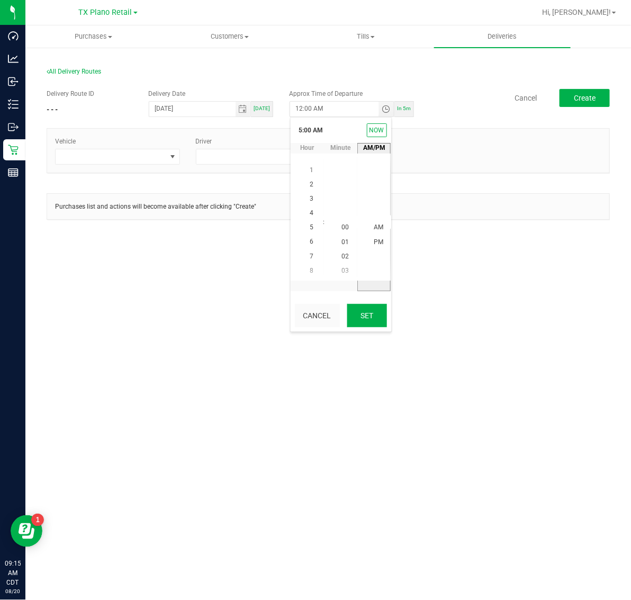
type input "5:00 AM"
click at [594, 94] on span "Create" at bounding box center [585, 98] width 22 height 8
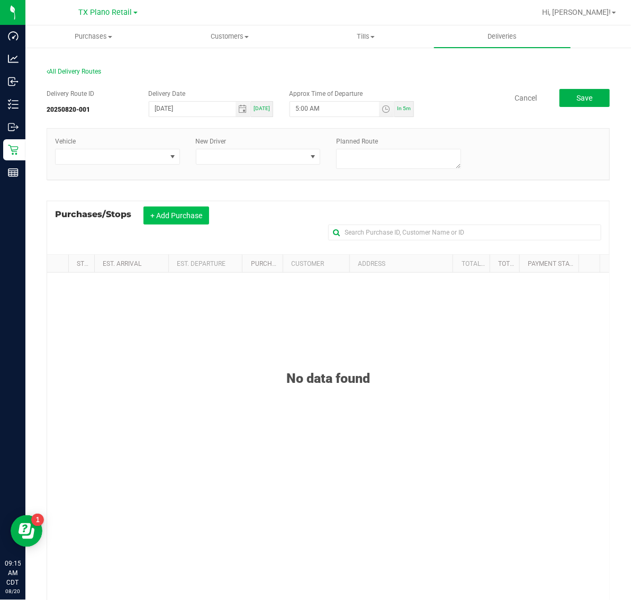
click at [175, 217] on button "+ Add Purchase" at bounding box center [176, 215] width 66 height 18
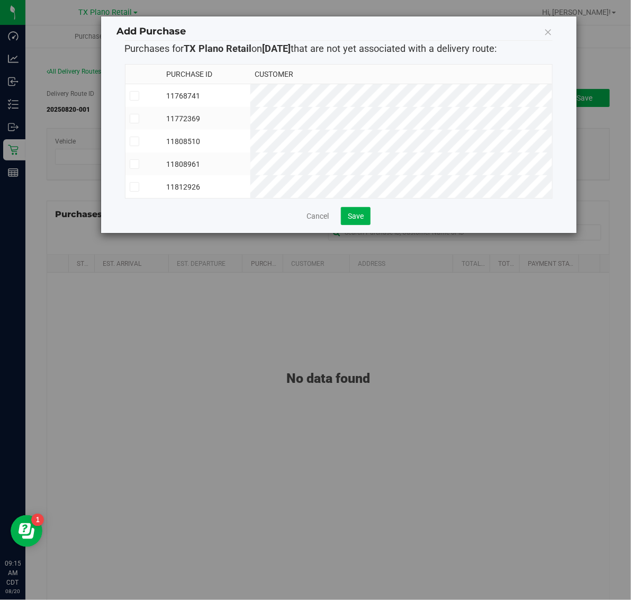
click at [250, 94] on td "11768741" at bounding box center [206, 95] width 88 height 23
click at [250, 124] on td "11772369" at bounding box center [206, 118] width 88 height 23
click at [250, 138] on td "11808510" at bounding box center [206, 141] width 88 height 23
click at [250, 162] on td "11808961" at bounding box center [206, 163] width 88 height 23
click at [250, 179] on td "11812926" at bounding box center [206, 186] width 88 height 23
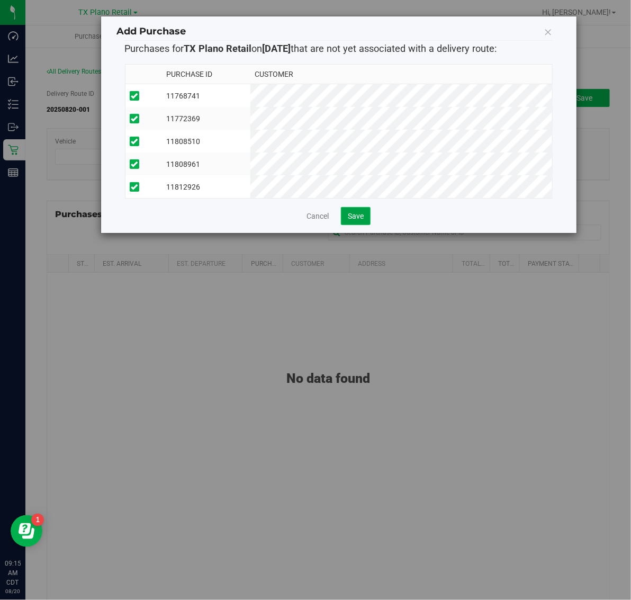
click at [356, 220] on span "Save" at bounding box center [356, 216] width 16 height 8
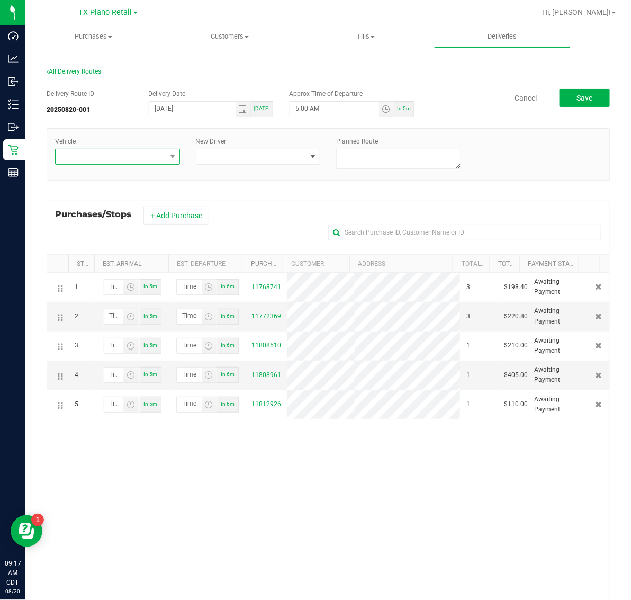
click at [116, 156] on span at bounding box center [111, 156] width 111 height 15
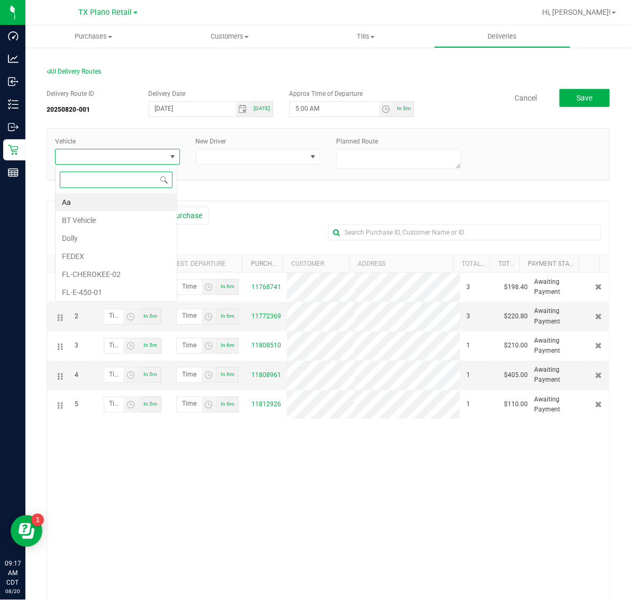
scroll to position [16, 122]
type input "01"
click at [151, 290] on li "TX-CHEROKEE-01" at bounding box center [116, 290] width 121 height 18
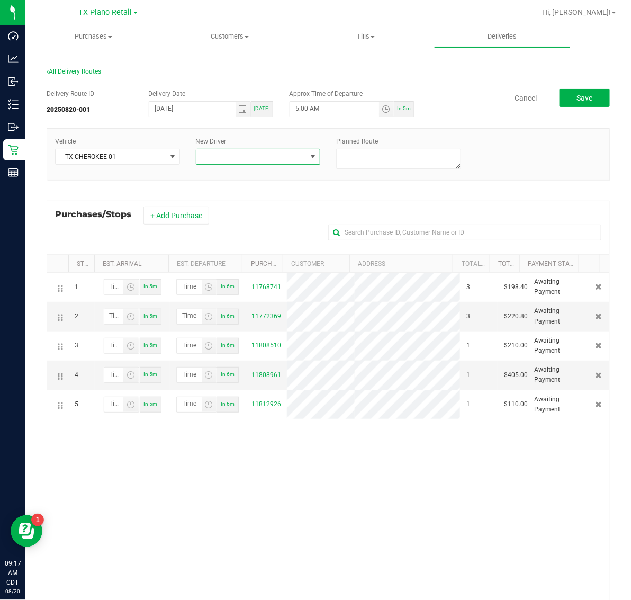
click at [259, 160] on span at bounding box center [251, 156] width 111 height 15
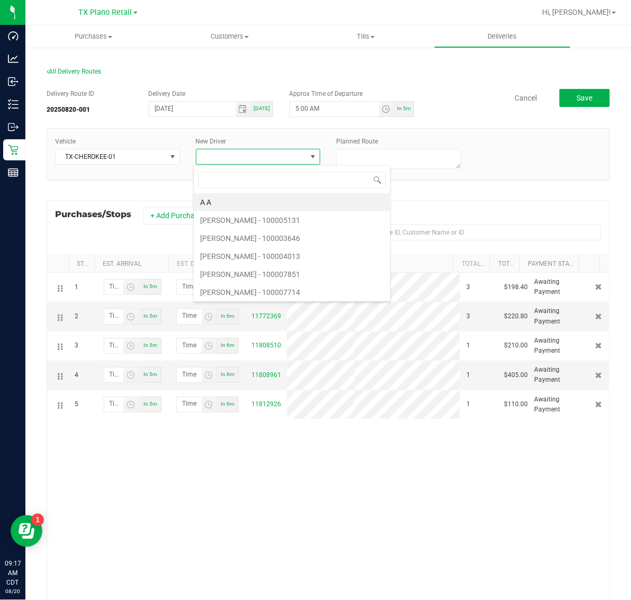
scroll to position [16, 122]
type input "hol"
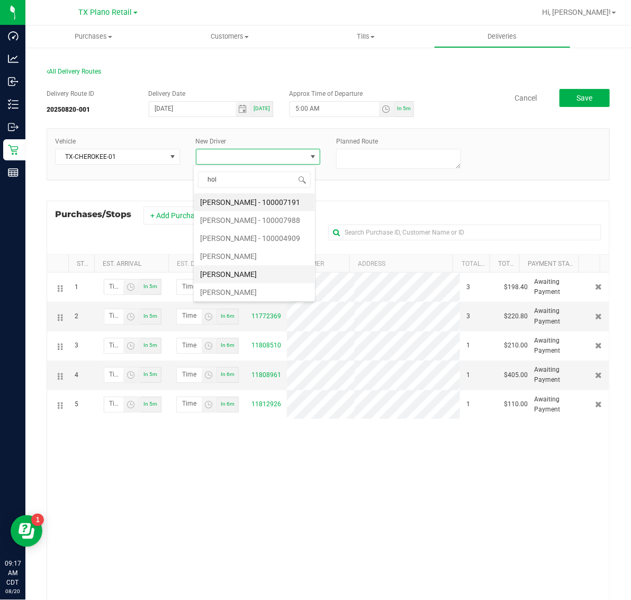
click at [268, 273] on li "Paul Holman" at bounding box center [254, 274] width 121 height 18
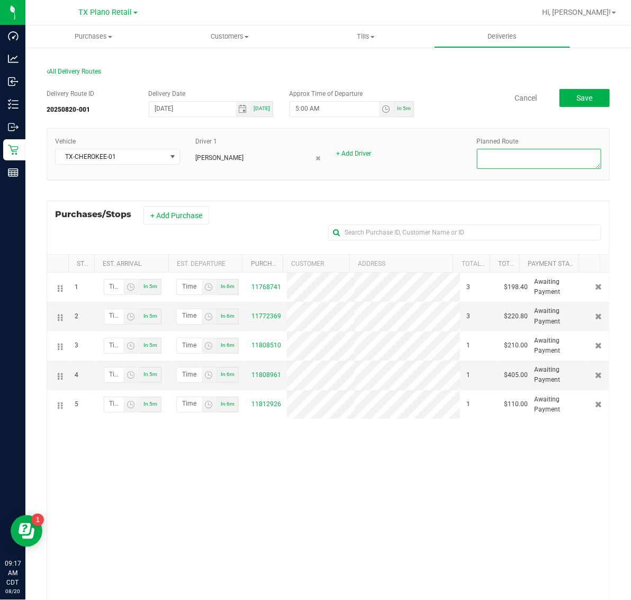
click at [546, 162] on textarea at bounding box center [539, 159] width 125 height 20
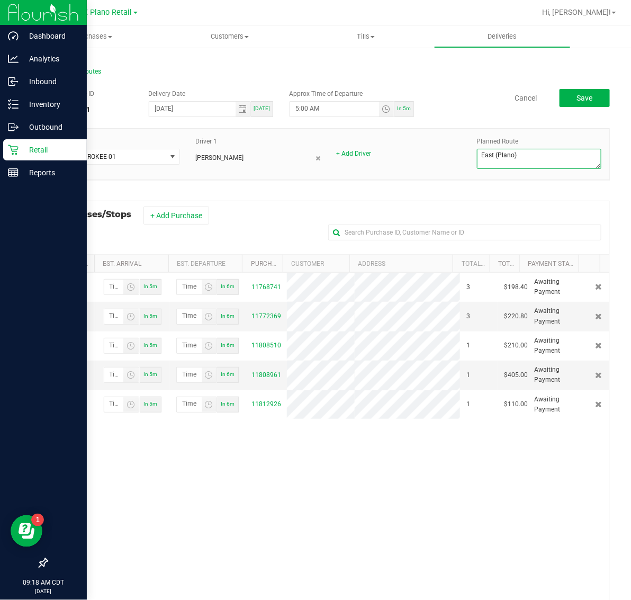
type textarea "East (Plano)"
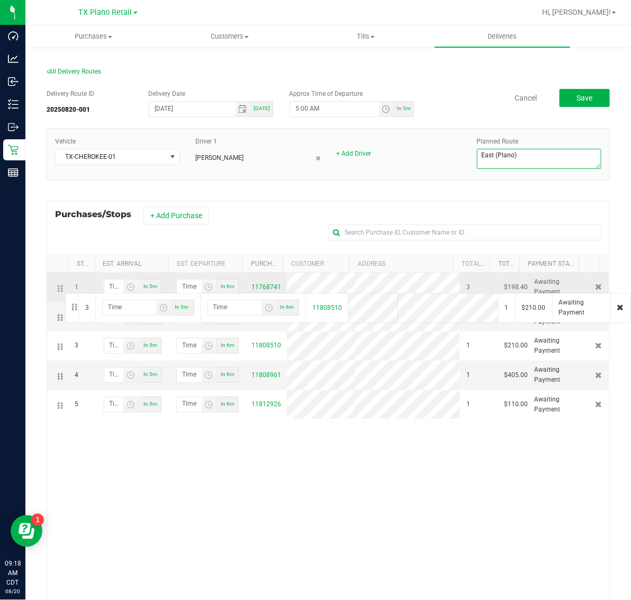
drag, startPoint x: 58, startPoint y: 348, endPoint x: 64, endPoint y: 292, distance: 56.9
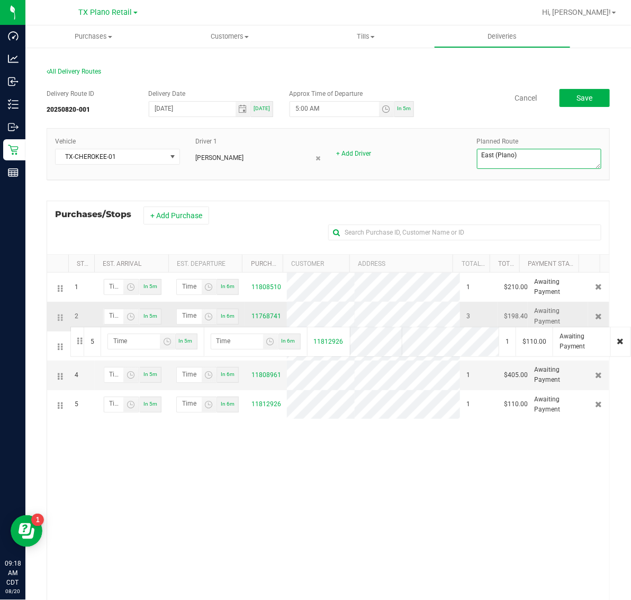
drag, startPoint x: 59, startPoint y: 406, endPoint x: 69, endPoint y: 325, distance: 81.5
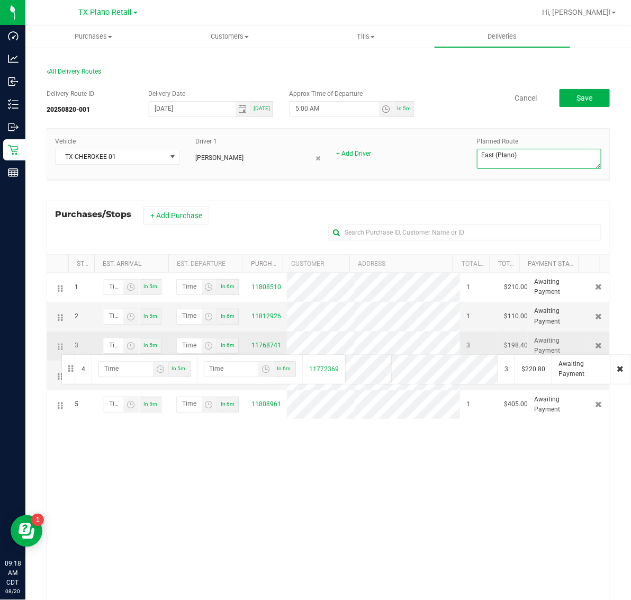
drag, startPoint x: 57, startPoint y: 377, endPoint x: 60, endPoint y: 353, distance: 24.0
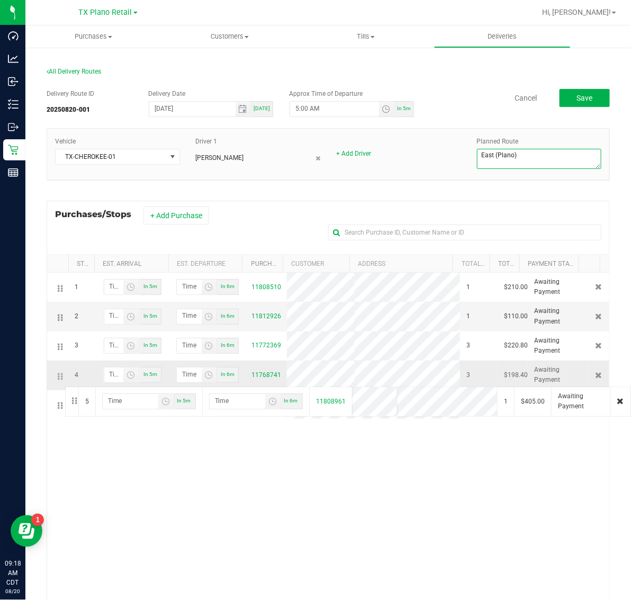
drag, startPoint x: 59, startPoint y: 410, endPoint x: 64, endPoint y: 385, distance: 25.2
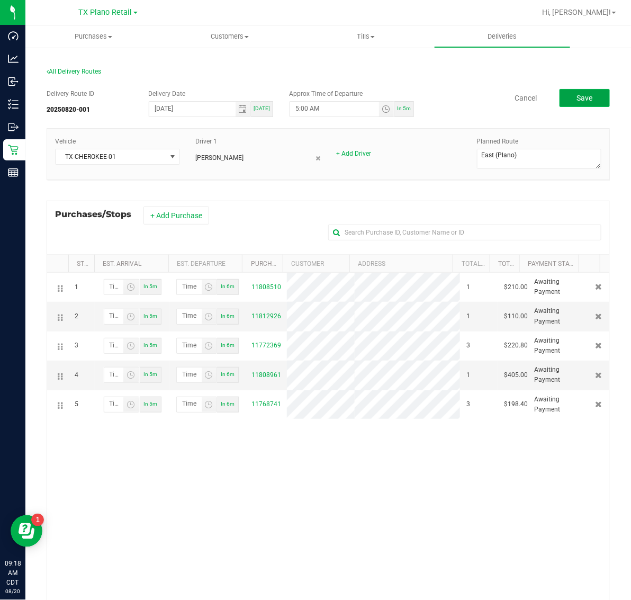
click at [576, 101] on span "Save" at bounding box center [584, 98] width 16 height 8
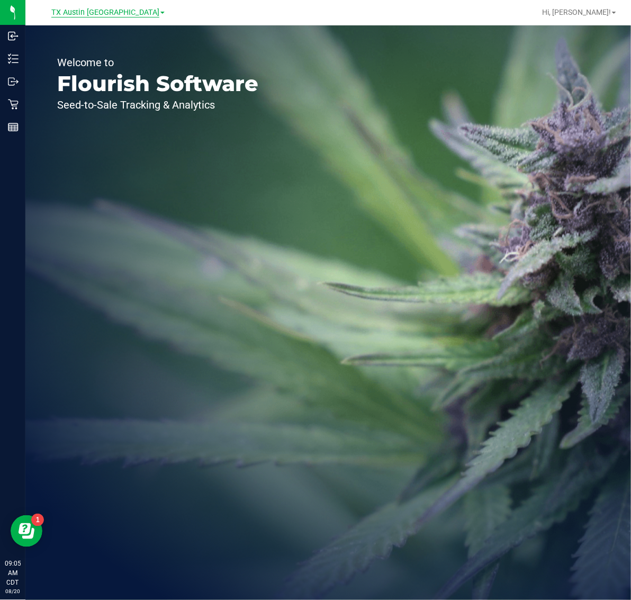
click at [107, 13] on span "TX Austin [GEOGRAPHIC_DATA]" at bounding box center [105, 13] width 108 height 10
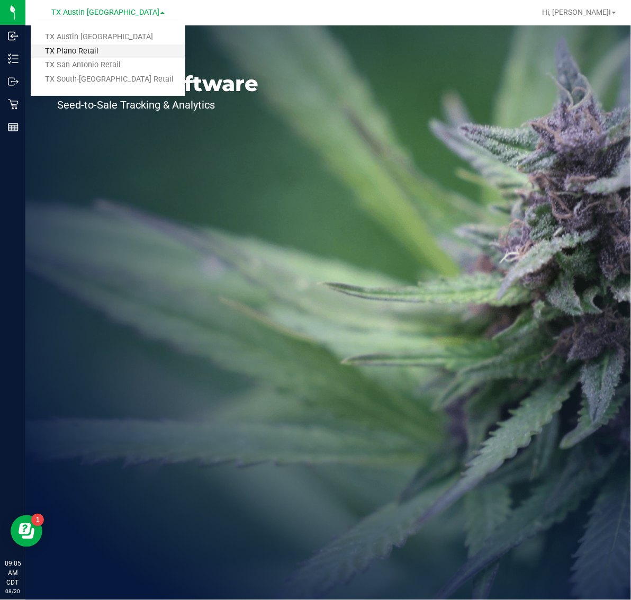
click at [99, 44] on link "TX Plano Retail" at bounding box center [108, 51] width 155 height 14
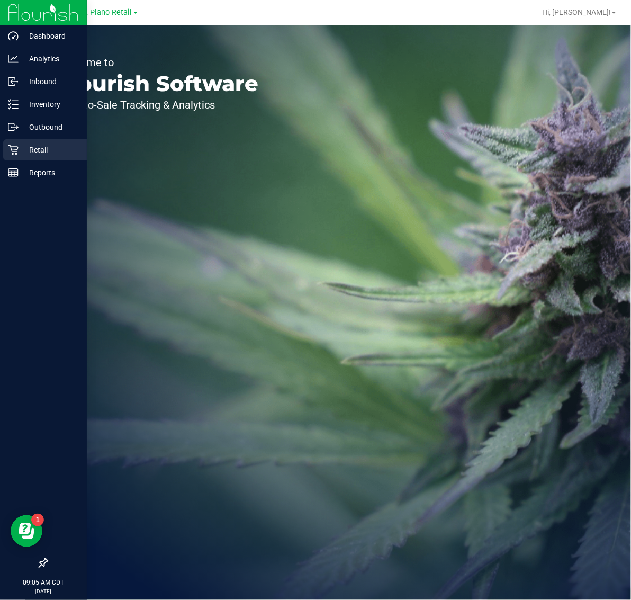
click at [51, 143] on p "Retail" at bounding box center [51, 149] width 64 height 13
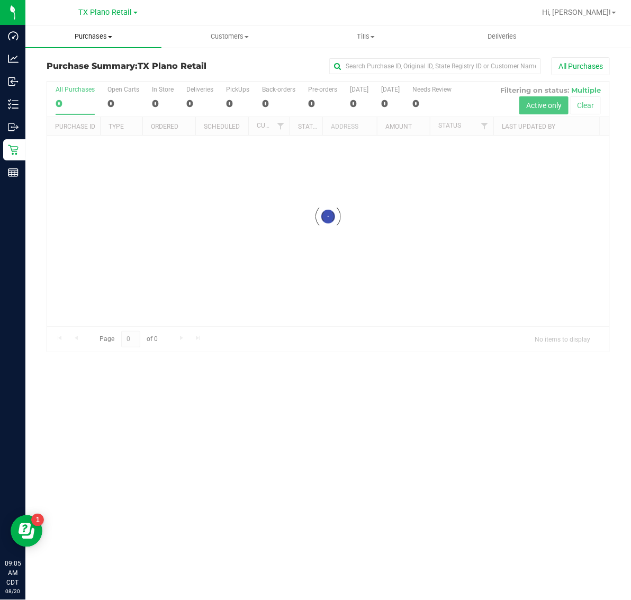
click at [81, 36] on span "Purchases" at bounding box center [93, 37] width 136 height 10
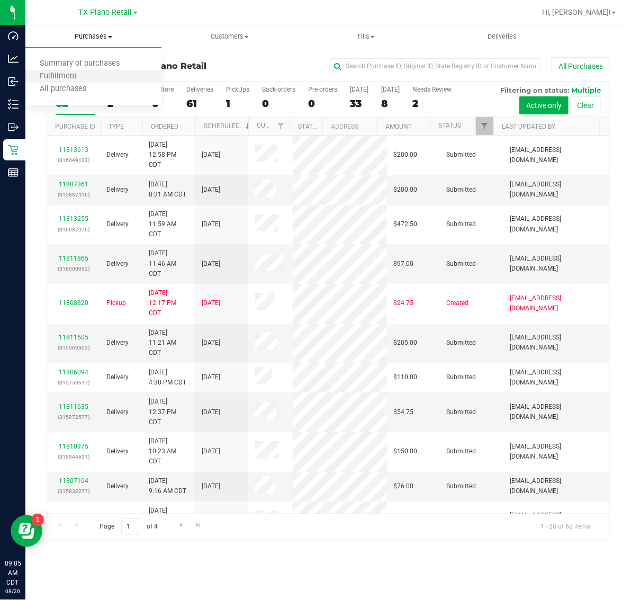
click at [96, 75] on li "Fulfillment" at bounding box center [93, 76] width 136 height 13
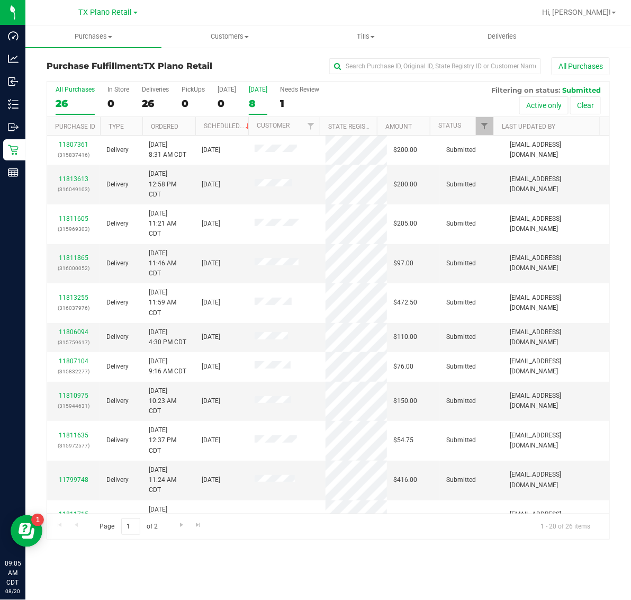
click at [267, 98] on div "8" at bounding box center [258, 103] width 19 height 12
click at [0, 0] on input "[DATE] 8" at bounding box center [0, 0] width 0 height 0
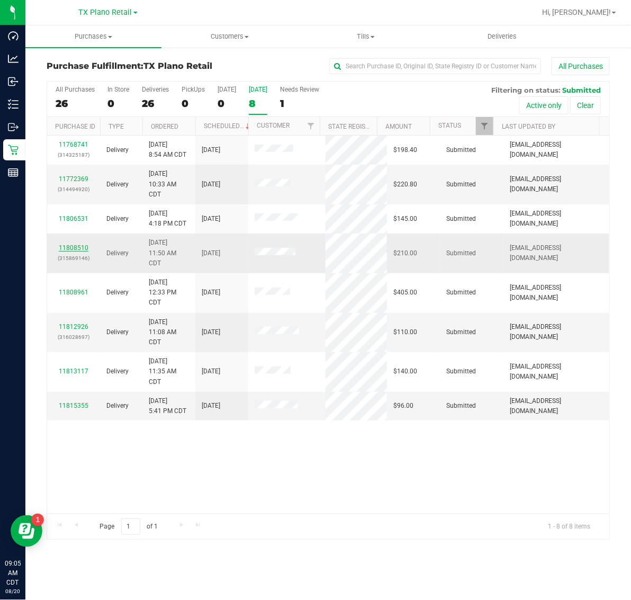
click at [77, 250] on link "11808510" at bounding box center [74, 247] width 30 height 7
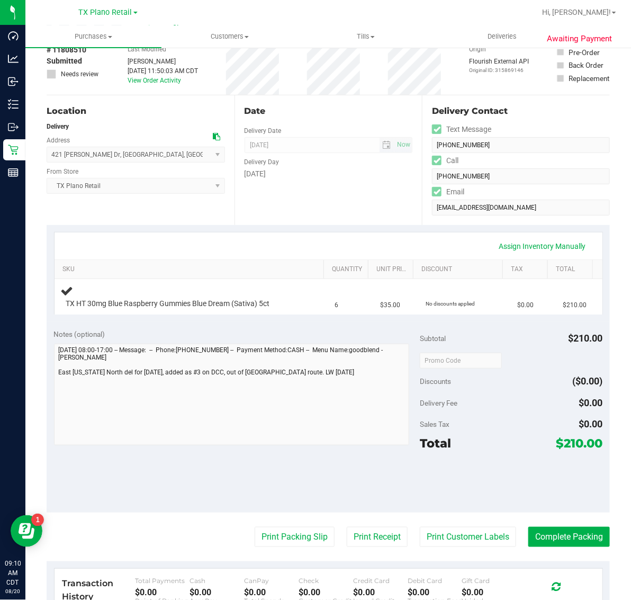
scroll to position [132, 0]
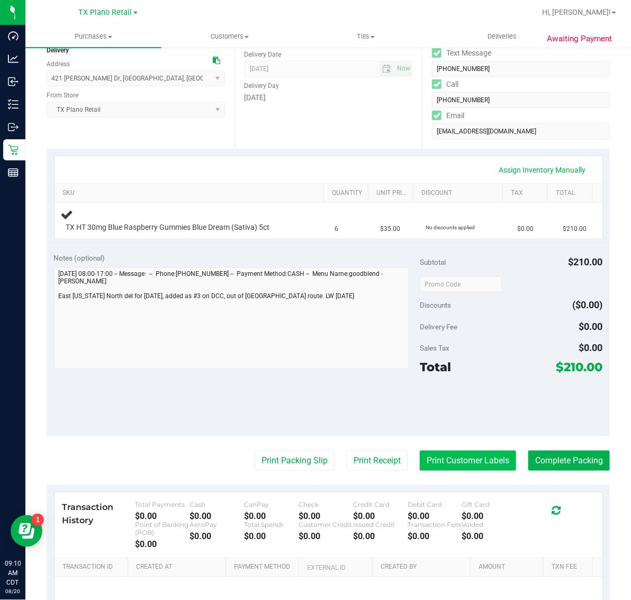
click at [449, 455] on button "Print Customer Labels" at bounding box center [468, 460] width 96 height 20
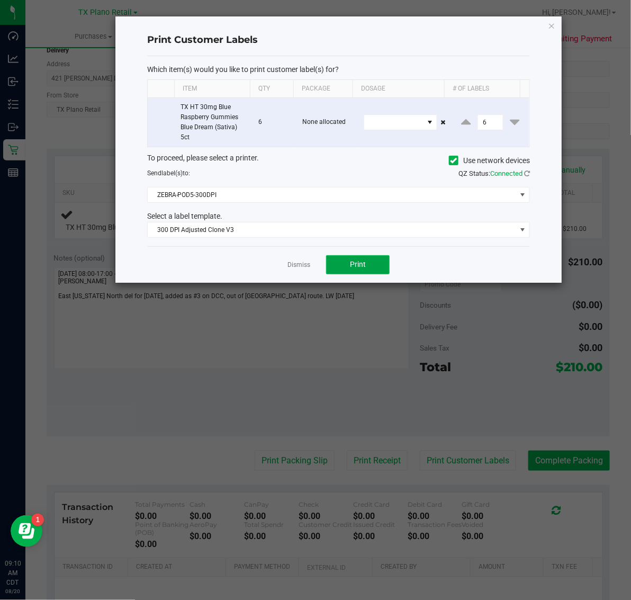
click at [376, 256] on button "Print" at bounding box center [358, 264] width 64 height 19
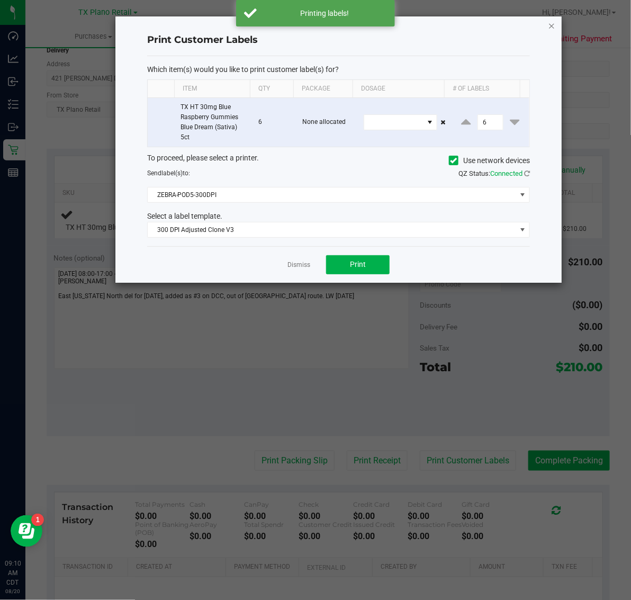
click at [549, 22] on icon "button" at bounding box center [551, 25] width 7 height 13
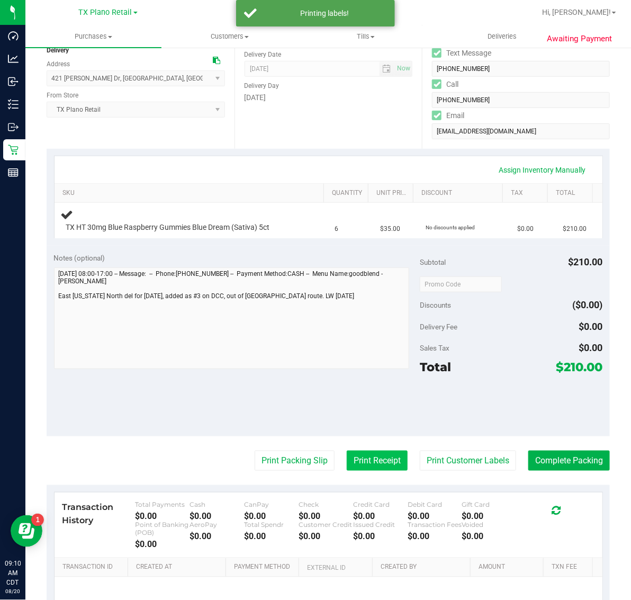
click at [367, 458] on button "Print Receipt" at bounding box center [377, 460] width 61 height 20
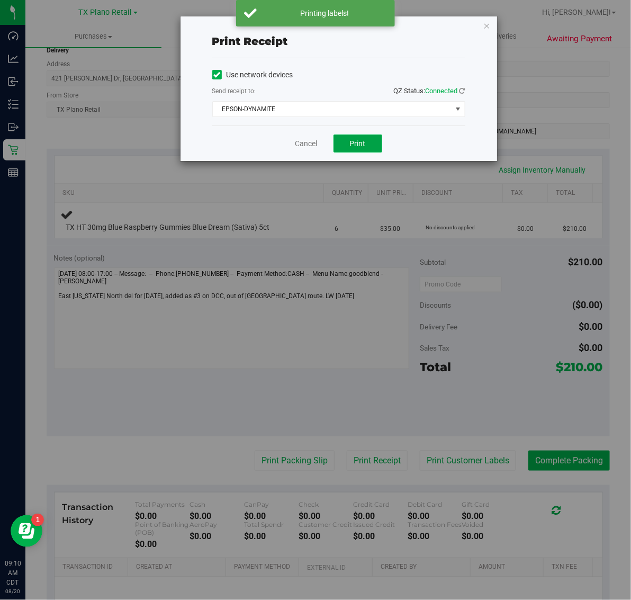
click at [356, 151] on button "Print" at bounding box center [357, 143] width 49 height 18
click at [487, 22] on icon "button" at bounding box center [486, 25] width 7 height 13
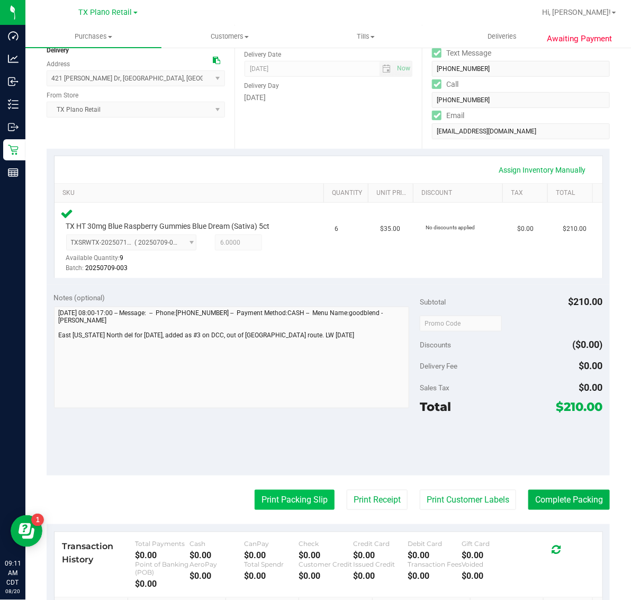
click at [297, 490] on button "Print Packing Slip" at bounding box center [295, 500] width 80 height 20
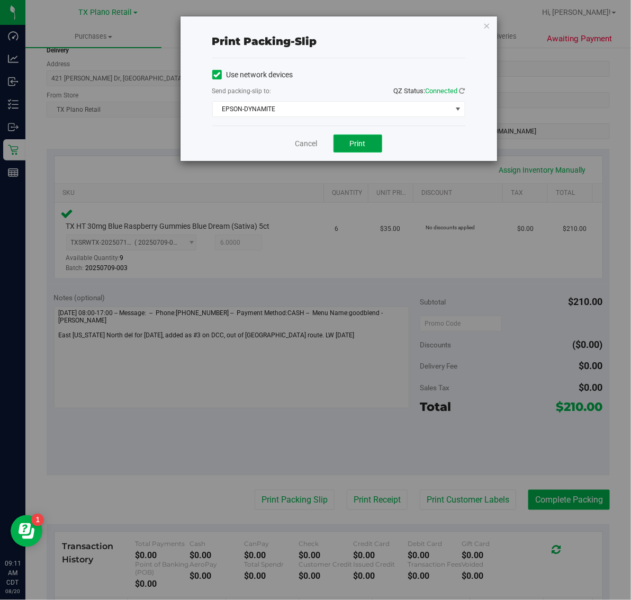
click at [361, 141] on span "Print" at bounding box center [358, 143] width 16 height 8
click at [483, 24] on icon "button" at bounding box center [486, 25] width 7 height 13
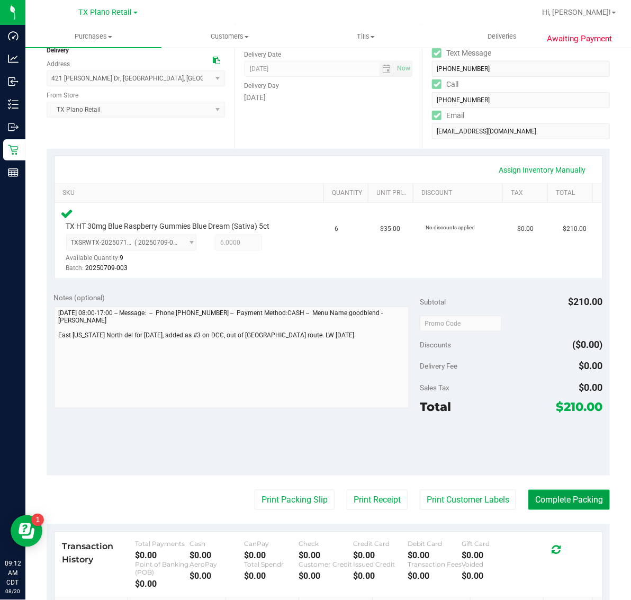
click at [572, 501] on button "Complete Packing" at bounding box center [568, 500] width 81 height 20
